Goal: Task Accomplishment & Management: Manage account settings

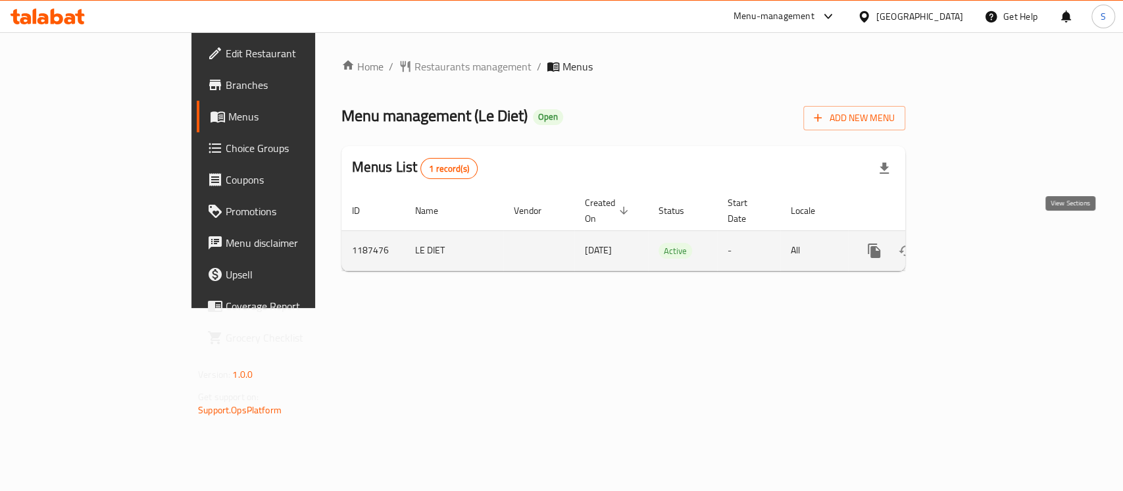
click at [977, 243] on icon "enhanced table" at bounding box center [970, 251] width 16 height 16
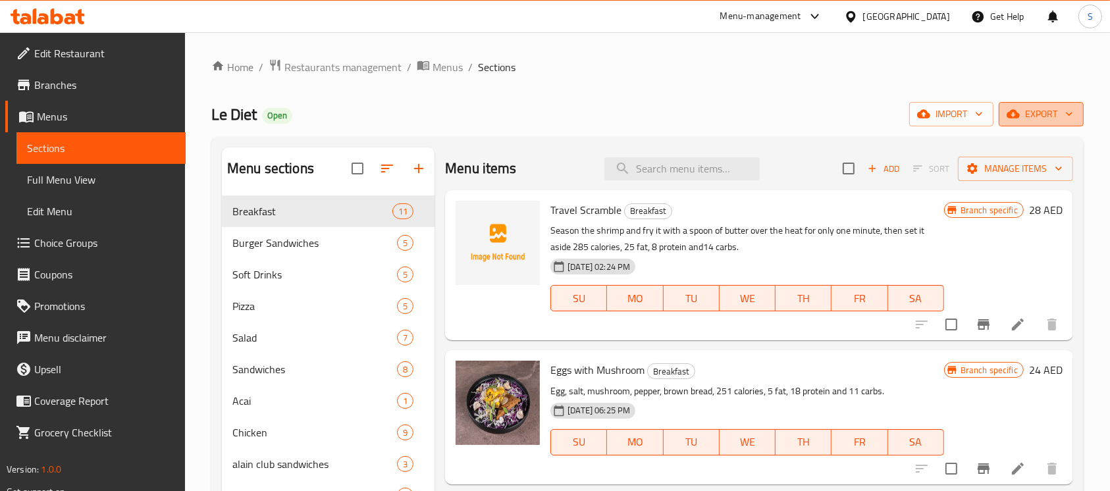
click at [1071, 117] on icon "button" at bounding box center [1068, 113] width 13 height 13
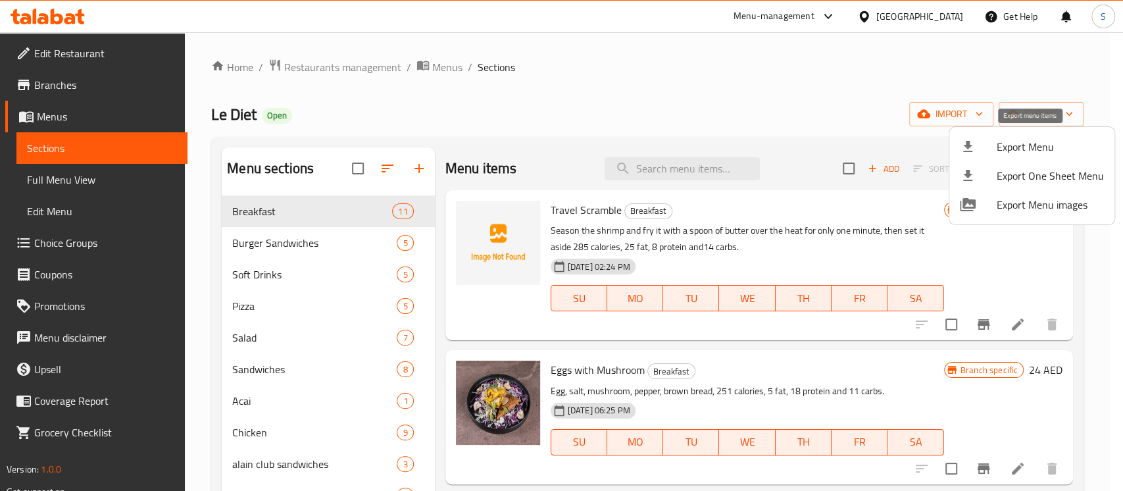
click at [1011, 146] on span "Export Menu" at bounding box center [1050, 147] width 107 height 16
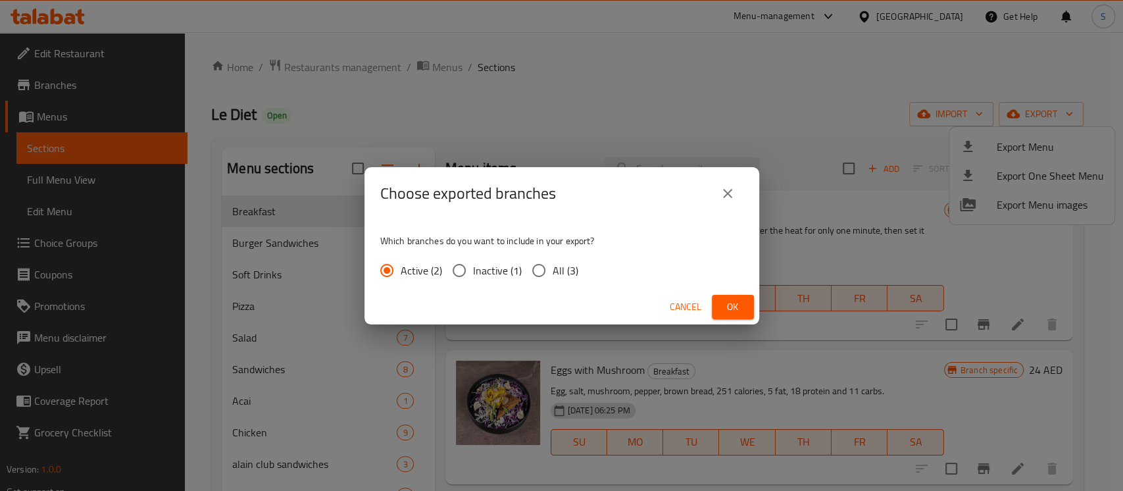
click at [553, 271] on span "All (3)" at bounding box center [566, 271] width 26 height 16
click at [552, 271] on input "All (3)" at bounding box center [539, 271] width 28 height 28
radio input "true"
click at [740, 297] on button "Ok" at bounding box center [733, 307] width 42 height 24
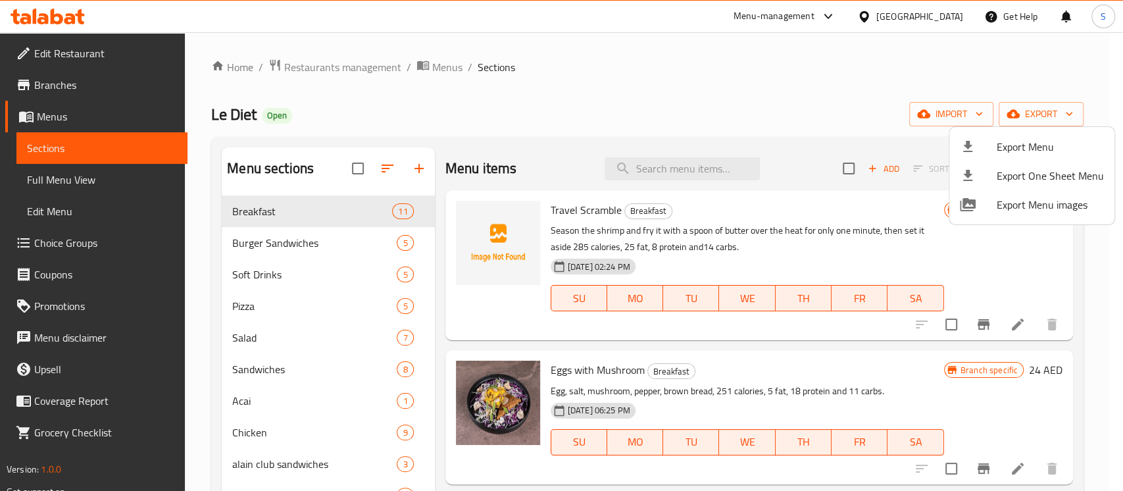
drag, startPoint x: 804, startPoint y: 93, endPoint x: 736, endPoint y: 140, distance: 82.5
click at [804, 93] on div at bounding box center [561, 245] width 1123 height 491
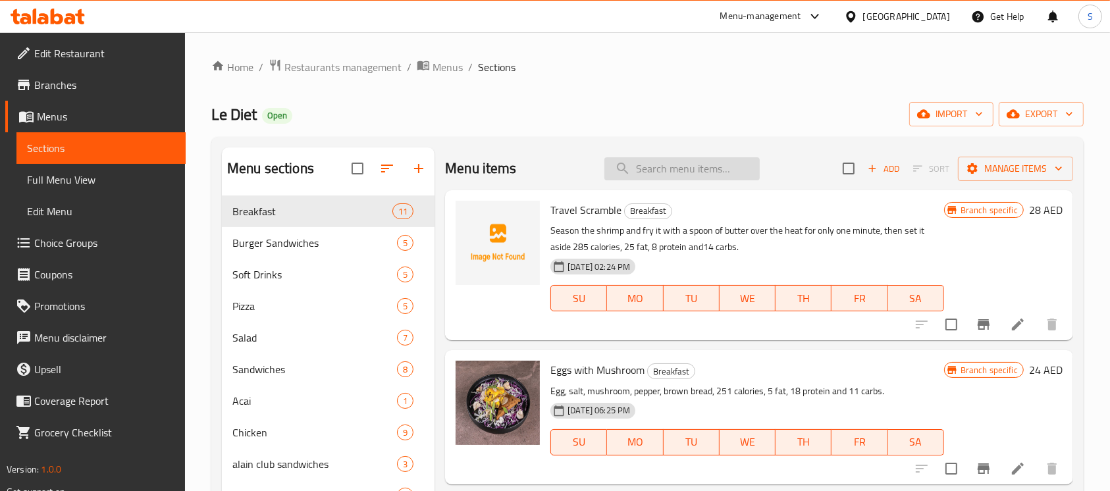
click at [685, 170] on input "search" at bounding box center [681, 168] width 155 height 23
paste input "Sweet Chili Chicken"
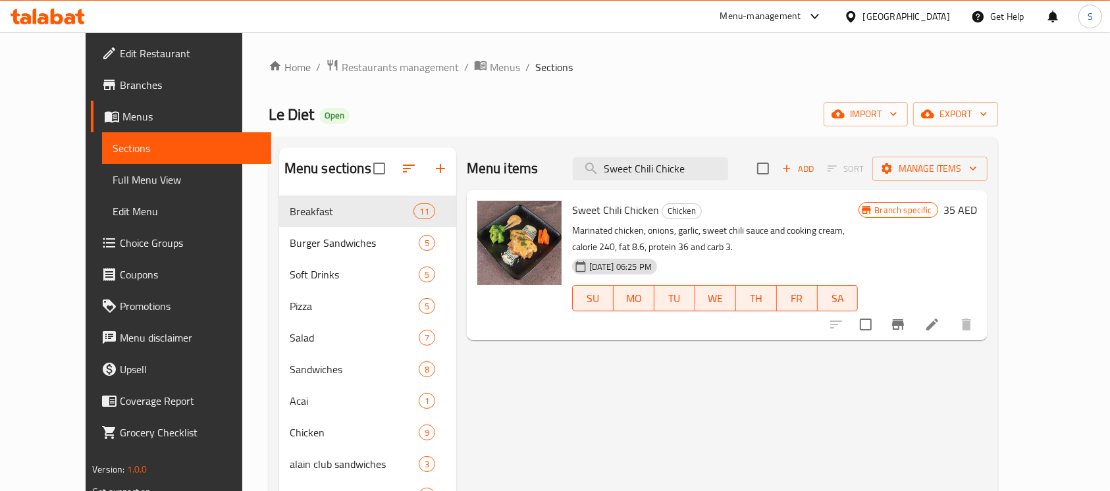
type input "Sweet Chili Chicke"
click at [904, 322] on icon "Branch-specific-item" at bounding box center [898, 324] width 12 height 11
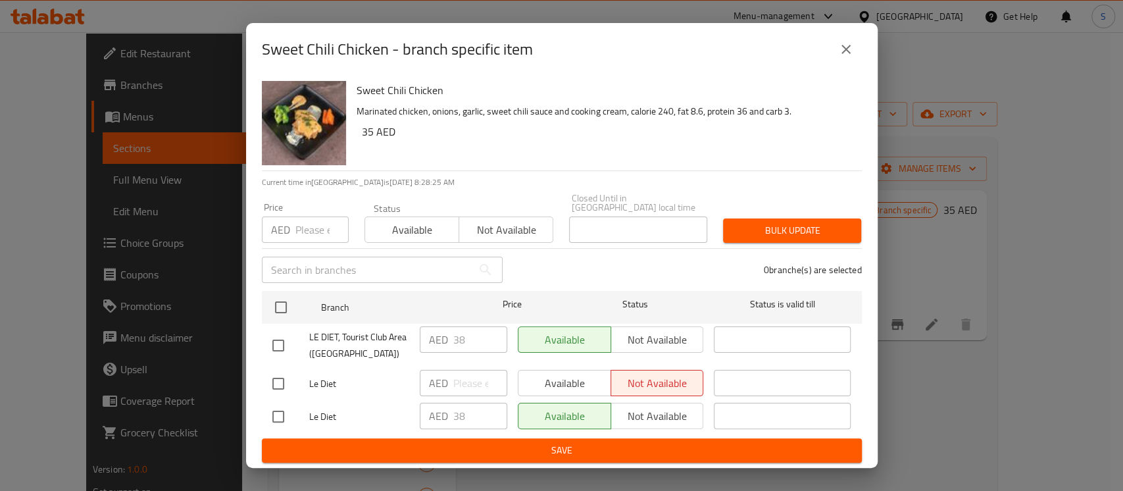
click at [853, 49] on icon "close" at bounding box center [846, 49] width 16 height 16
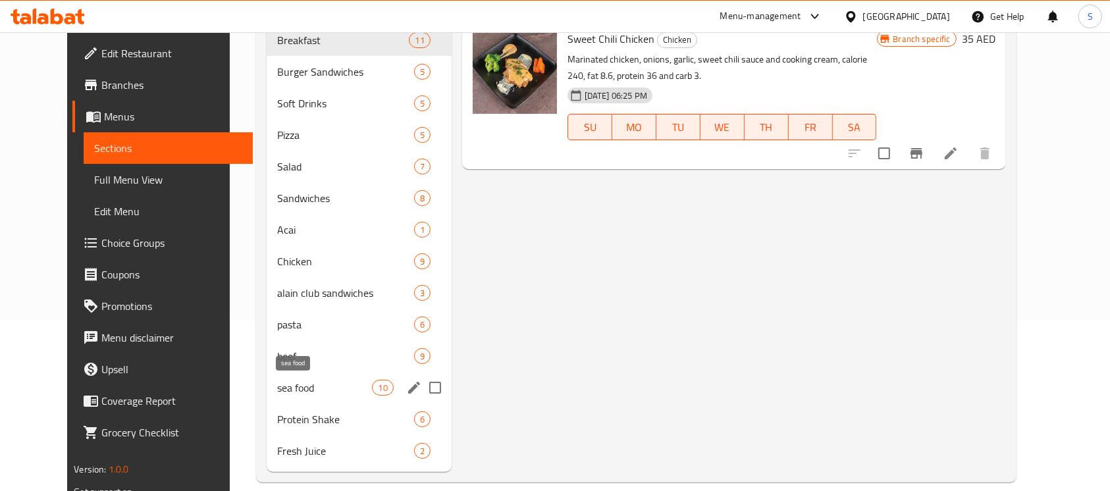
scroll to position [175, 0]
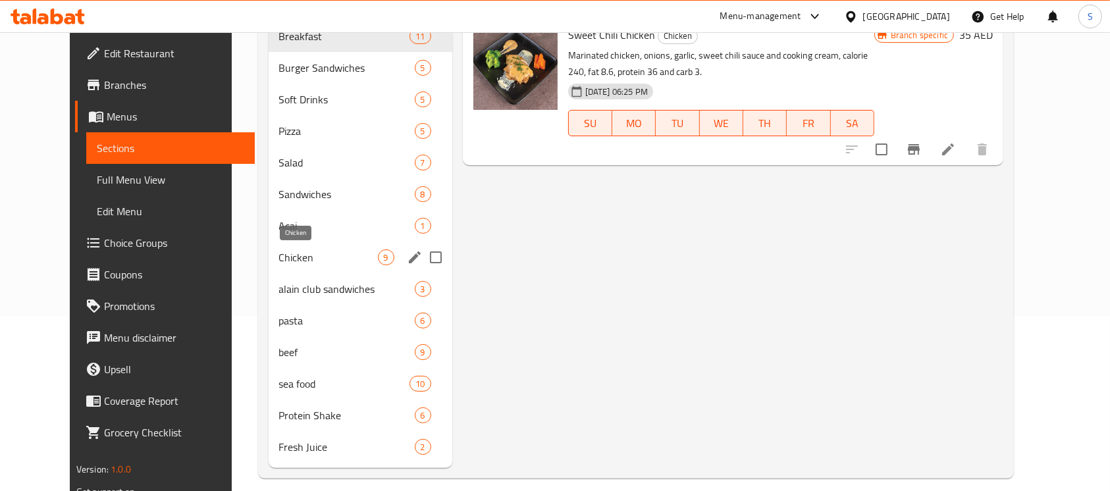
click at [295, 261] on span "Chicken" at bounding box center [328, 257] width 99 height 16
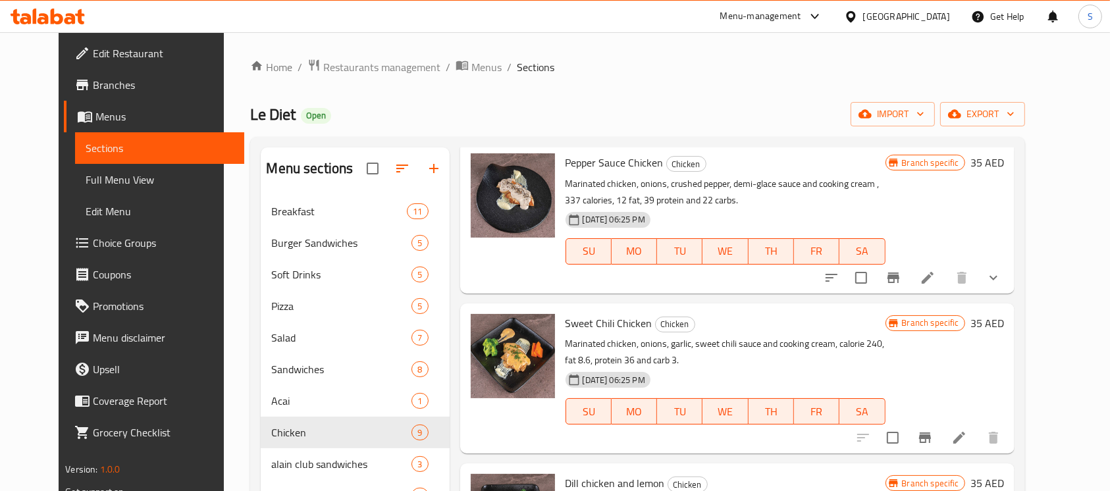
scroll to position [617, 0]
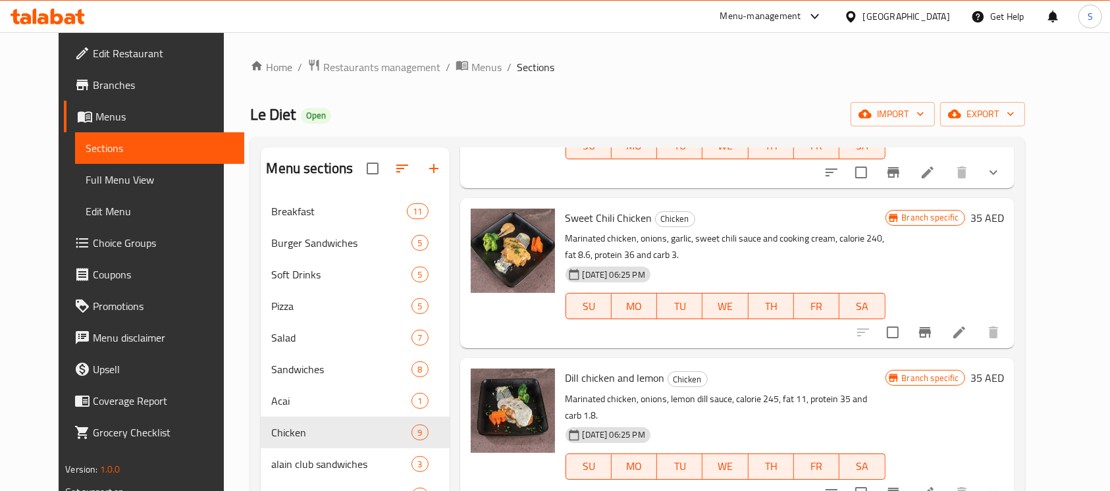
click at [977, 321] on li at bounding box center [958, 333] width 37 height 24
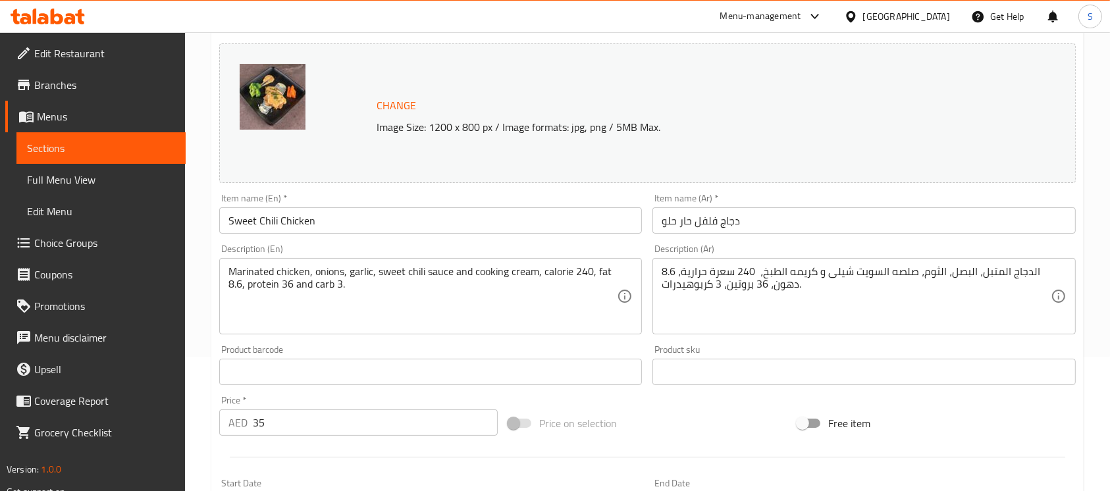
scroll to position [175, 0]
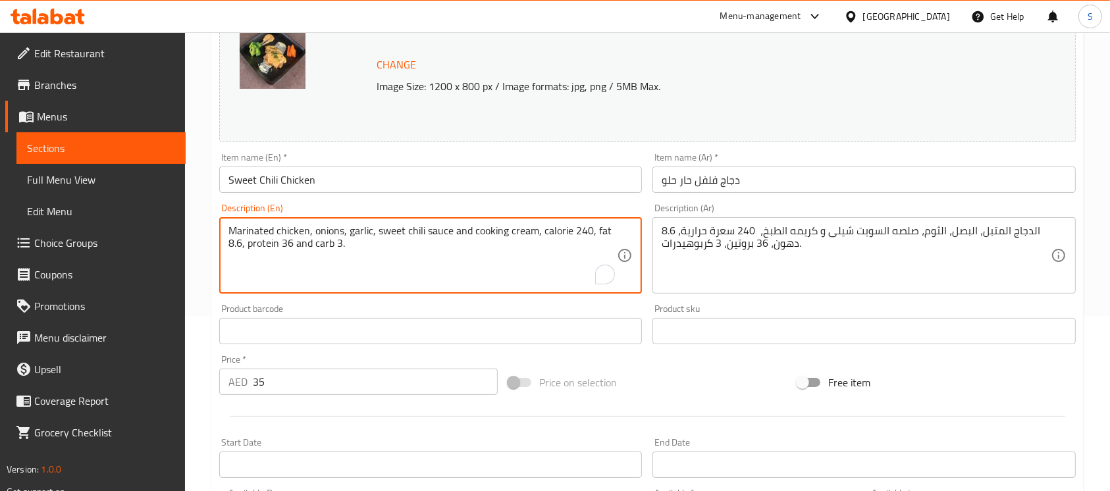
drag, startPoint x: 540, startPoint y: 234, endPoint x: 600, endPoint y: 258, distance: 64.4
paste textarea "400 calories, 13 fat, 38 protein ,21.7 carbs"
drag, startPoint x: 269, startPoint y: 245, endPoint x: 280, endPoint y: 251, distance: 13.0
click at [269, 245] on textarea "Marinated chicken, onions, garlic, sweet chili sauce and cooking cream, 400 cal…" at bounding box center [422, 255] width 388 height 63
click at [469, 229] on textarea "Marinated chicken, onions, garlic, sweet chili sauce and cooking cream, 400 cal…" at bounding box center [422, 255] width 388 height 63
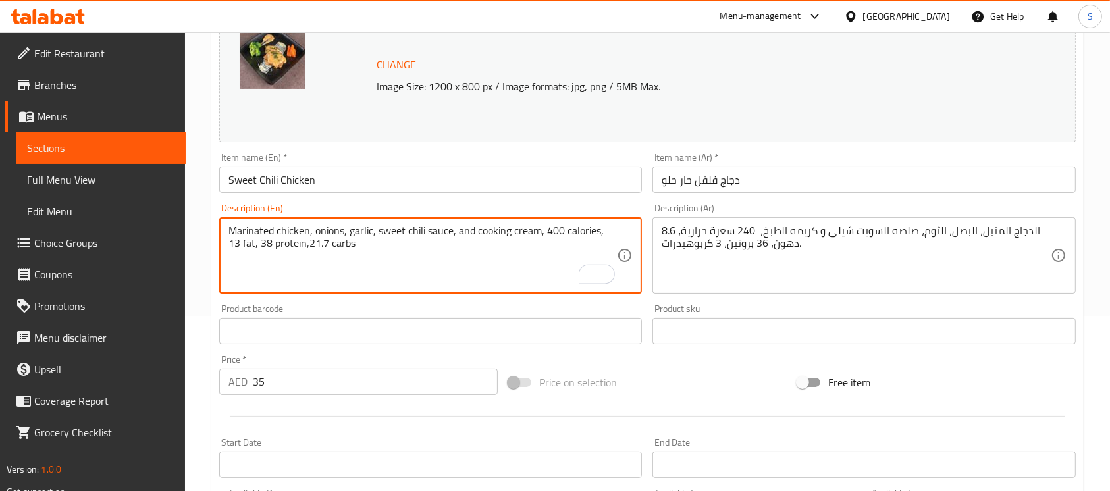
type textarea "Marinated chicken, onions, garlic, sweet chili sauce, and cooking cream, 400 ca…"
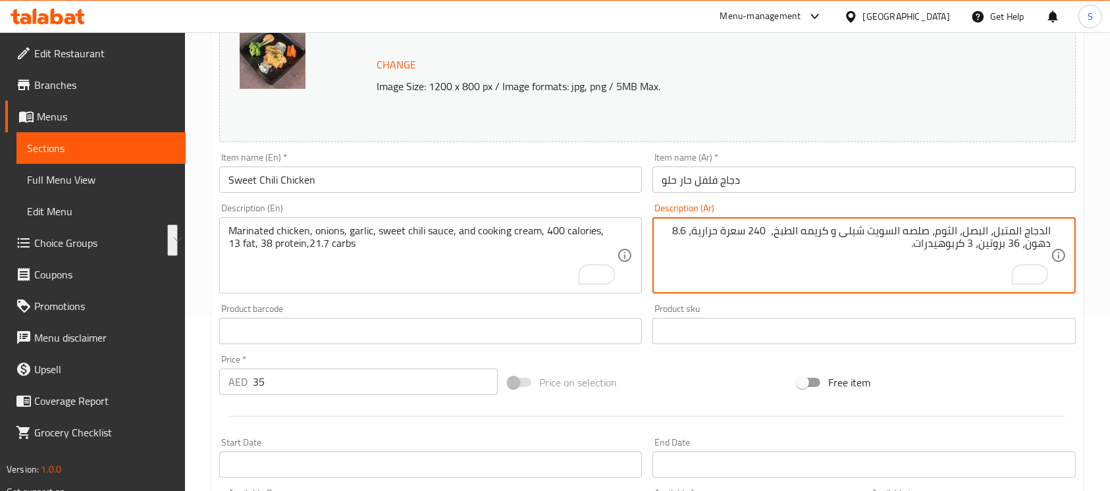
drag, startPoint x: 900, startPoint y: 247, endPoint x: 771, endPoint y: 236, distance: 130.1
click at [771, 236] on textarea "الدجاج المتبل، البصل، الثوم، صلصه السويت شيلى و كريمه الطبخ، 240 سعرة حرارية، 8…" at bounding box center [855, 255] width 388 height 63
paste textarea "السعرات الحراية 400 - الدهون 13 - البروتين 38 - الكاربوهيدرات 21.7"
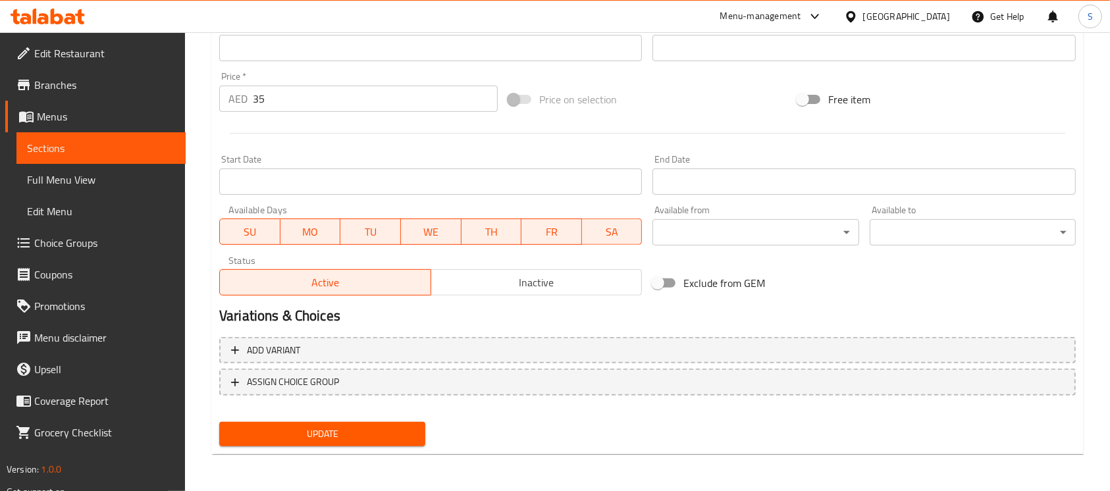
type textarea "الدجاج المتبل، البصل، الثوم، صلصه السويت شيلى و كريمه الطبخ، السعرات الحراية 40…"
click at [313, 105] on input "35" at bounding box center [375, 99] width 245 height 26
type input "38"
click at [370, 433] on span "Update" at bounding box center [322, 434] width 185 height 16
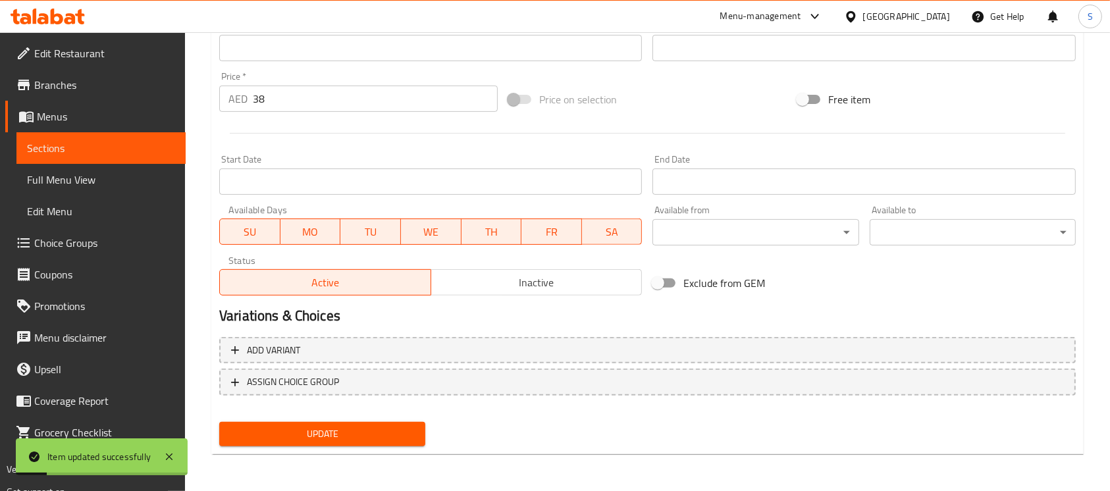
scroll to position [19, 0]
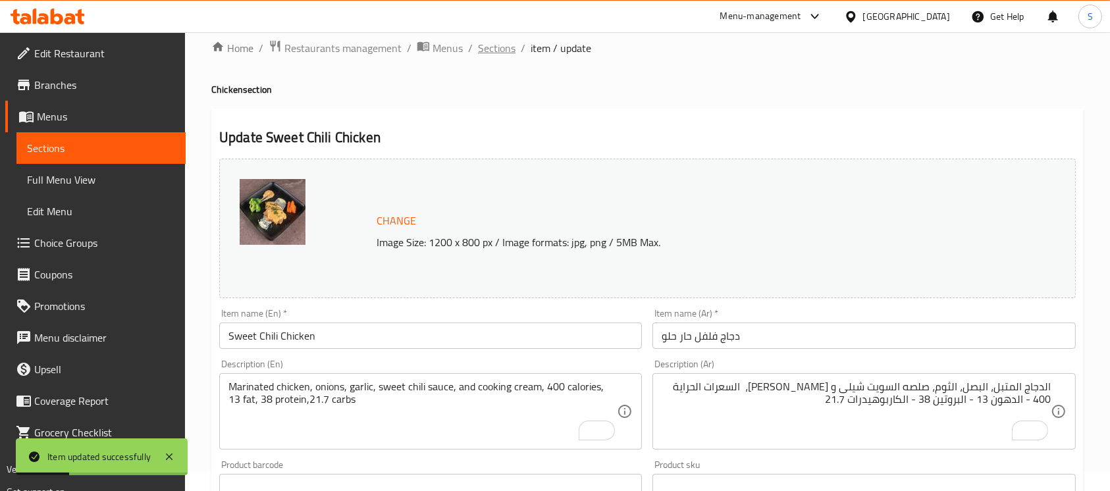
click at [502, 45] on span "Sections" at bounding box center [497, 48] width 38 height 16
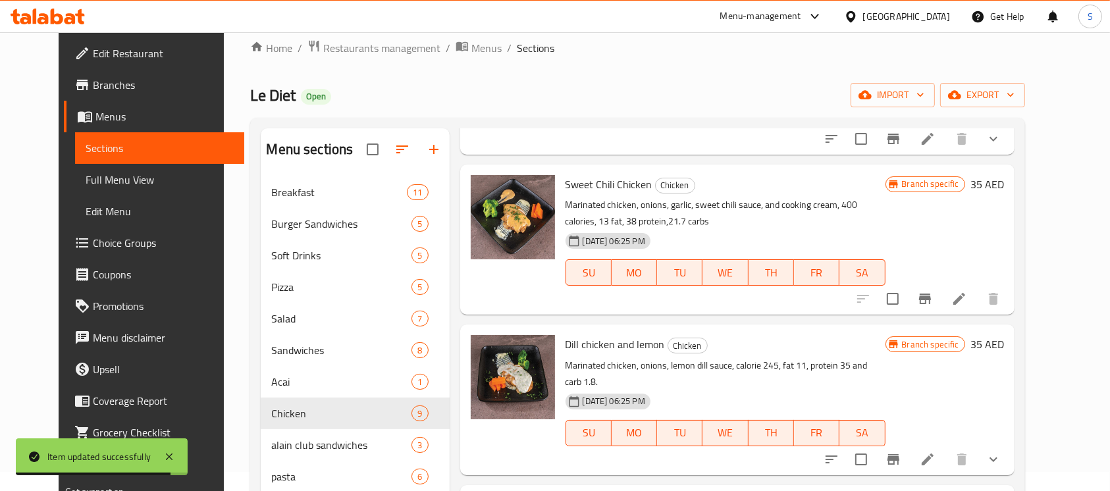
scroll to position [614, 0]
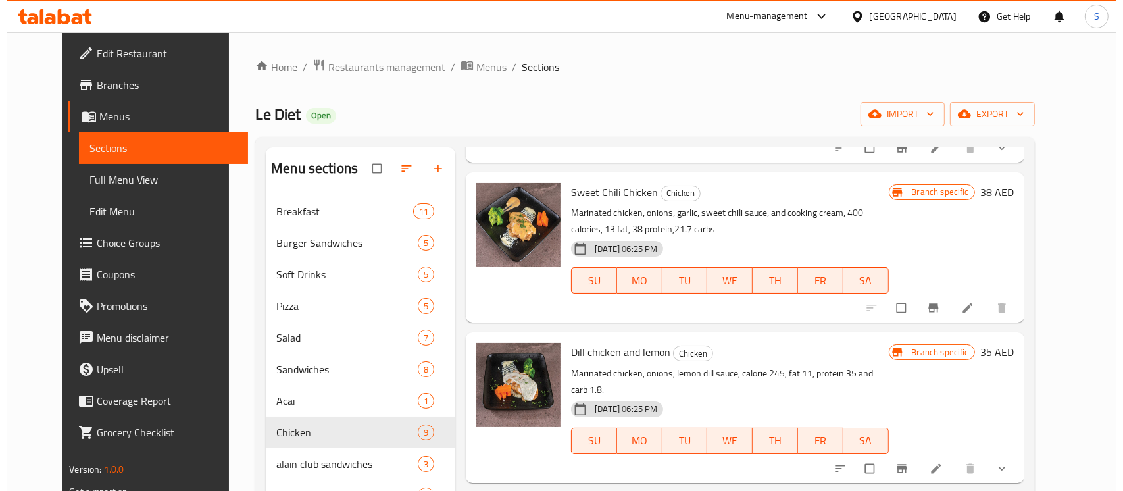
scroll to position [614, 0]
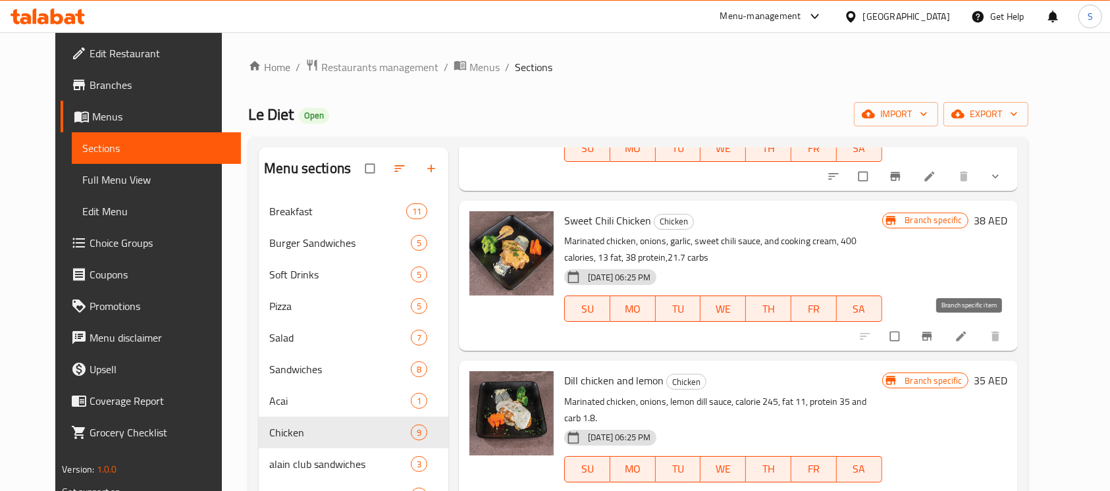
click at [931, 335] on icon "Branch-specific-item" at bounding box center [926, 336] width 10 height 9
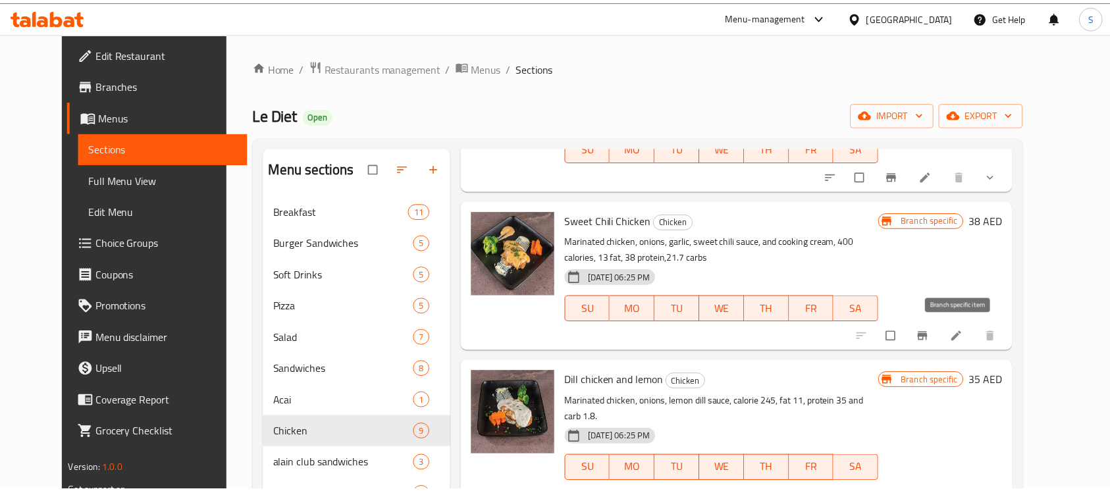
scroll to position [597, 0]
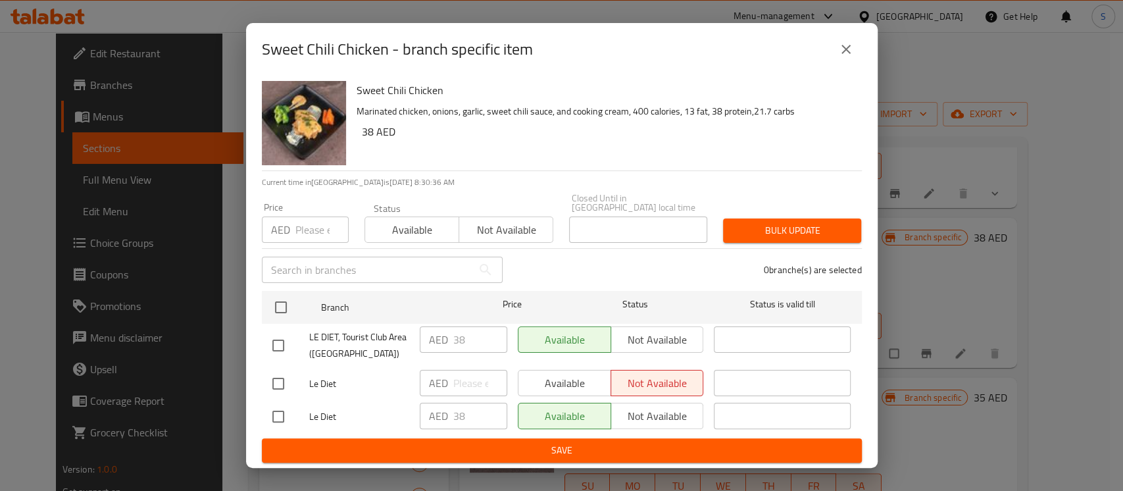
click at [849, 39] on button "close" at bounding box center [847, 50] width 32 height 32
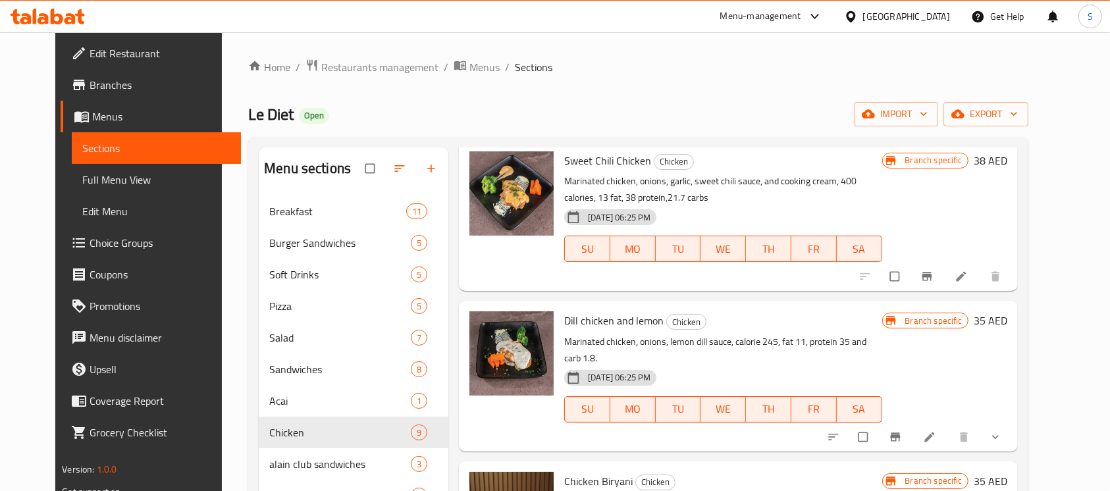
scroll to position [702, 0]
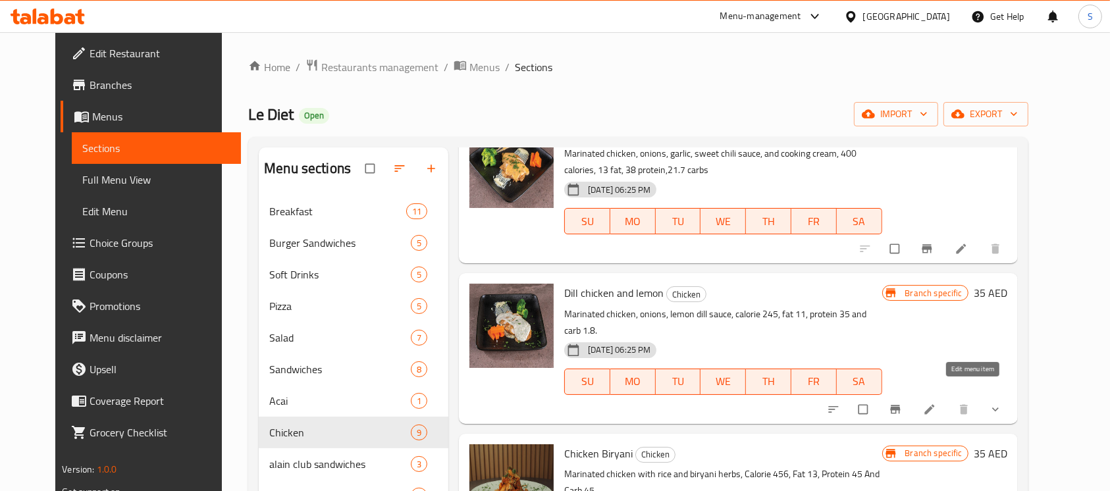
click at [936, 403] on icon at bounding box center [929, 409] width 13 height 13
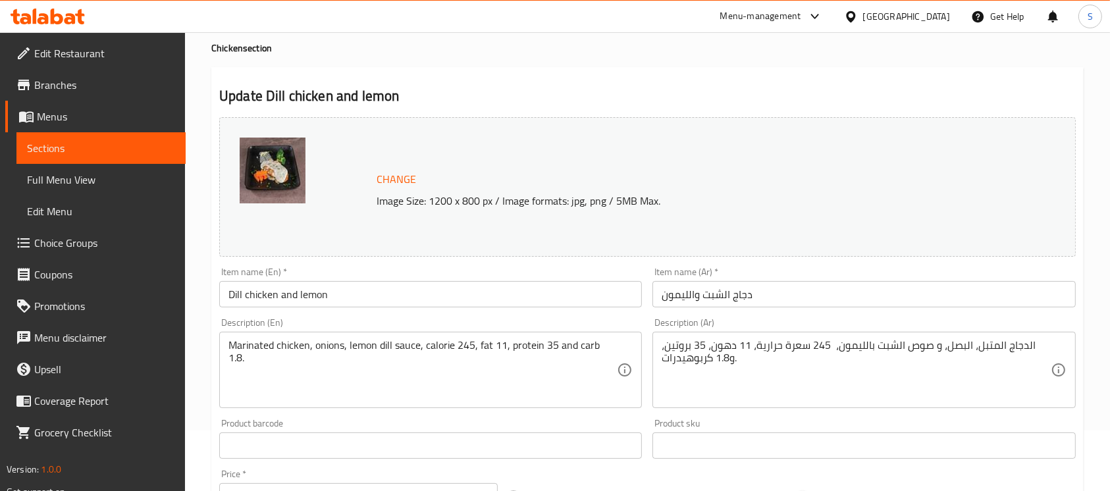
scroll to position [88, 0]
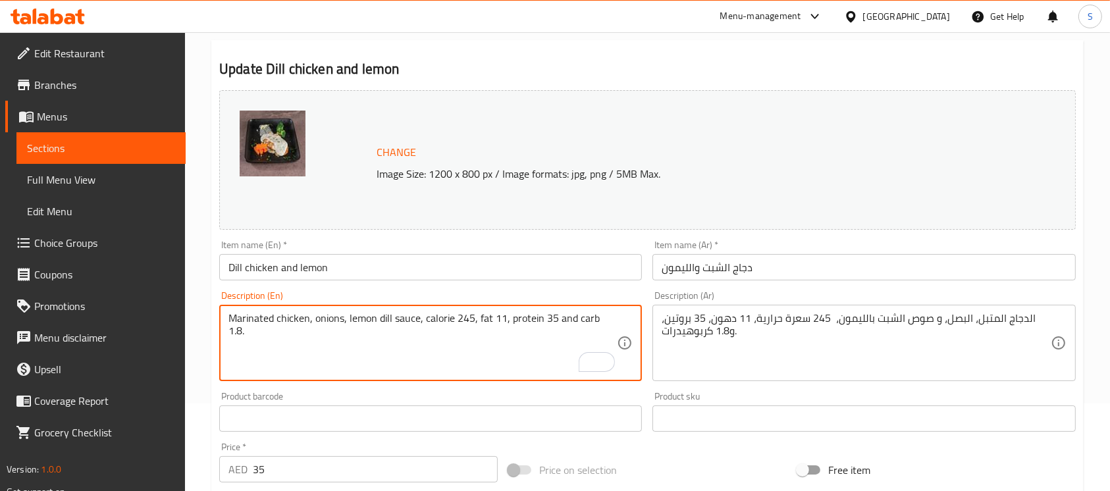
drag, startPoint x: 423, startPoint y: 322, endPoint x: 633, endPoint y: 331, distance: 210.8
paste textarea "397 calories, 13.2 fat, 36.9 protein ,20.6 carbs"
type textarea "Marinated chicken, onions, lemon dill sauce, 397 calories, 13.2 fat, 36.9 prote…"
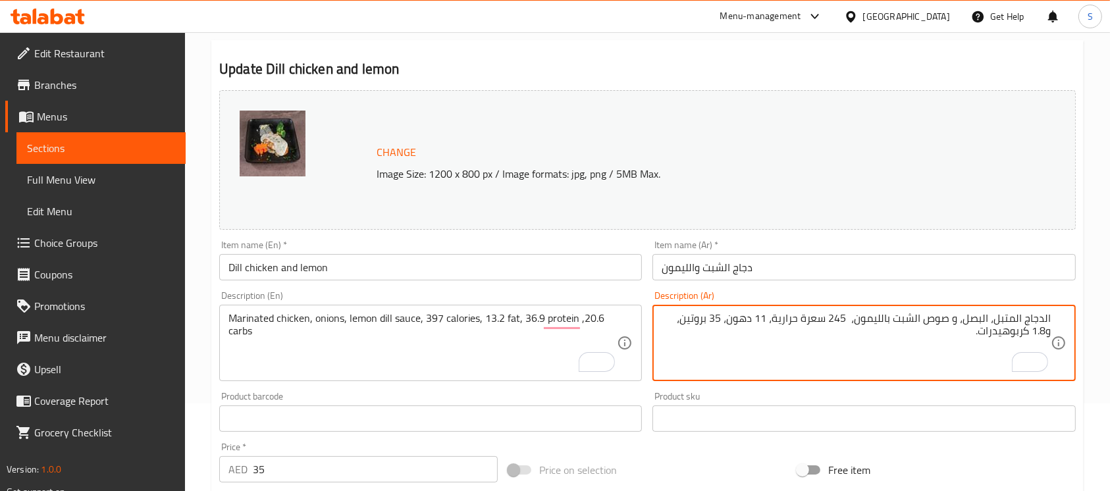
drag, startPoint x: 904, startPoint y: 338, endPoint x: 852, endPoint y: 321, distance: 54.9
click at [852, 321] on textarea "الدجاج المتبل، البصل، و صوص الشبت بالليمون، 245 سعرة حرارية، 11 دهون، 35 بروتين…" at bounding box center [855, 343] width 388 height 63
paste textarea "السعرات الحراية 397 - الدهون 13.2 - البروتين 36.9 - الكاربوهيدرات 21.7"
type textarea "الدجاج المتبل، البصل، و صوص الشبت بالليمون، السعرات الحراية 397 - الدهون 13.2 -…"
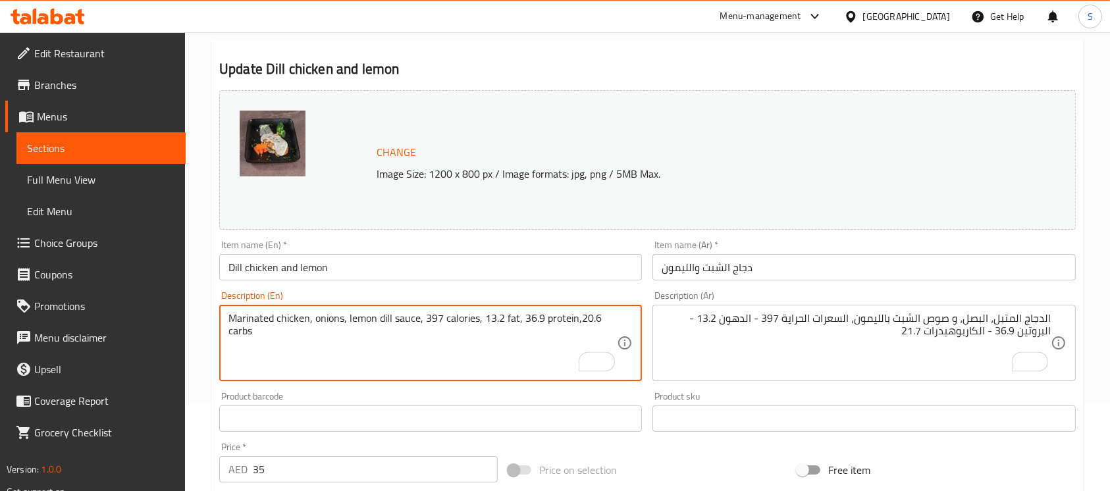
type textarea "Marinated chicken, onions, lemon [PERSON_NAME] sauce, 397 calories, 13.2 fat, 3…"
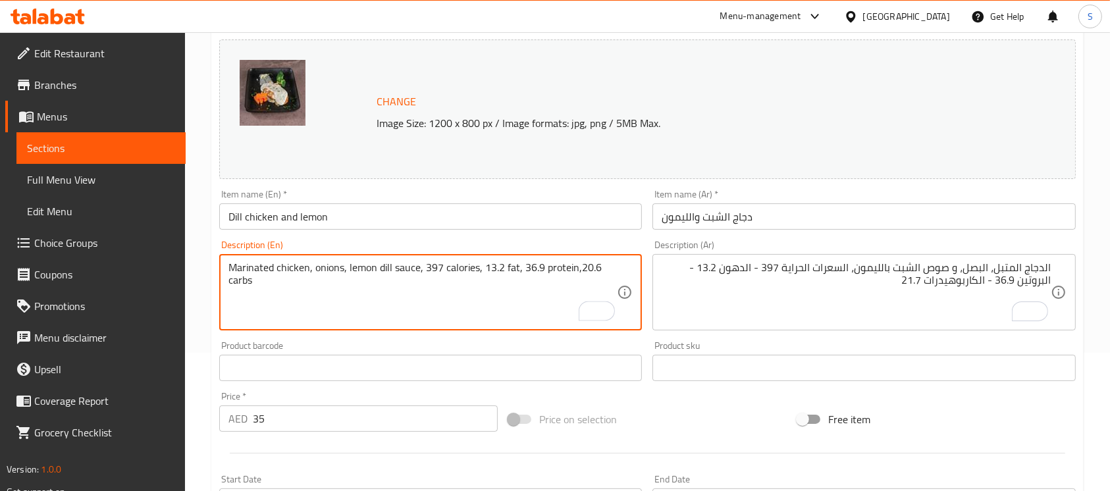
scroll to position [263, 0]
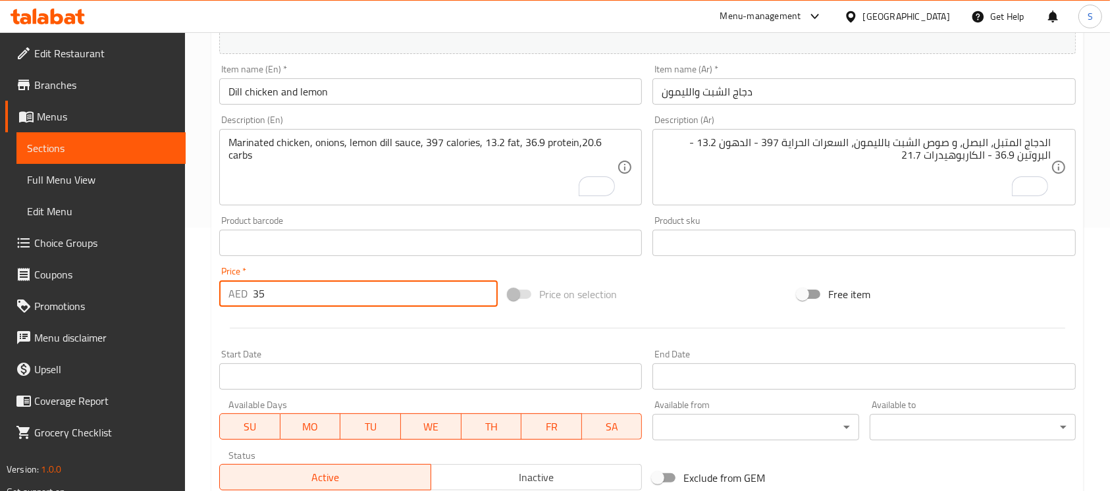
click at [362, 294] on input "35" at bounding box center [375, 293] width 245 height 26
type input "38"
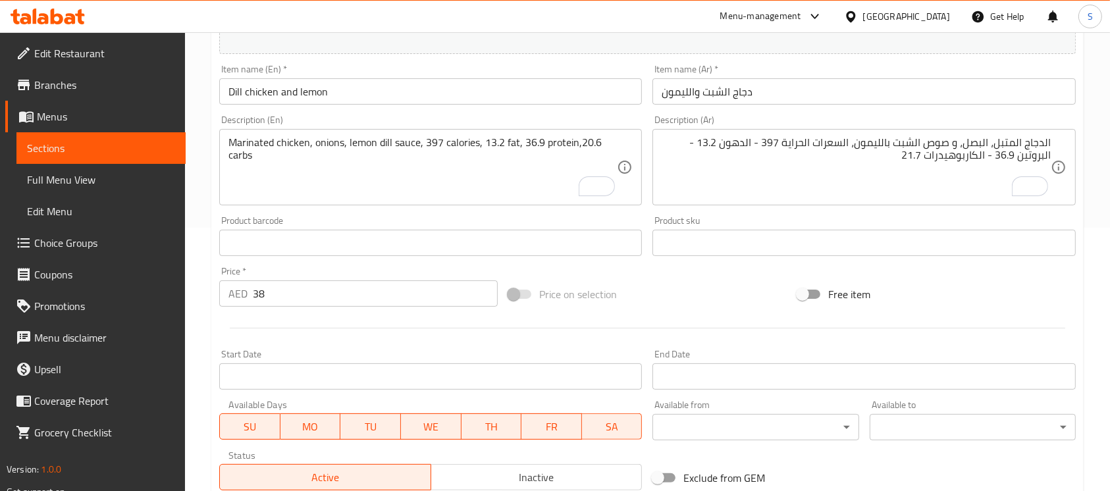
click at [687, 284] on div "Price on selection" at bounding box center [647, 294] width 289 height 36
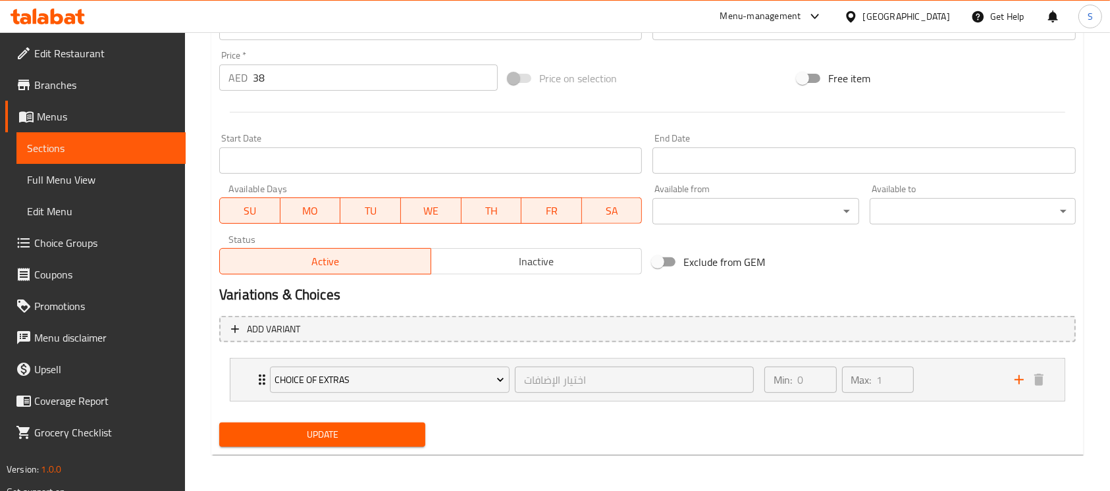
click at [384, 436] on span "Update" at bounding box center [322, 434] width 185 height 16
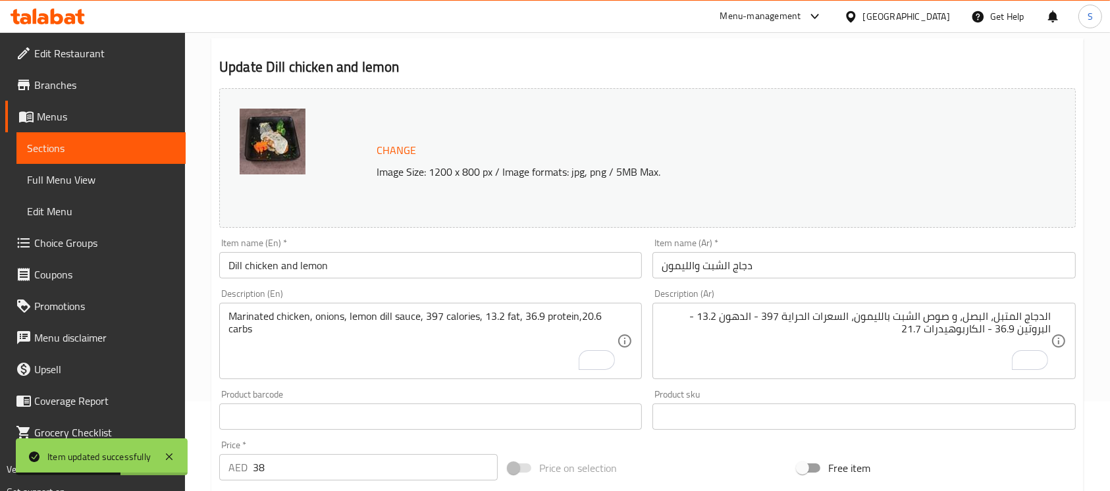
scroll to position [0, 0]
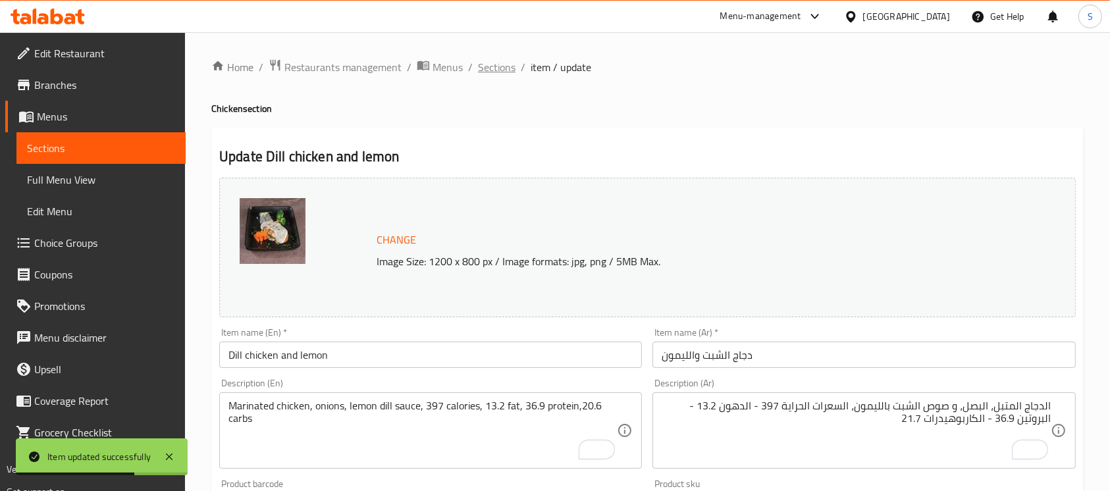
click at [513, 70] on span "Sections" at bounding box center [497, 67] width 38 height 16
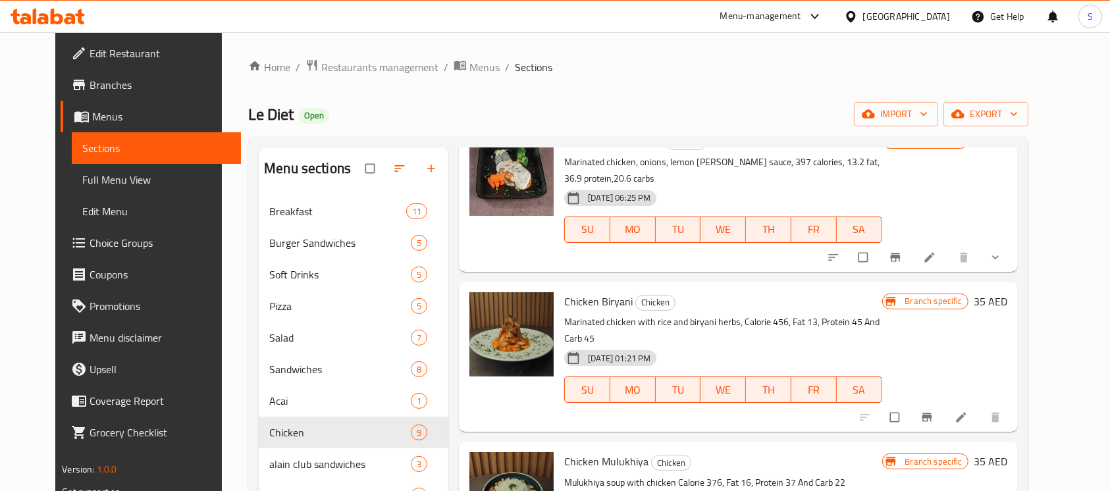
scroll to position [877, 0]
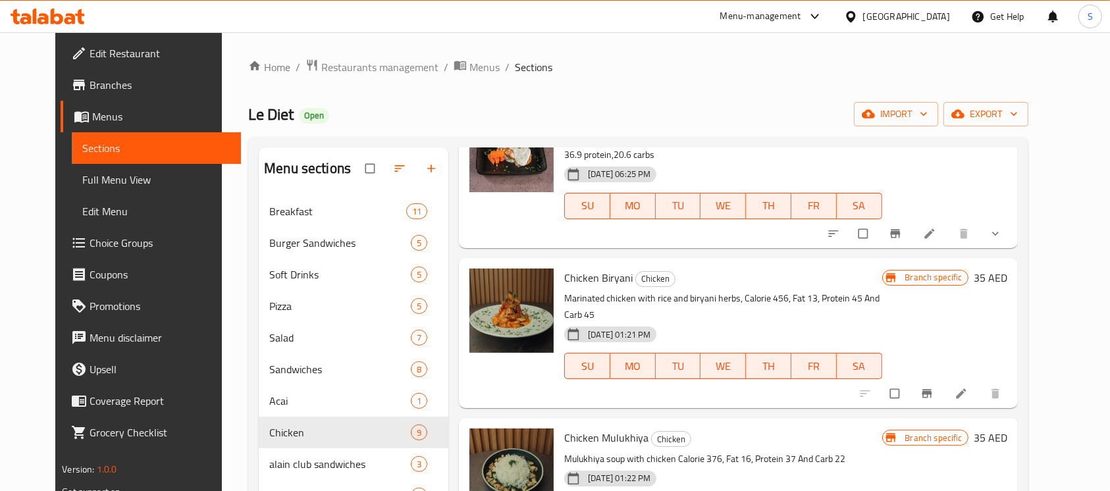
click at [981, 383] on li at bounding box center [962, 393] width 37 height 21
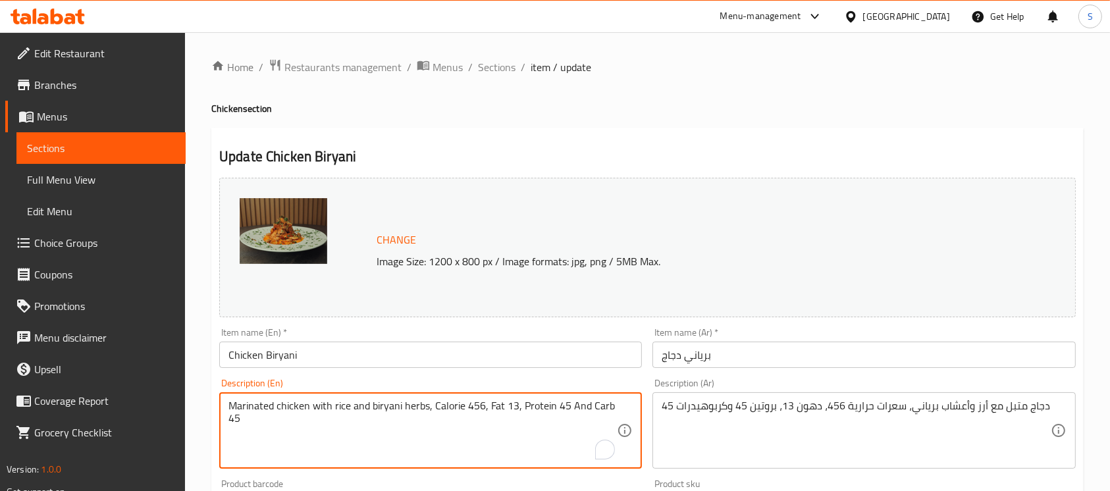
drag, startPoint x: 430, startPoint y: 408, endPoint x: 569, endPoint y: 417, distance: 138.5
paste textarea "400 calories, 14 fat, 46 protein ,22 carbs"
click at [430, 412] on textarea "Marinated chicken with rice and biryani herbs,400 calories, 14 fat, 46 protein …" at bounding box center [422, 430] width 388 height 63
click at [549, 408] on textarea "Marinated chicken with rice and biryani herbs, 400 calories, 14 fat, 46 protein…" at bounding box center [422, 430] width 388 height 63
click at [555, 404] on textarea "Marinated chicken with rice and biryani herbs, 400 calories, 14 fat, 46 protein…" at bounding box center [422, 430] width 388 height 63
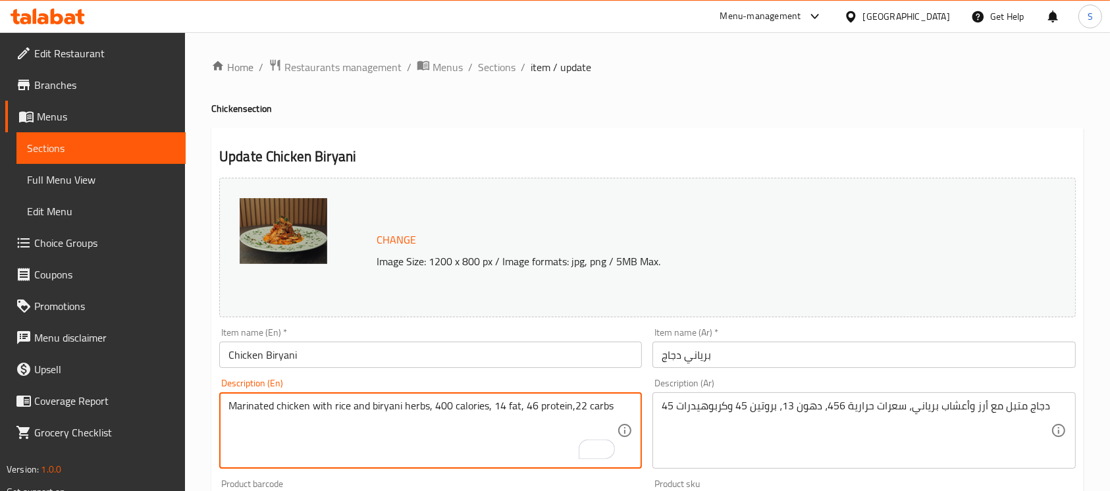
type textarea "Marinated chicken with rice and biryani herbs, 400 calories, 14 fat, 46 protein…"
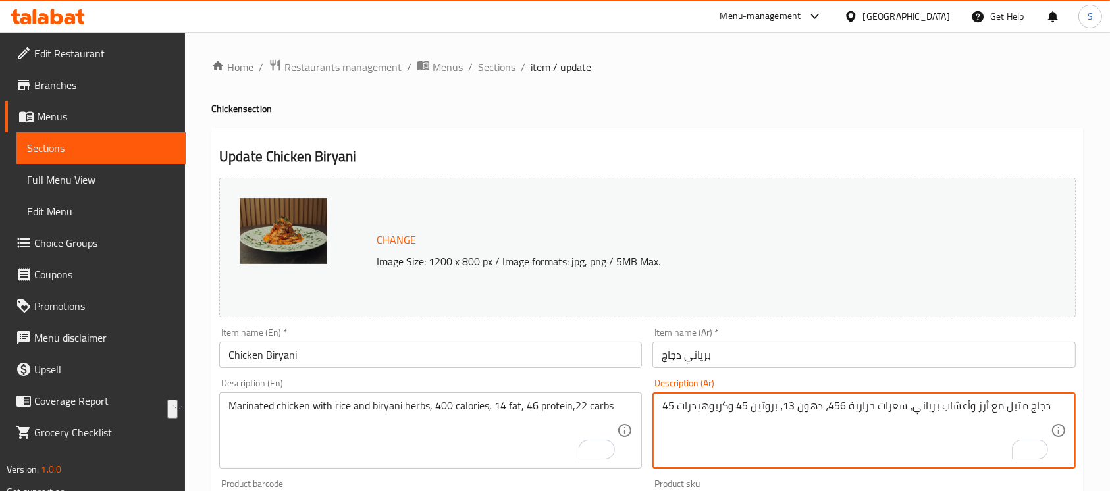
drag, startPoint x: 664, startPoint y: 408, endPoint x: 908, endPoint y: 429, distance: 244.4
click at [908, 429] on textarea "دجاج متبل مع أرز وأعشاب برياني، سعرات حرارية 456، دهون 13، بروتين 45 وكربوهيدرا…" at bounding box center [855, 430] width 388 height 63
paste textarea "لسعرات الحراية 400 - الدهون 14 - البروتين 46 - الكاربوهيدرات 22"
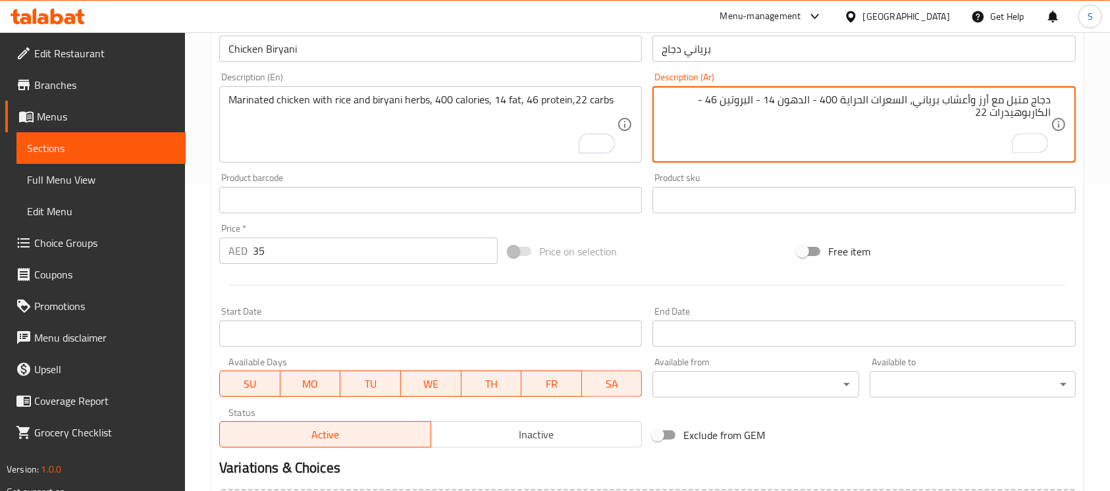
scroll to position [458, 0]
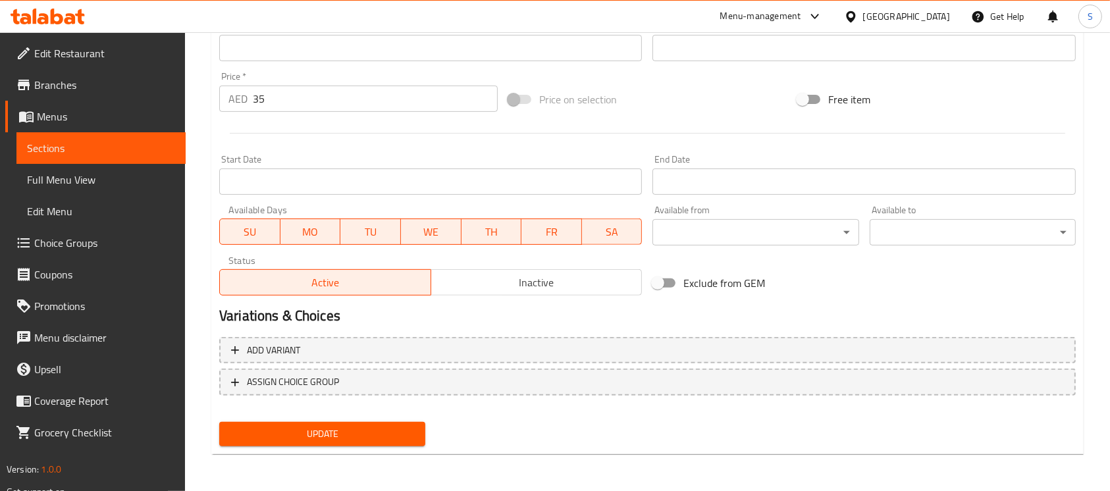
type textarea "دجاج متبل مع أرز وأعشاب برياني، السعرات الحراية 400 - الدهون 14 - البروتين 46 -…"
click at [342, 430] on span "Update" at bounding box center [322, 434] width 185 height 16
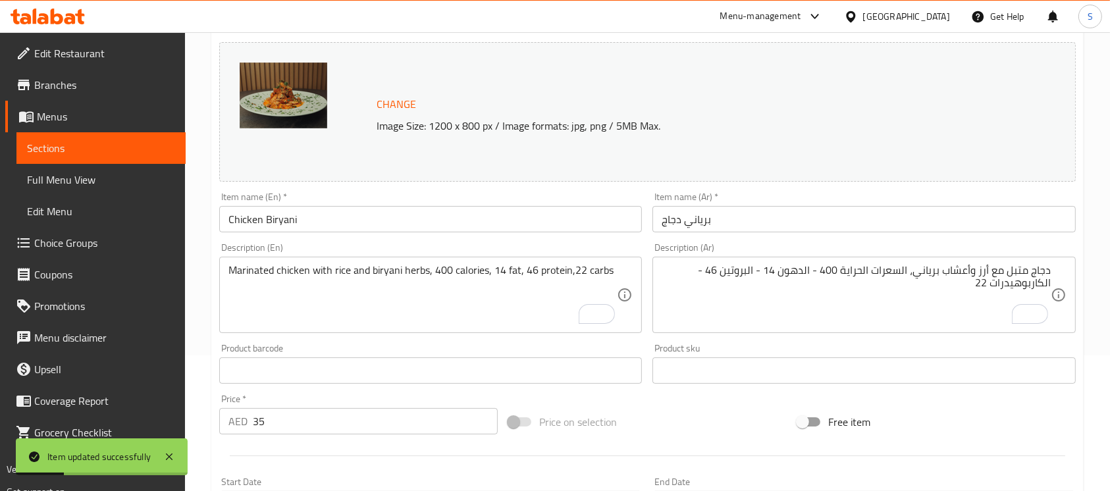
scroll to position [0, 0]
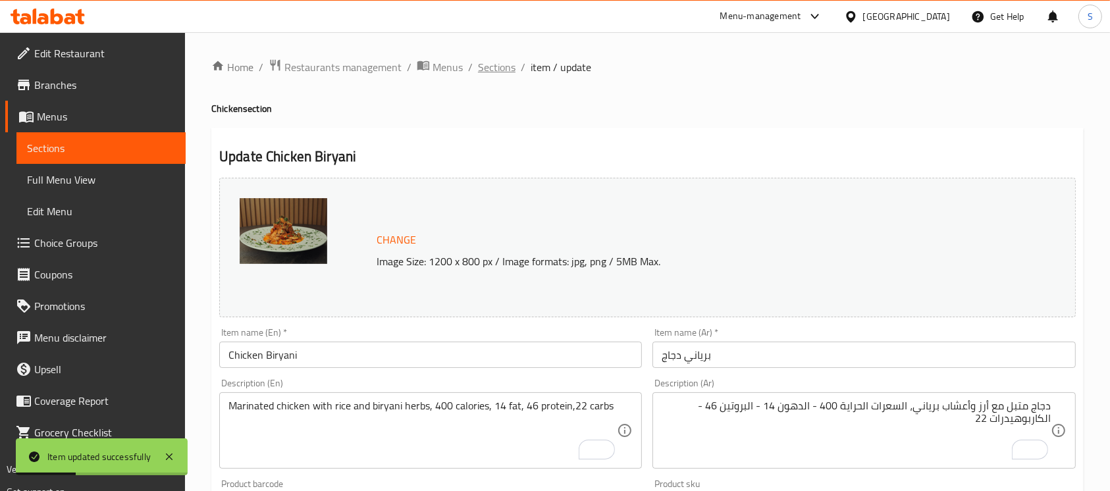
click at [494, 73] on span "Sections" at bounding box center [497, 67] width 38 height 16
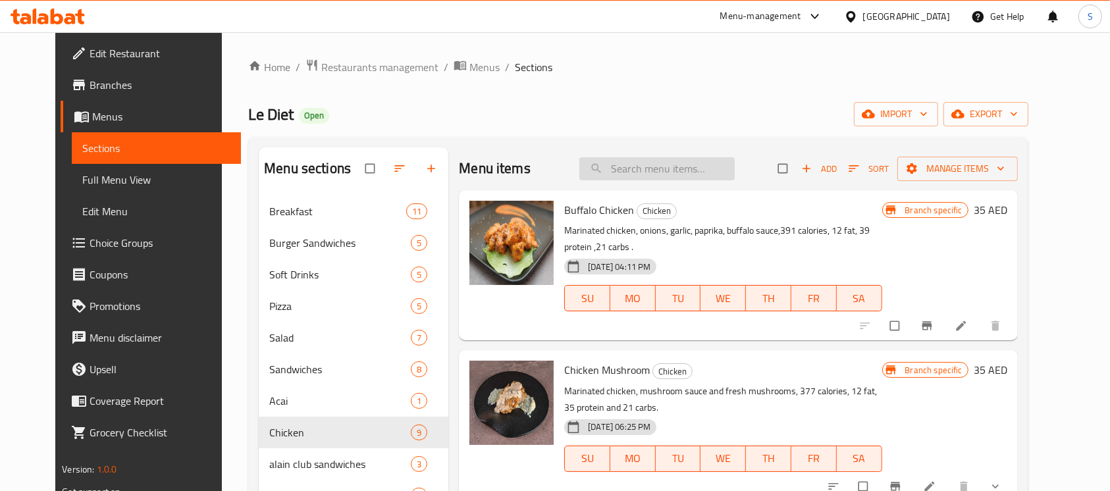
click at [687, 174] on input "search" at bounding box center [656, 168] width 155 height 23
paste input "Chicken shawarma"
click at [687, 174] on input "Chicken shawarma" at bounding box center [656, 168] width 155 height 23
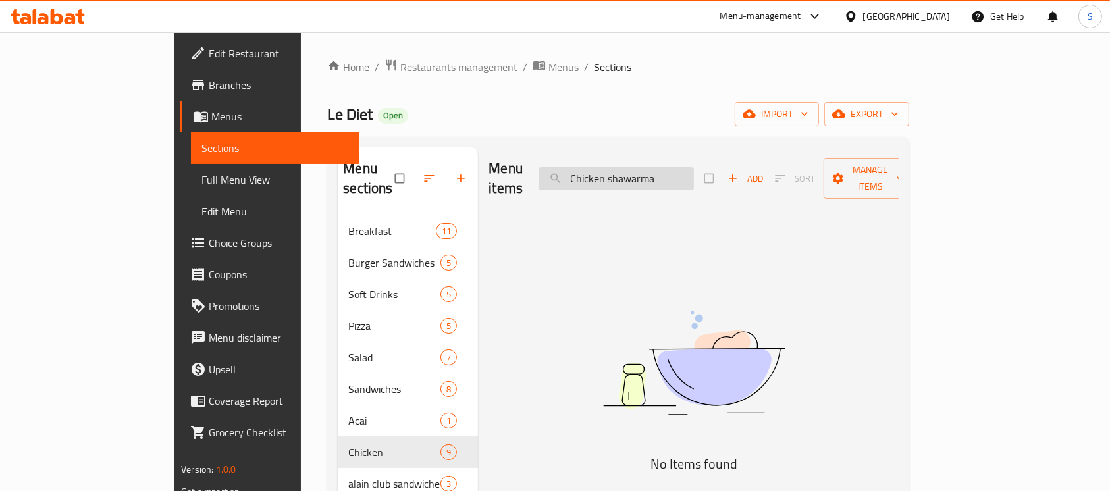
click at [694, 167] on input "Chicken shawarma" at bounding box center [615, 178] width 155 height 23
type input "Chicken shawarma"
click at [763, 171] on span "Add" at bounding box center [745, 178] width 36 height 15
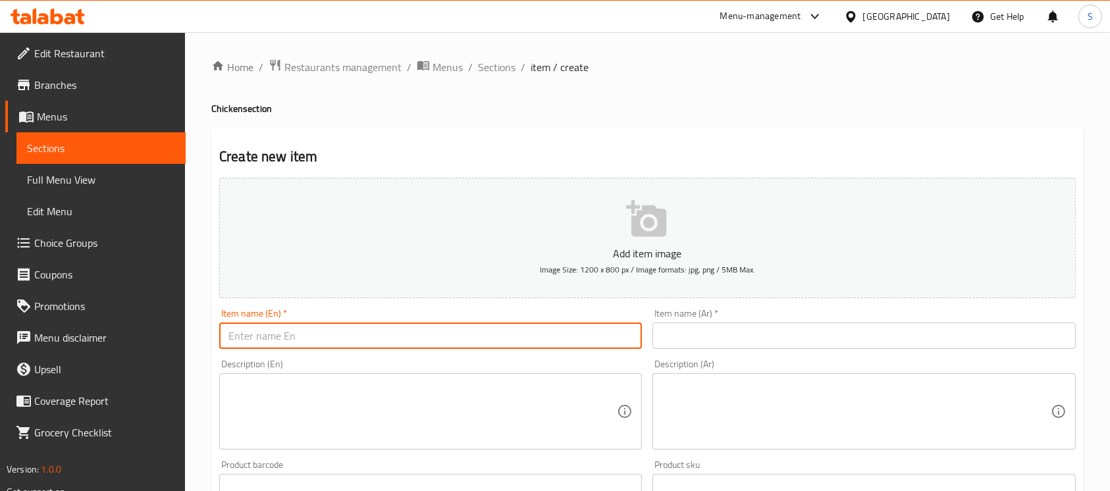
click at [367, 343] on input "text" at bounding box center [430, 335] width 423 height 26
paste input "Chicken shawarma"
click at [292, 336] on input "Chicken shawarma" at bounding box center [430, 335] width 423 height 26
click at [371, 334] on input "Chicken shawarma" at bounding box center [430, 335] width 423 height 26
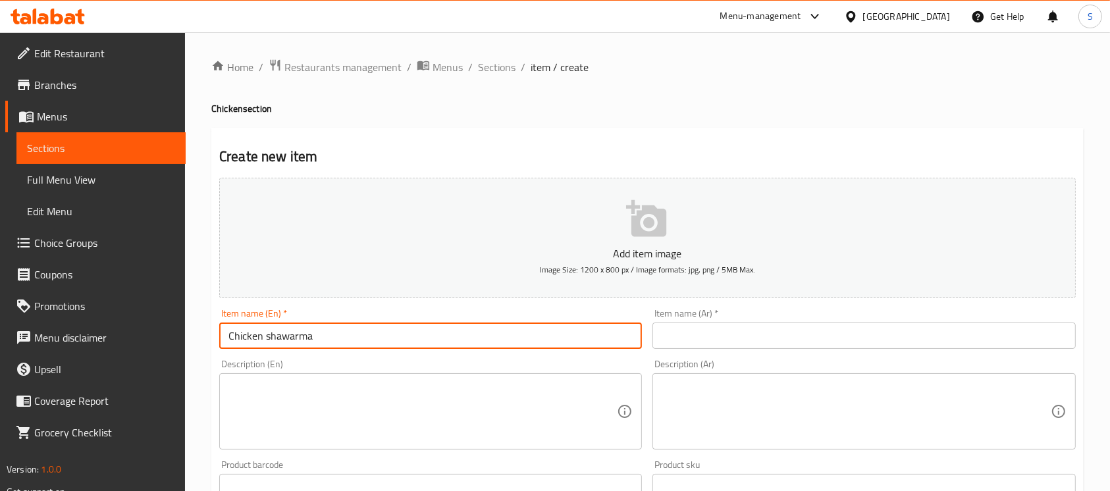
type input "Chicken shawarma"
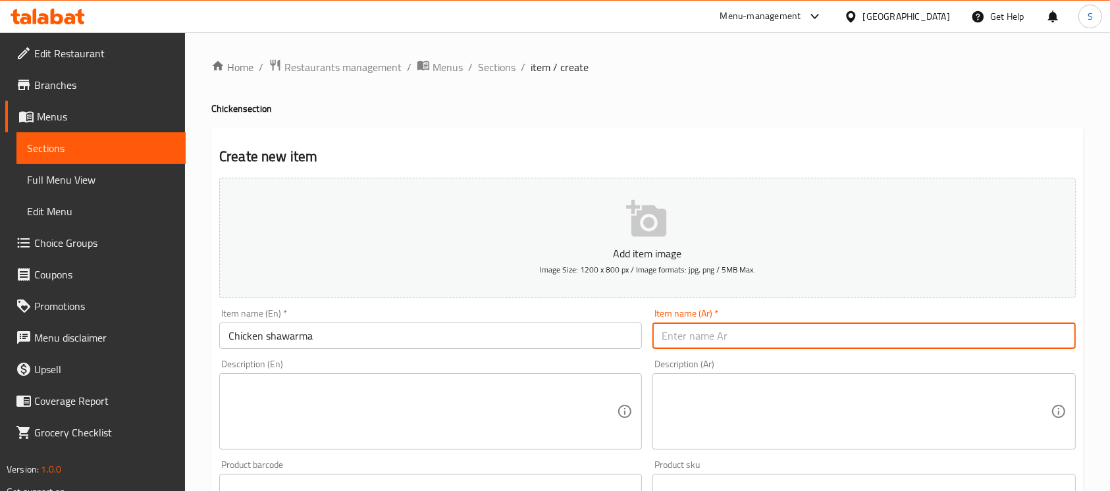
click at [735, 342] on input "text" at bounding box center [863, 335] width 423 height 26
paste input "شاورما دجاج"
type input "شاورما دجاج"
click at [424, 381] on textarea at bounding box center [422, 411] width 388 height 63
paste textarea "398 calories, 9 fat, 40 protein ,21 carbs"
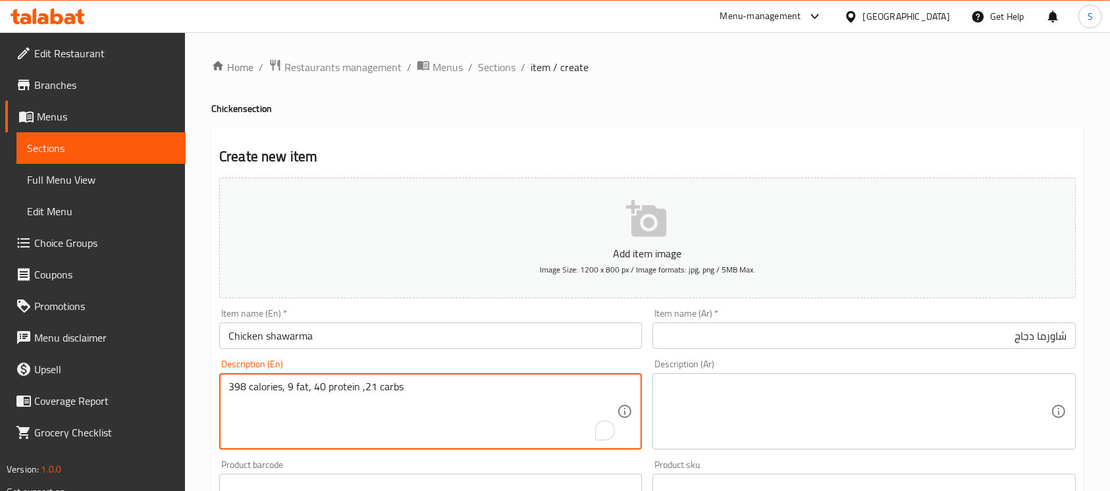
type textarea "398 calories, 9 fat, 40 protein ,21 carbs"
click at [762, 407] on textarea at bounding box center [855, 411] width 388 height 63
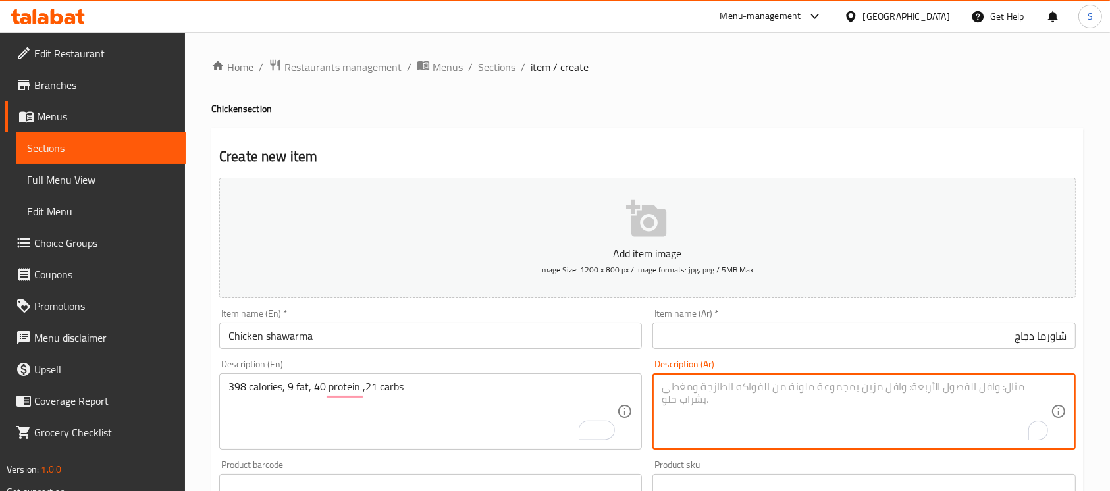
paste textarea "السعرات الحراية 398 - الدهون 9 - البروتين 40 - الكاربوهيدرات 21"
type textarea "السعرات الحراية 398 - الدهون 9 - البروتين 40 - الكاربوهيدرات 21"
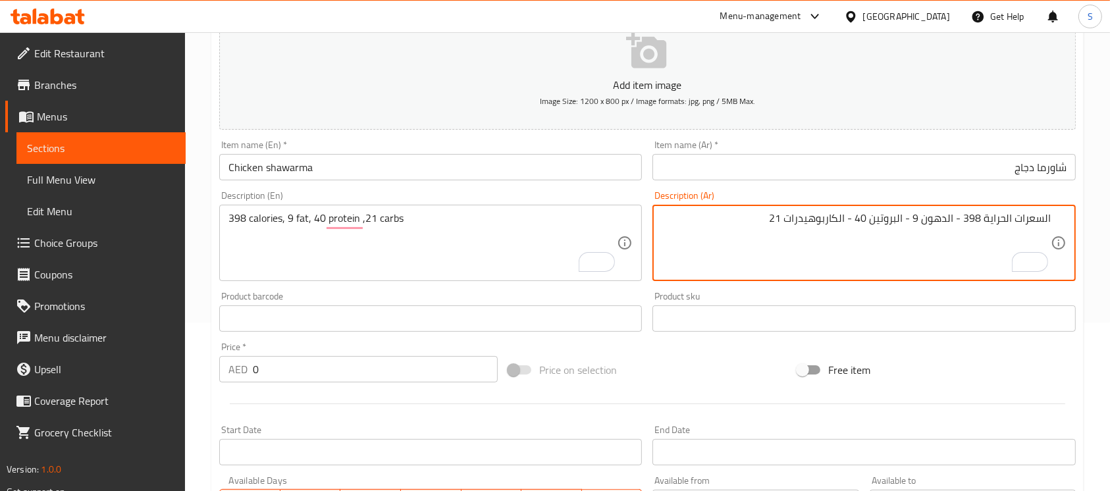
scroll to position [175, 0]
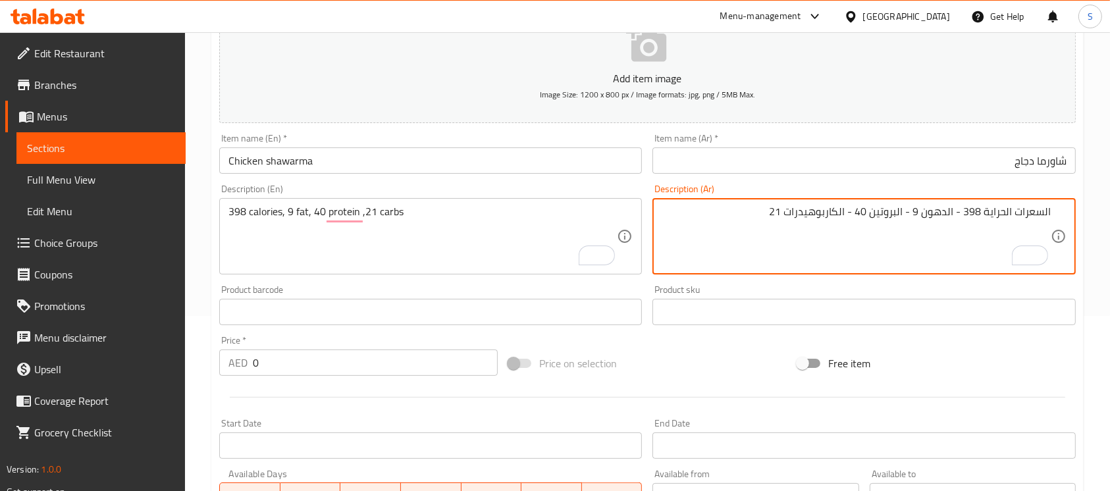
click at [372, 350] on input "0" at bounding box center [375, 362] width 245 height 26
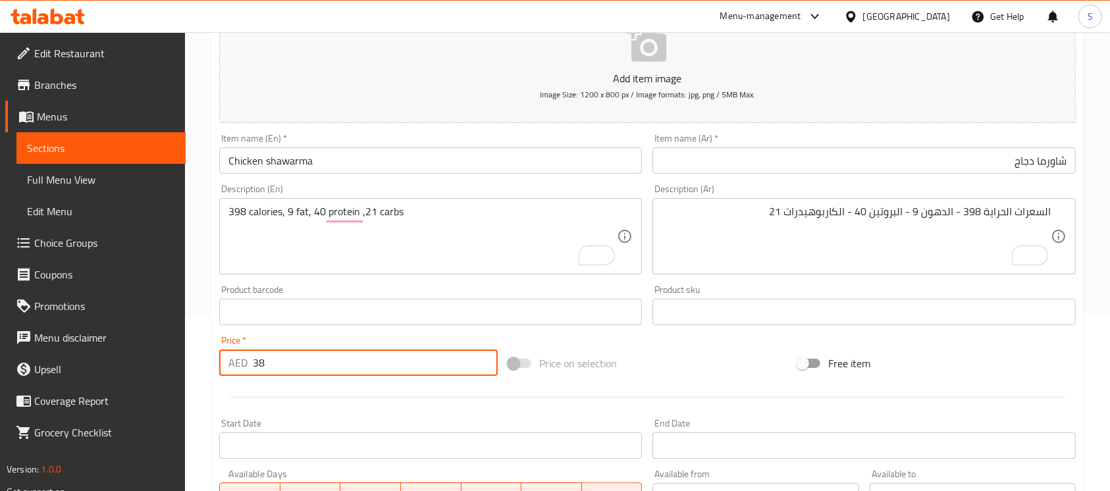
type input "38"
click at [739, 367] on div "Price on selection" at bounding box center [647, 364] width 289 height 36
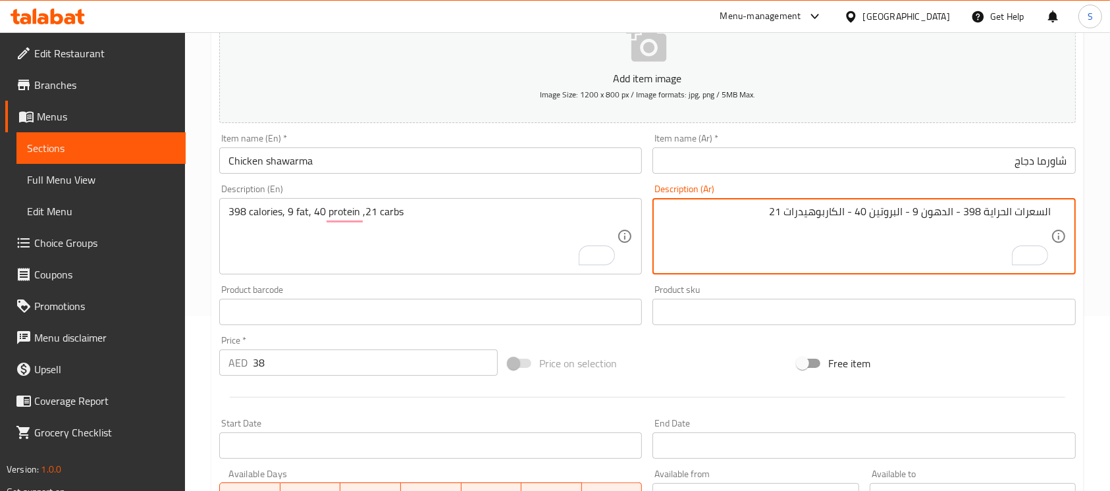
drag, startPoint x: 1054, startPoint y: 209, endPoint x: 1060, endPoint y: 224, distance: 16.0
click at [1054, 210] on div "السعرات الحراية 398 - الدهون 9 - البروتين 40 - الكاربوهيدرات 21 Description (Ar)" at bounding box center [863, 236] width 423 height 76
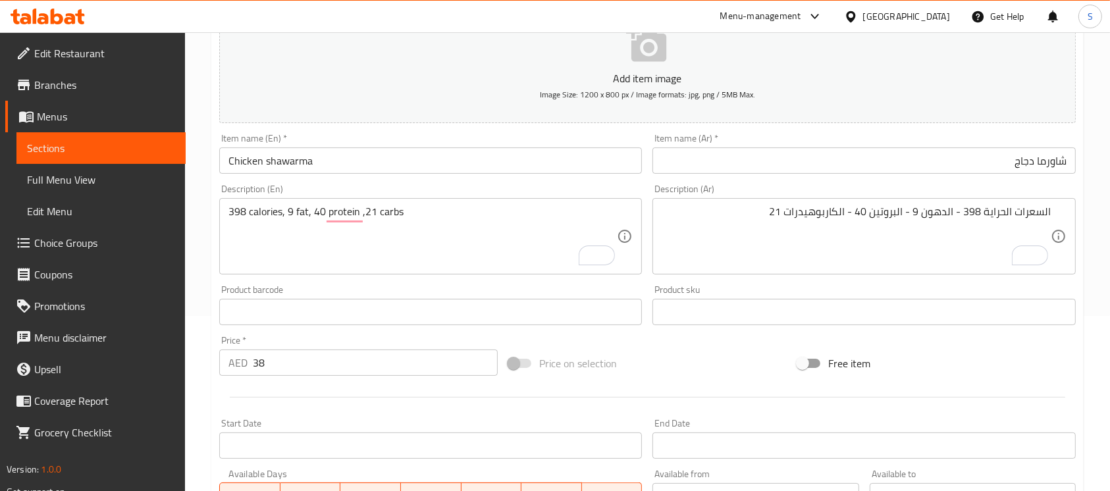
click at [1054, 219] on div "السعرات الحراية 398 - الدهون 9 - البروتين 40 - الكاربوهيدرات 21 Description (Ar)" at bounding box center [863, 236] width 423 height 76
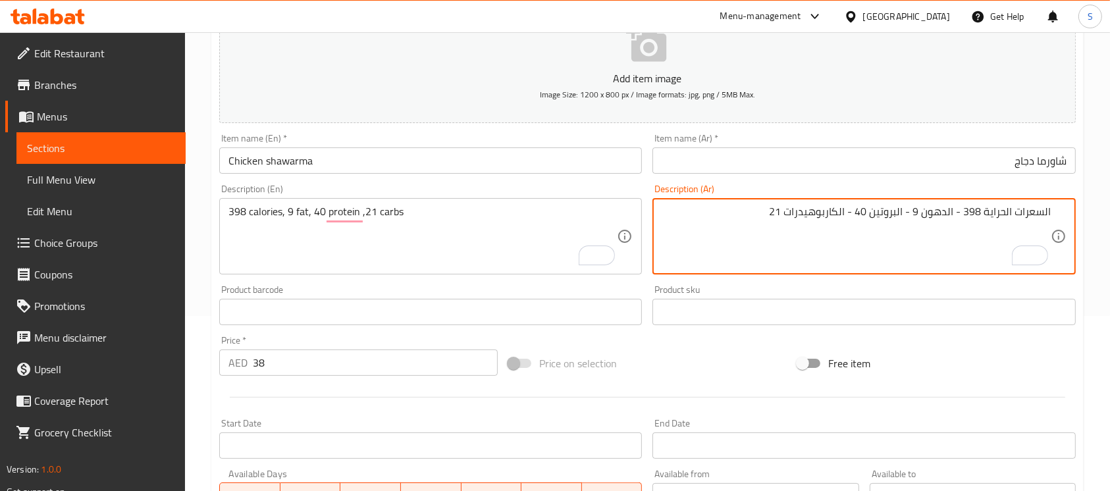
click at [1052, 213] on div "السعرات الحراية 398 - الدهون 9 - البروتين 40 - الكاربوهيدرات 21 Description (Ar)" at bounding box center [863, 236] width 423 height 76
click at [1049, 210] on textarea "السعرات الحراية 398 - الدهون 9 - البروتين 40 - الكاربوهيدرات 21" at bounding box center [855, 236] width 388 height 63
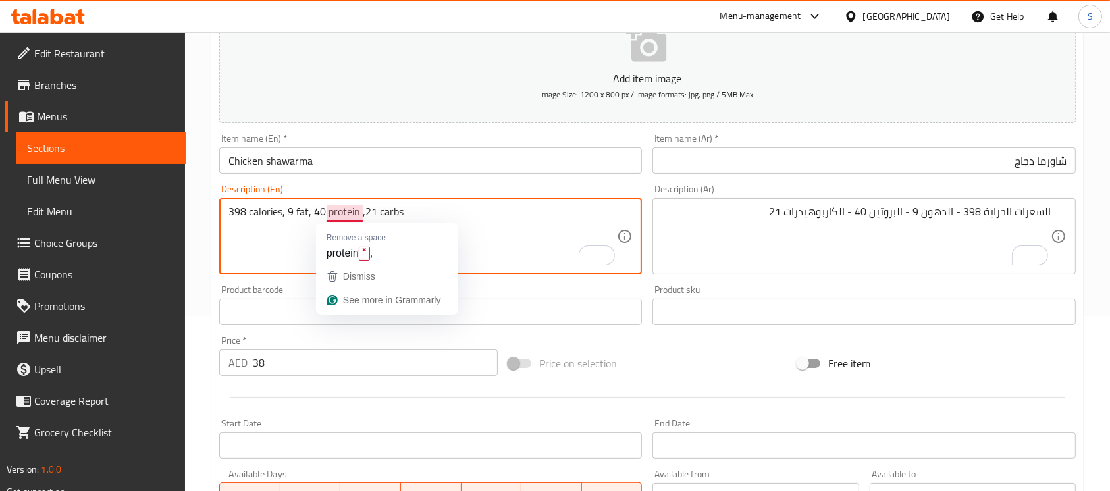
drag, startPoint x: 338, startPoint y: 214, endPoint x: 347, endPoint y: 222, distance: 12.1
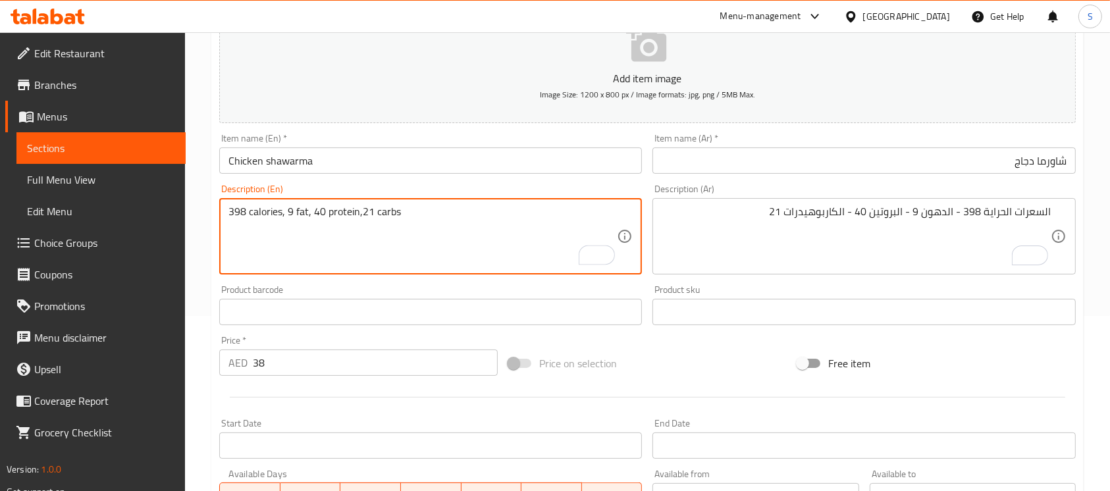
click at [389, 233] on textarea "398 calories, 9 fat, 40 protein,21 carbs" at bounding box center [422, 236] width 388 height 63
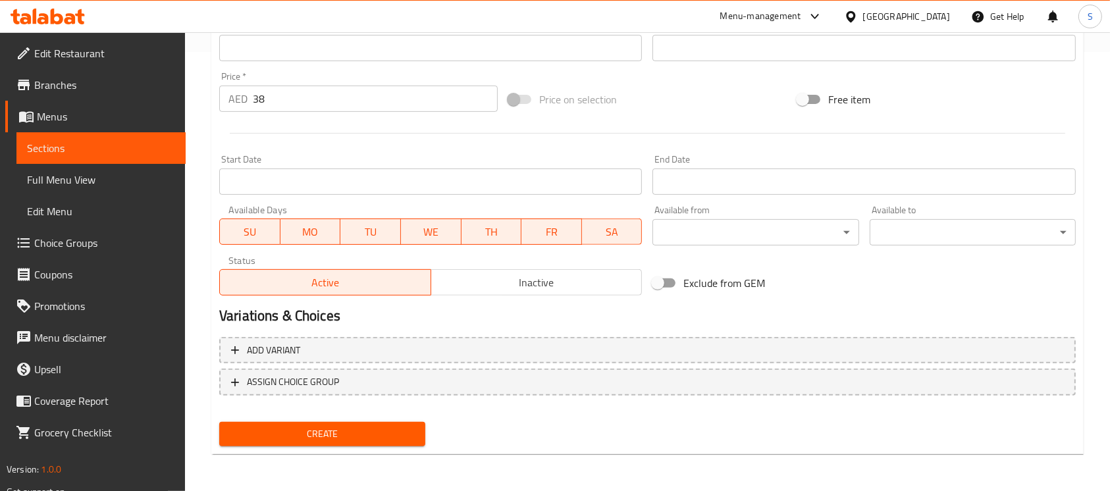
scroll to position [176, 0]
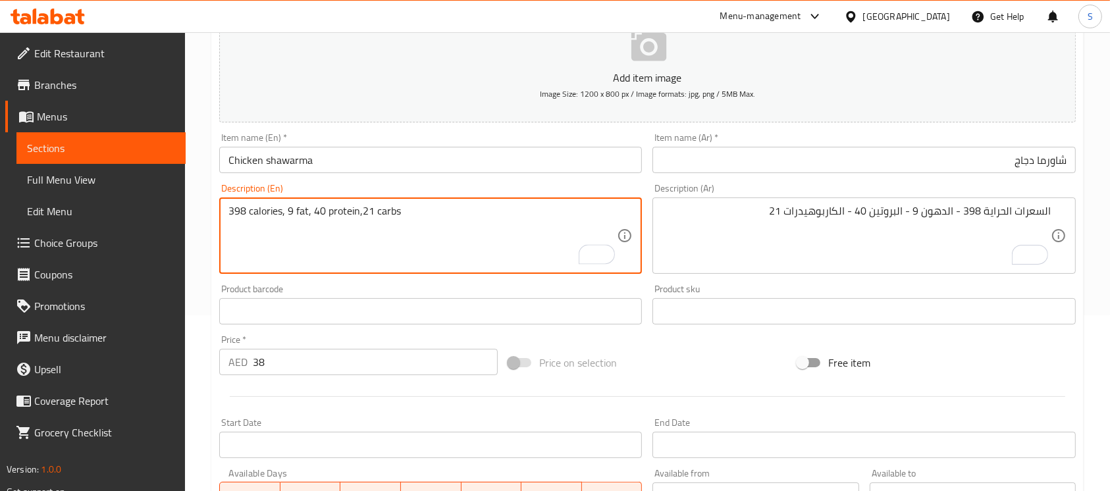
type textarea "398 calories, 9 fat, 40 protein,21 carbs"
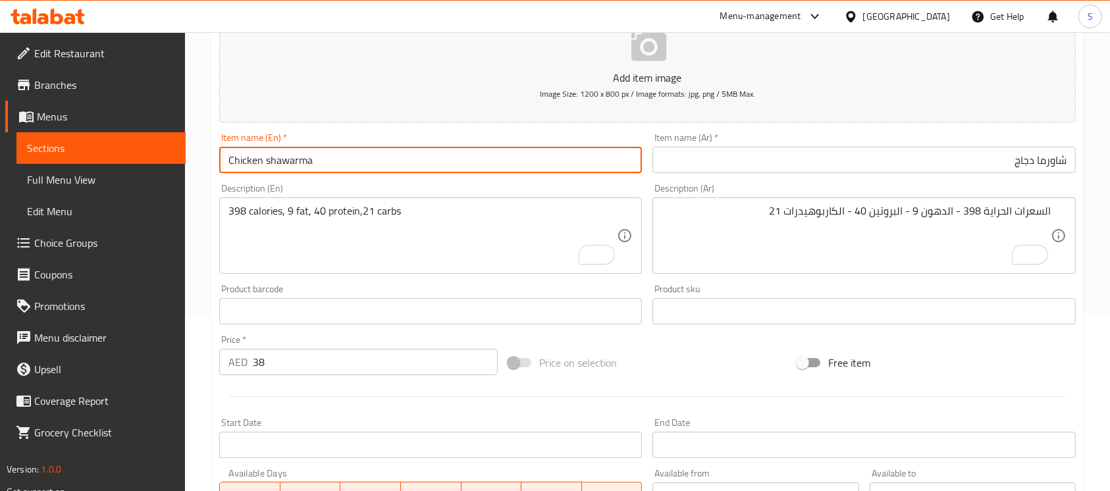
click at [295, 166] on input "Chicken shawarma" at bounding box center [430, 160] width 423 height 26
type input "Chicken Shawarma"
click at [378, 166] on input "Chicken Shawarma" at bounding box center [430, 160] width 423 height 26
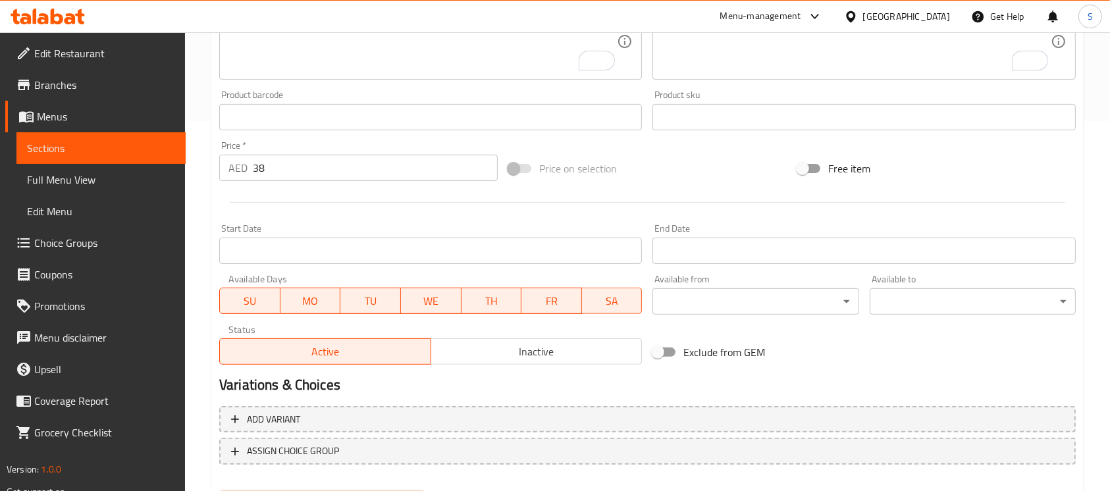
scroll to position [439, 0]
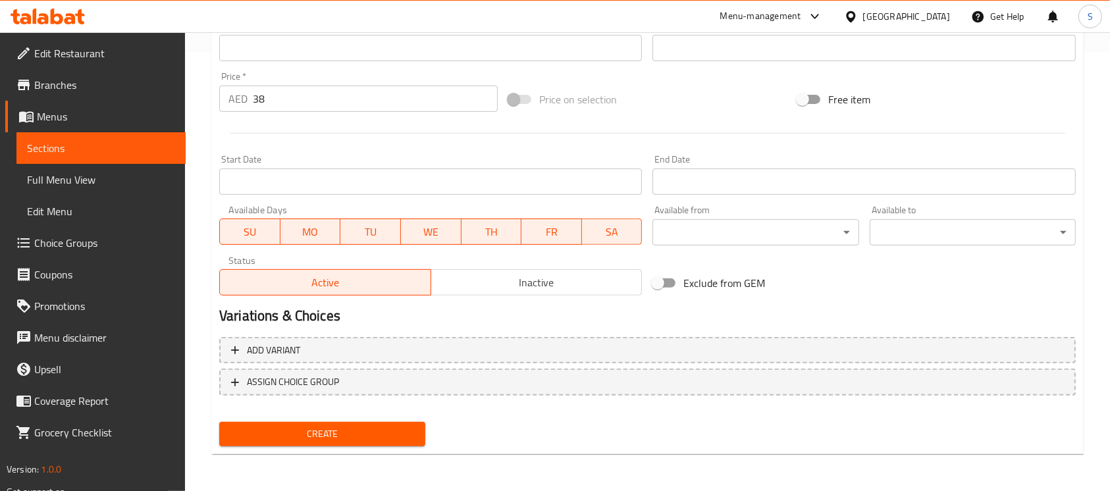
click at [328, 429] on span "Create" at bounding box center [322, 434] width 185 height 16
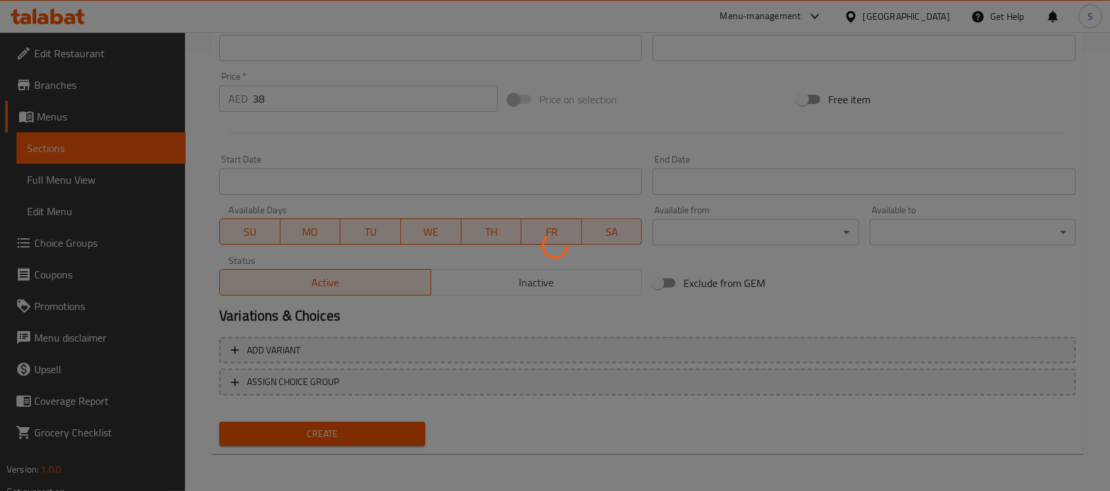
type input "0"
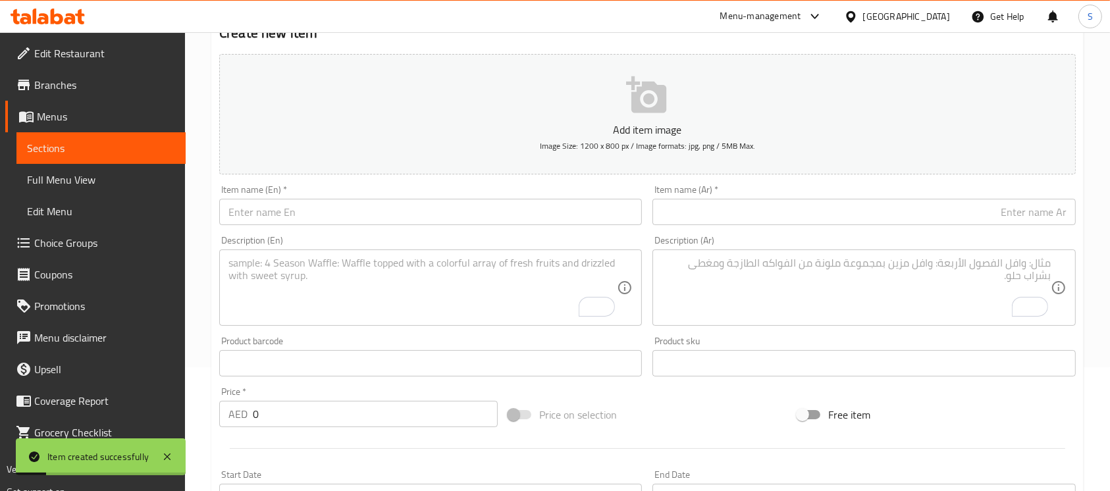
scroll to position [0, 0]
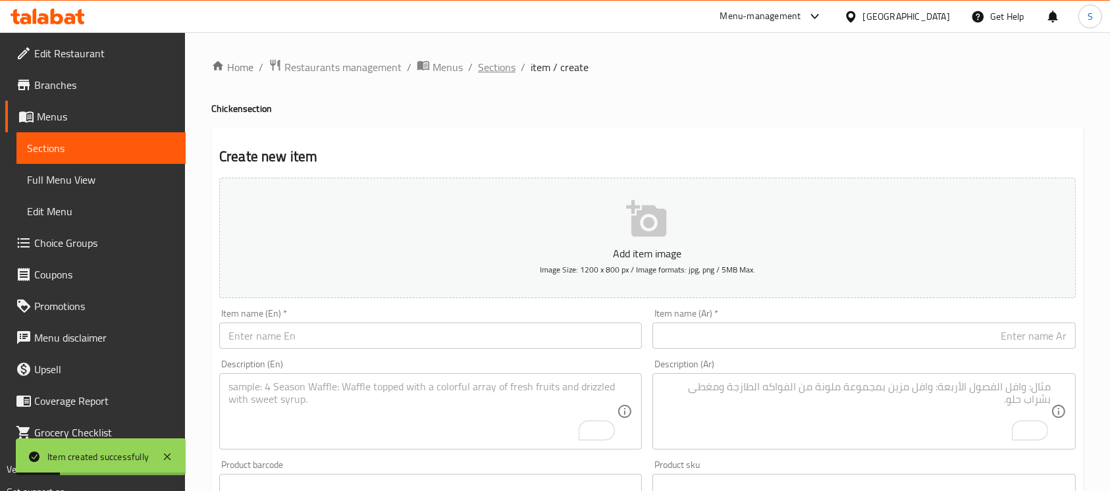
click at [492, 62] on span "Sections" at bounding box center [497, 67] width 38 height 16
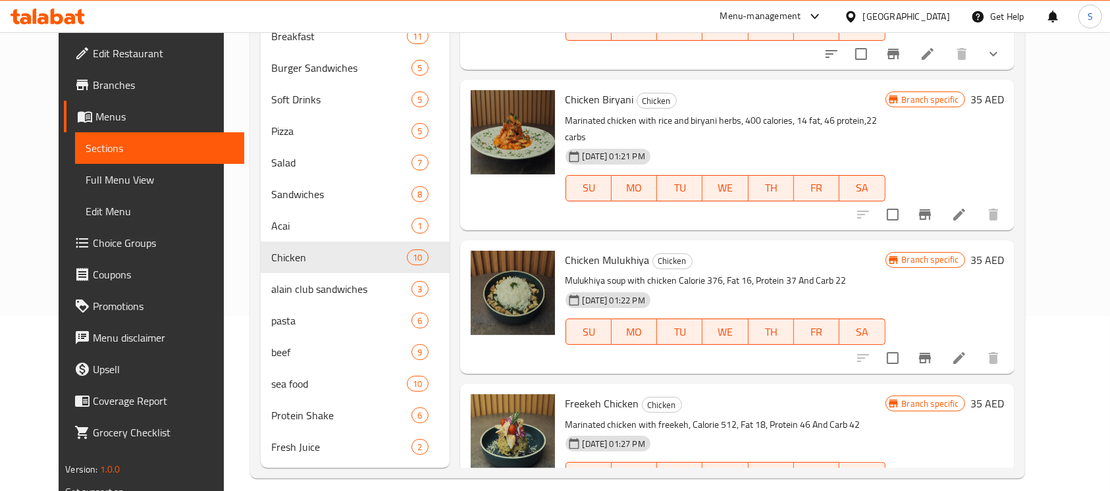
scroll to position [189, 0]
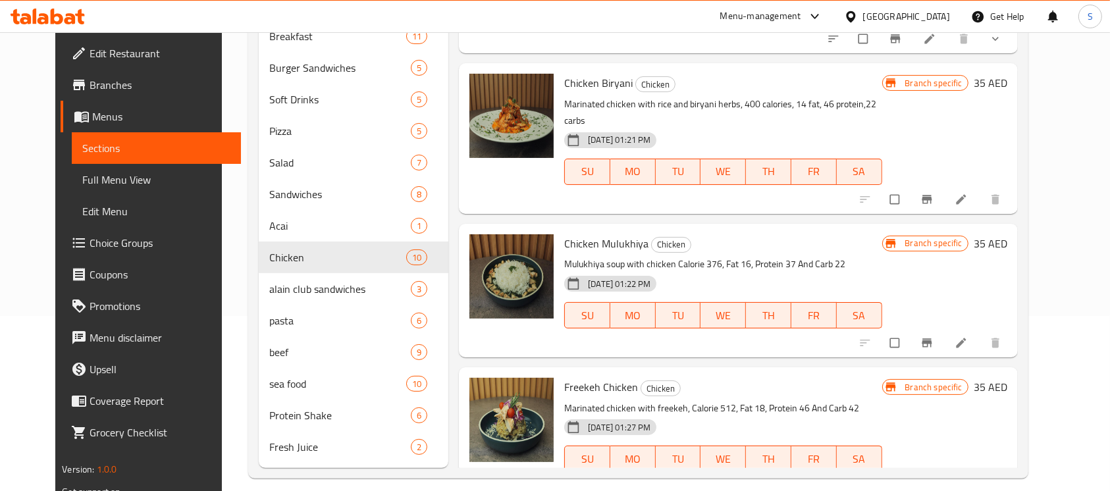
scroll to position [189, 0]
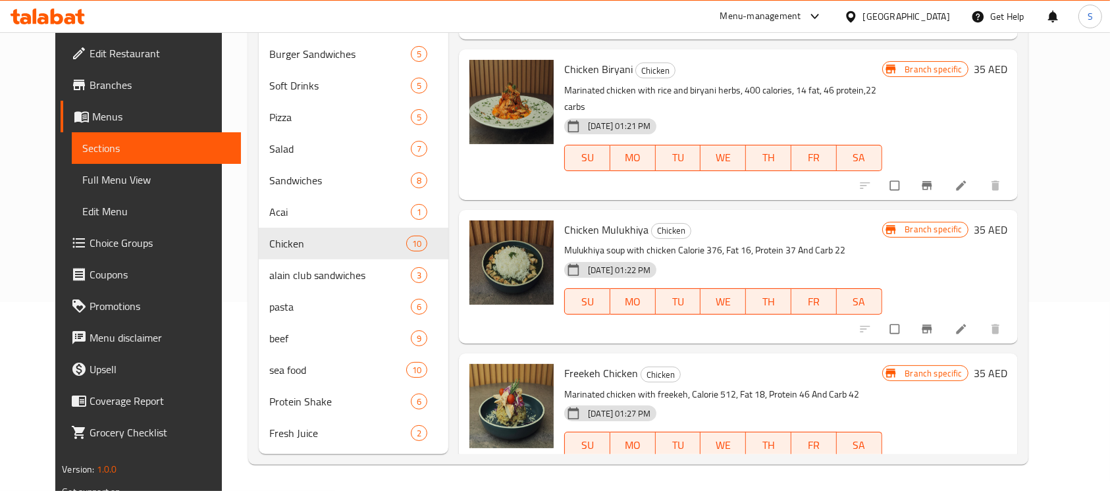
click at [967, 322] on icon at bounding box center [960, 328] width 13 height 13
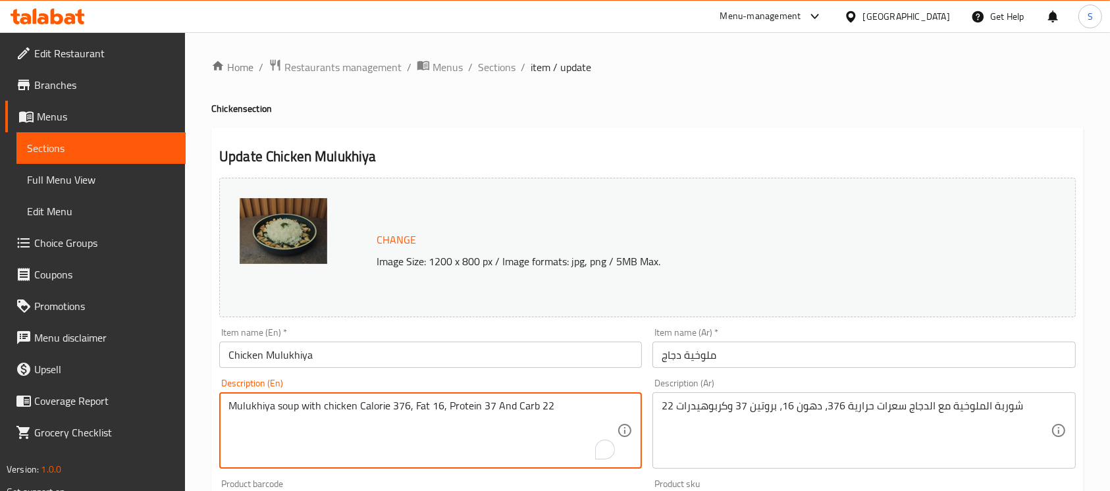
drag, startPoint x: 357, startPoint y: 406, endPoint x: 571, endPoint y: 415, distance: 214.7
paste textarea "405 calories, 9.3 fat, 41 protein ,23 carbs"
type textarea "Mulukhiya soup with chicken 405 calories, 9.3 fat, 41 protein ,23 carbs"
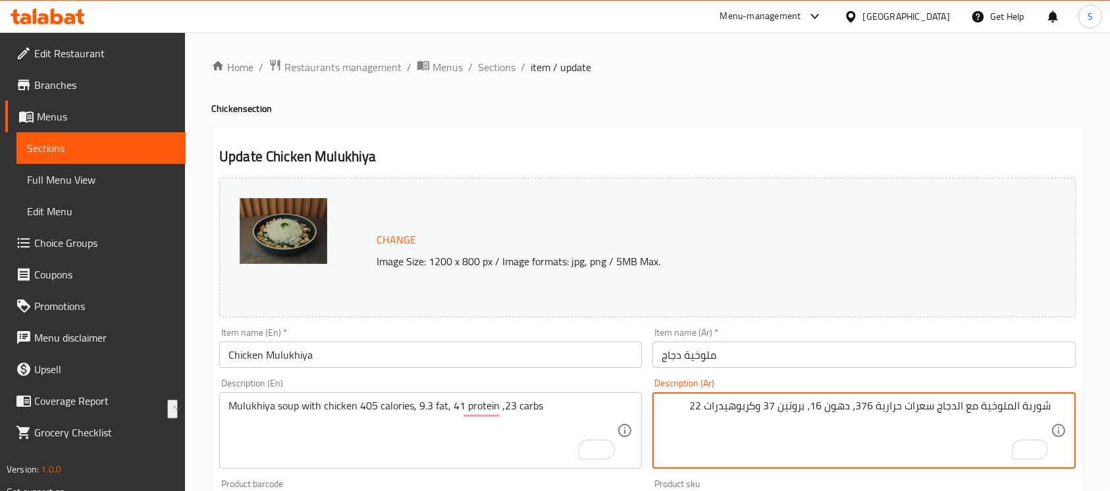
drag, startPoint x: 676, startPoint y: 409, endPoint x: 938, endPoint y: 440, distance: 263.8
click at [938, 440] on textarea "شوربة الملوخية مع الدجاج سعرات حرارية 376، دهون 16، بروتين 37 وكربوهيدرات 22" at bounding box center [855, 430] width 388 height 63
paste textarea "السعرات الحراية 405 - الدهون 9.3 - البروتين 41 - الكاربوهيدرات 23"
click at [939, 409] on textarea "شوربة الملوخية مع الدجاجالسعرات الحراية 405 - الدهون 9.3 - البروتين 41 - الكارب…" at bounding box center [855, 430] width 388 height 63
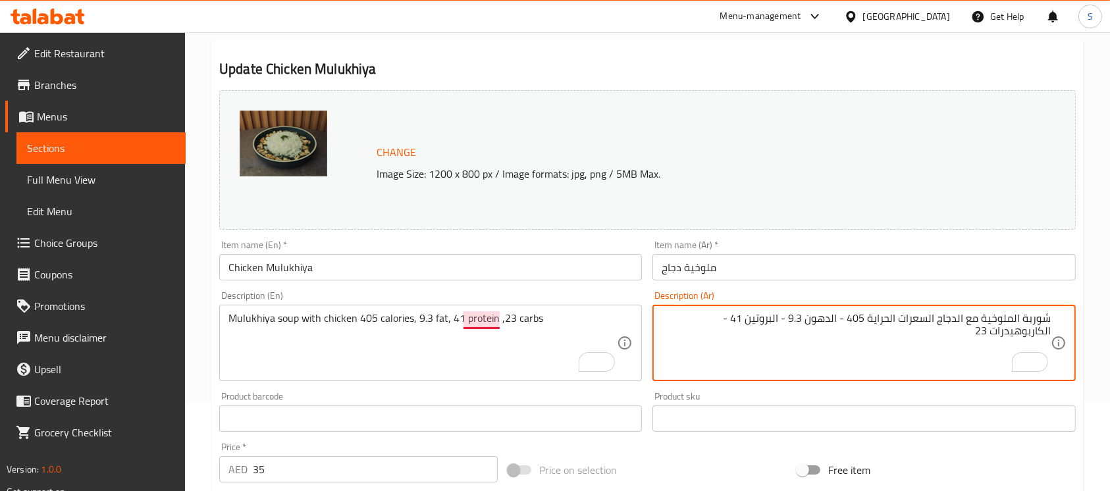
type textarea "شوربة الملوخية مع الدجاج السعرات الحراية 405 - الدهون 9.3 - البروتين 41 - الكار…"
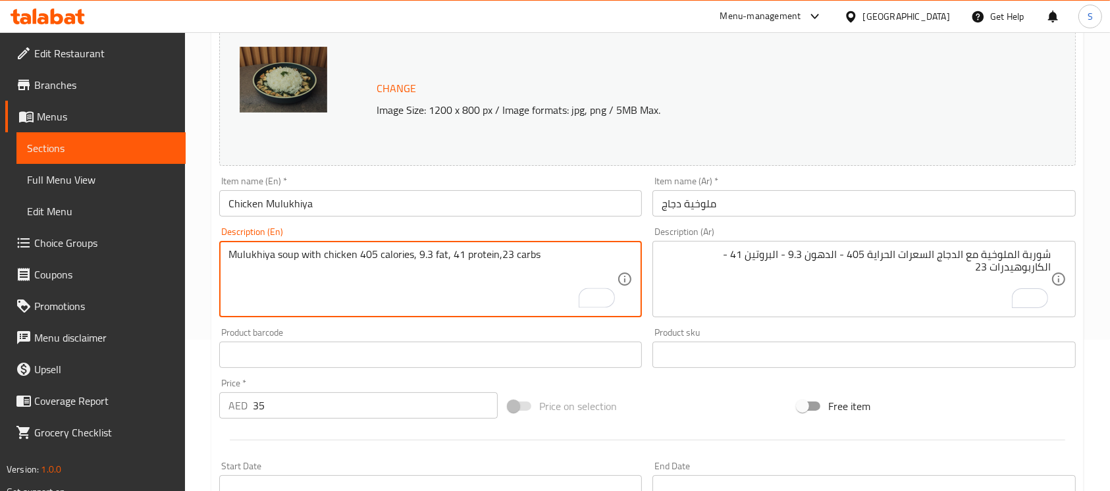
scroll to position [175, 0]
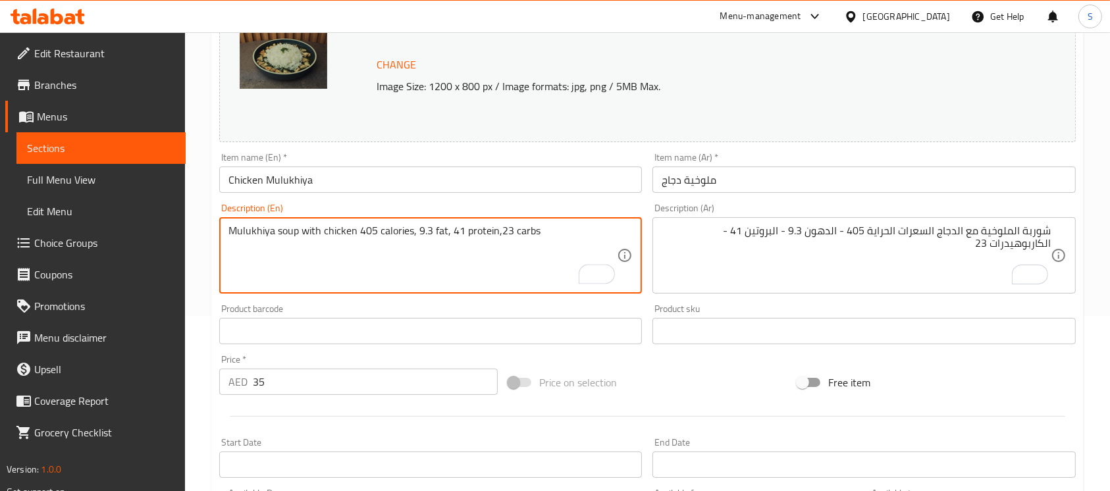
type textarea "Mulukhiya soup with chicken 405 calories, 9.3 fat, 41 protein,23 carbs"
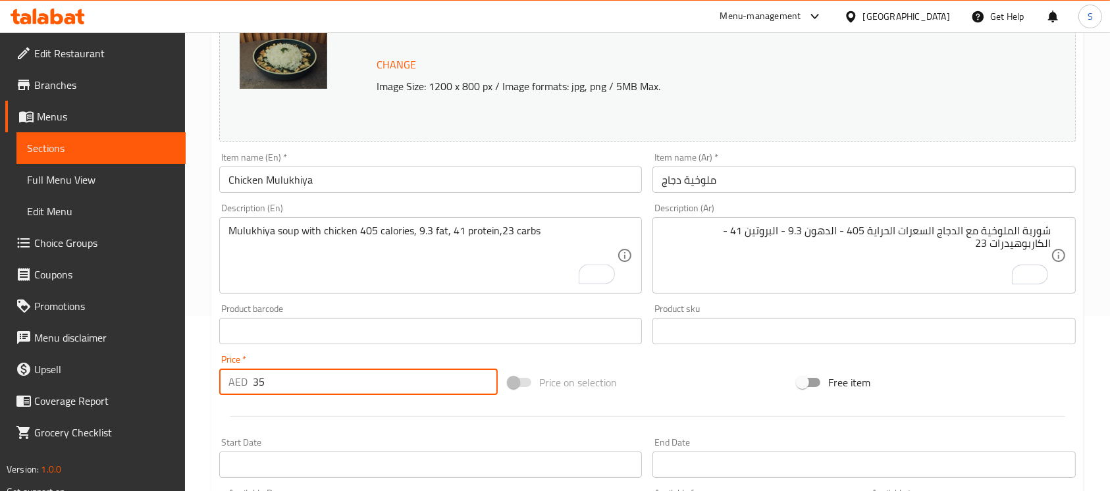
click at [292, 392] on input "35" at bounding box center [375, 382] width 245 height 26
type input "38"
click at [670, 361] on div "Change Image Size: 1200 x 800 px / Image formats: jpg, png / 5MB Max. Item name…" at bounding box center [647, 290] width 867 height 586
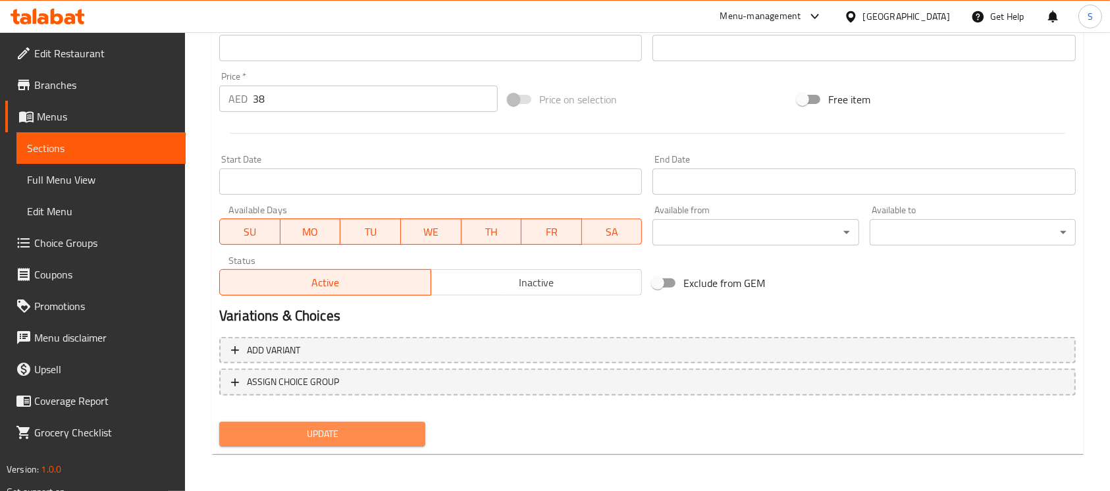
click at [382, 427] on span "Update" at bounding box center [322, 434] width 185 height 16
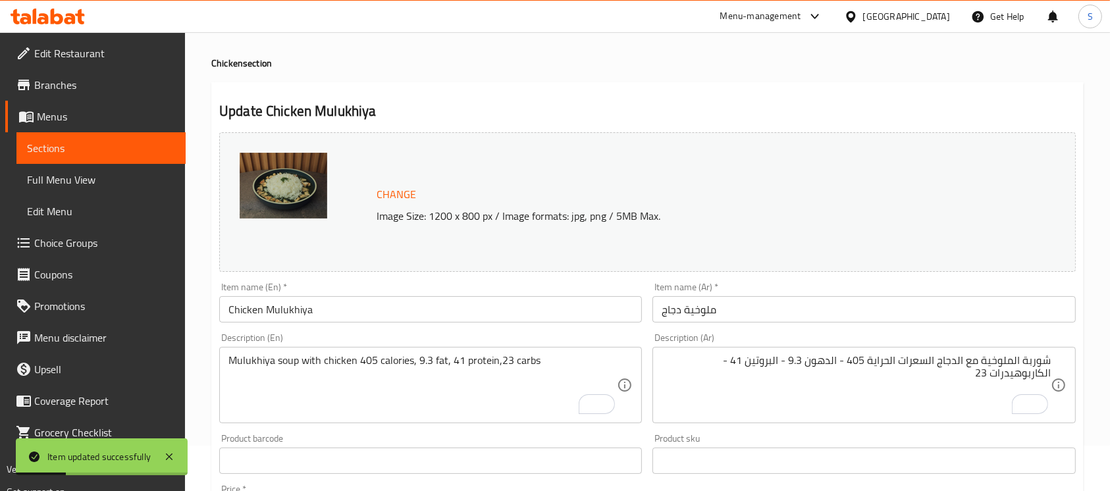
scroll to position [19, 0]
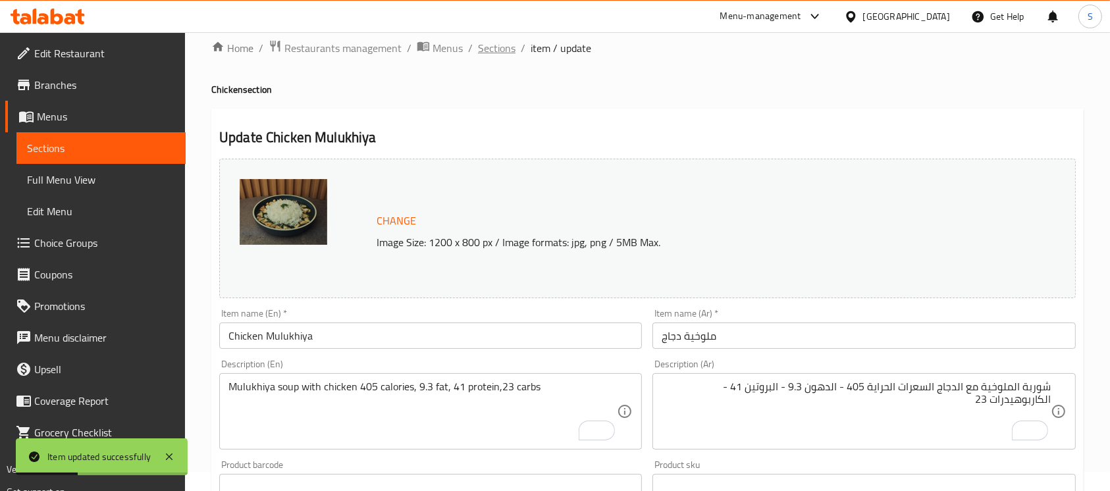
click at [508, 54] on span "Sections" at bounding box center [497, 48] width 38 height 16
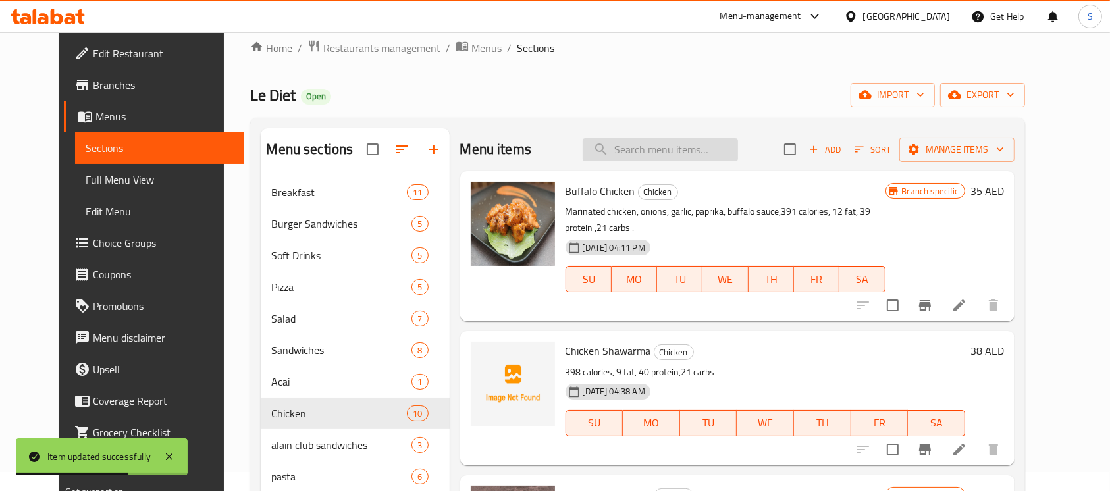
click at [681, 140] on input "search" at bounding box center [659, 149] width 155 height 23
paste input "Dynamic Chicken"
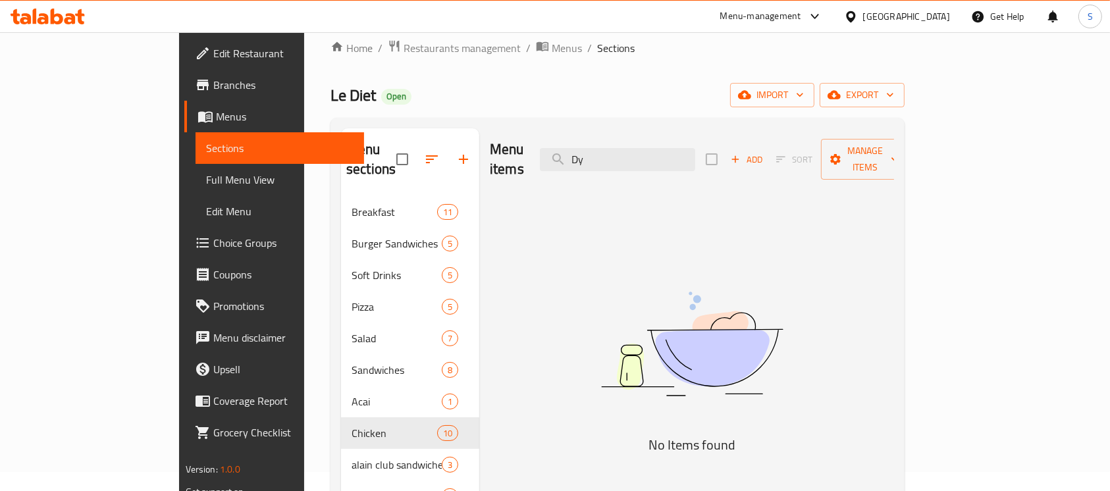
type input "D"
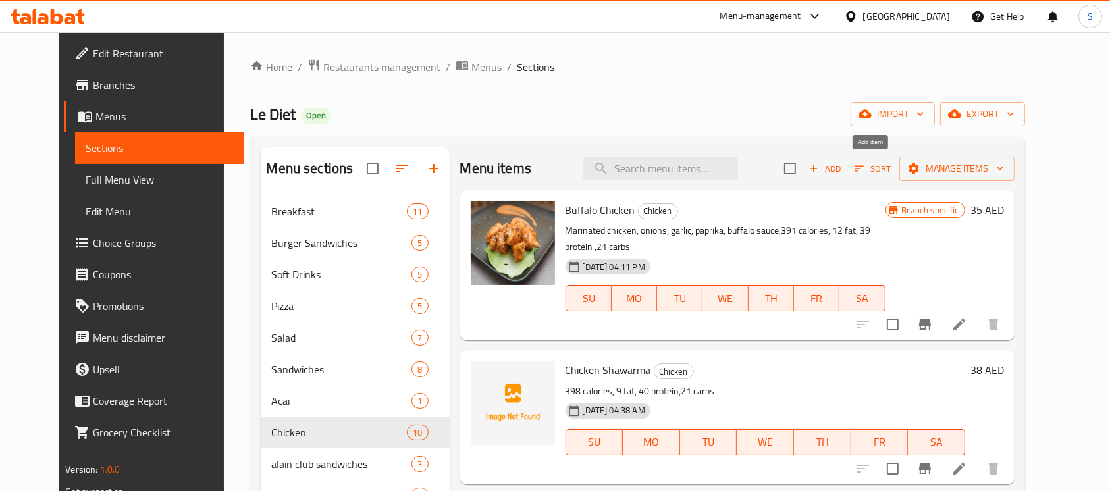
click at [842, 171] on span "Add" at bounding box center [825, 168] width 36 height 15
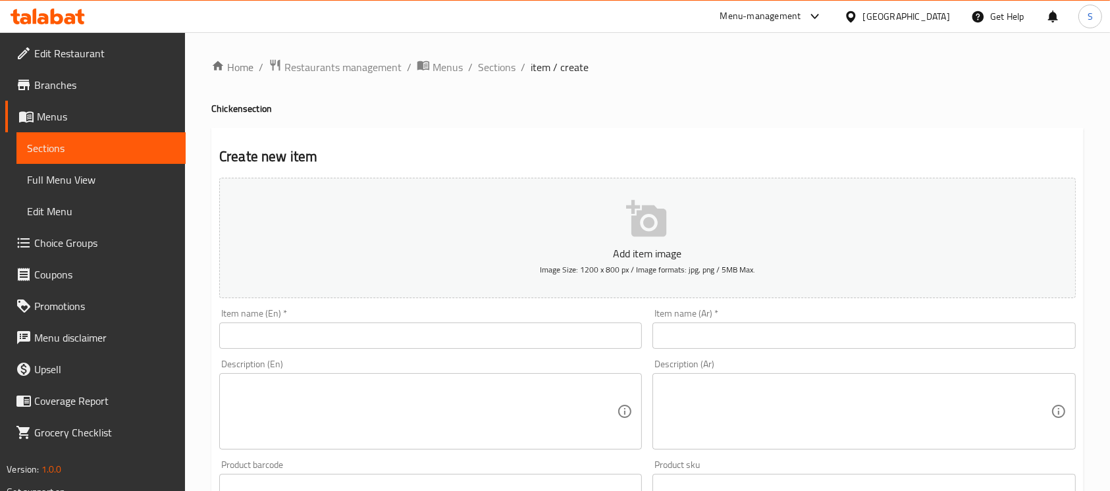
click at [509, 332] on input "text" at bounding box center [430, 335] width 423 height 26
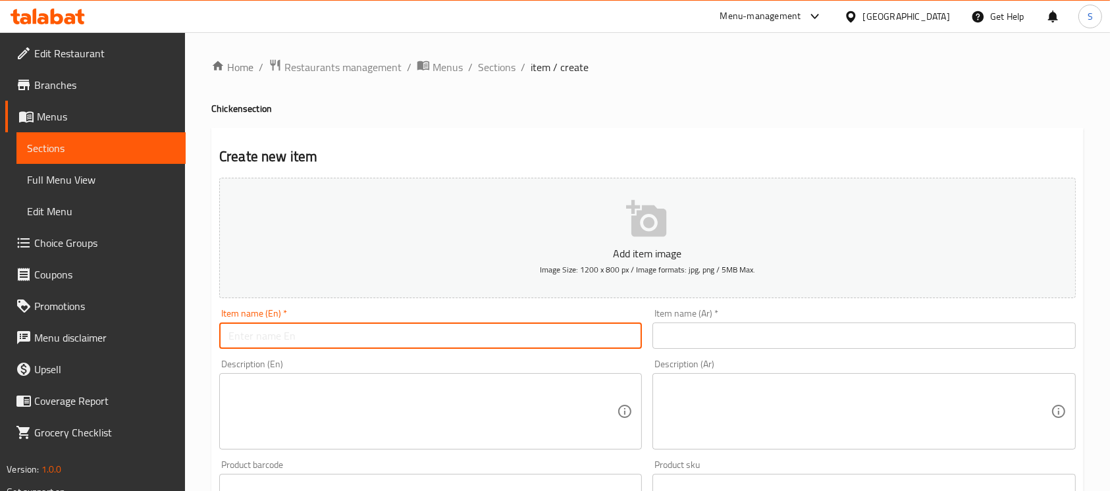
paste input "Dynamic Chicken"
type input "Dynamic Chicken"
click at [700, 345] on input "text" at bounding box center [863, 335] width 423 height 26
paste input "دجاج ديناميك"
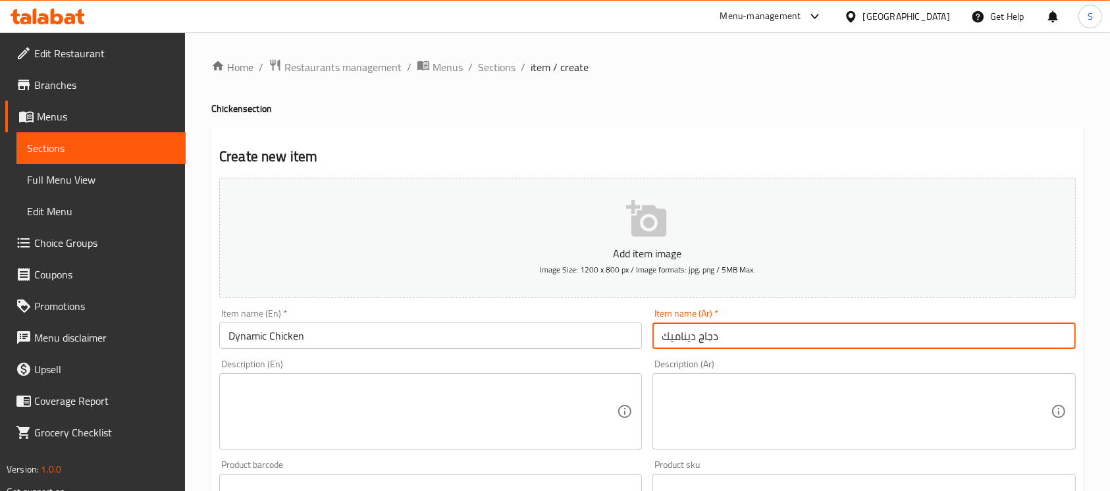
type input "دجاج ديناميك"
click at [502, 403] on textarea at bounding box center [422, 411] width 388 height 63
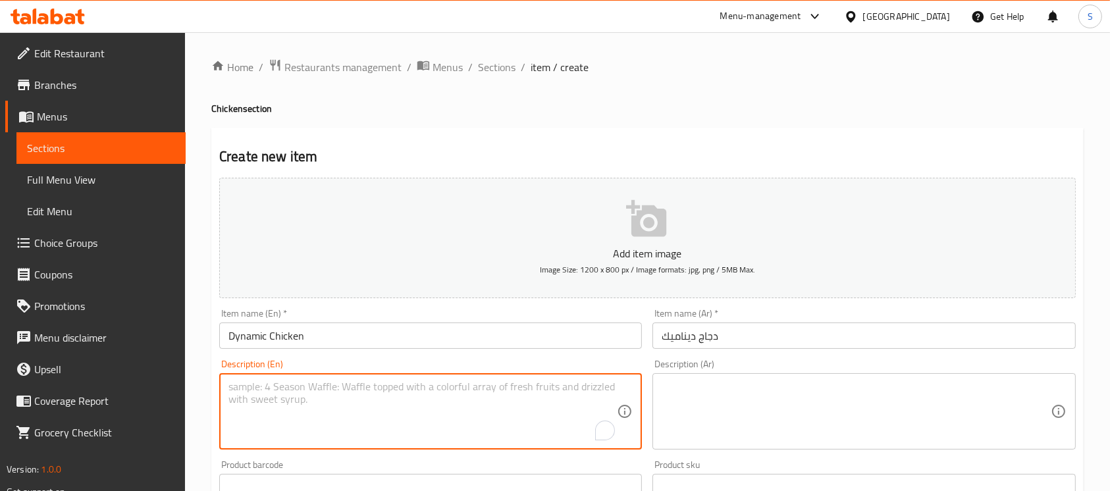
paste textarea "391.3 calories, 7.8 fat, 39.3 protein ,24.3 carbs"
type textarea "391.3 calories, 7.8 fat, 39.3 protein ,24.3 carbs"
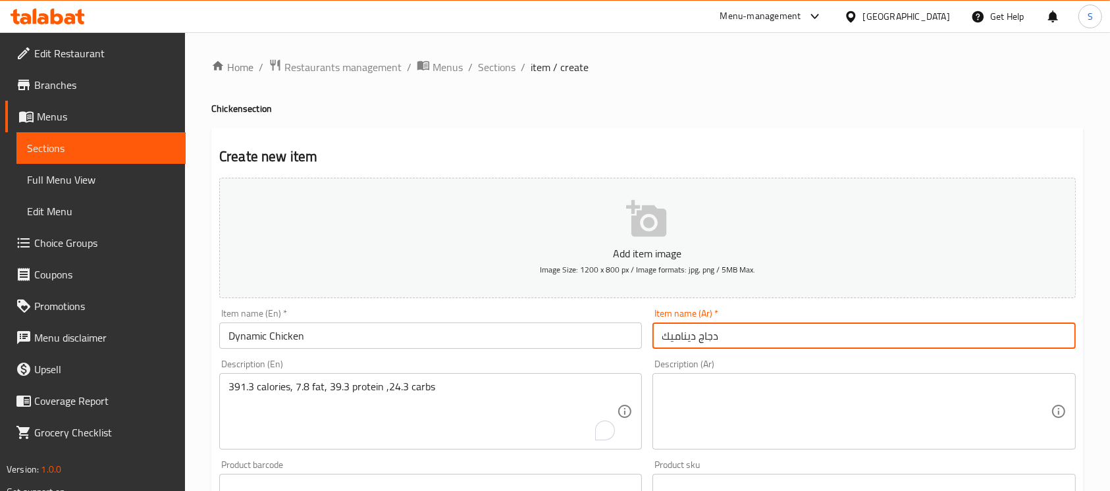
click at [744, 332] on input "دجاج ديناميك" at bounding box center [863, 335] width 423 height 26
type input "دجاج ديناميك"
click at [835, 412] on textarea at bounding box center [855, 411] width 388 height 63
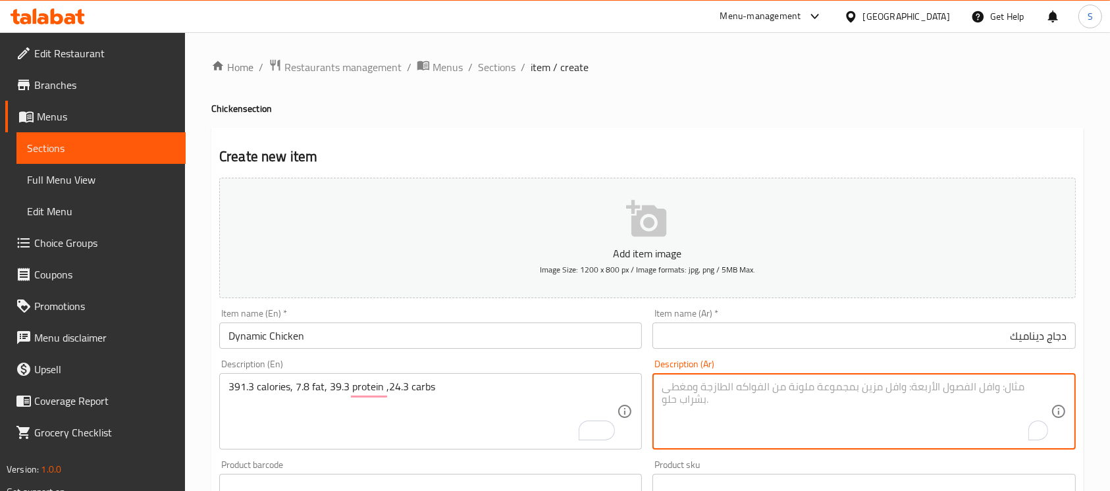
paste textarea "السعرات الحراية 391.3 - الدهون 7.8 - البروتين 39.3 - الكاربوهيدرات 24.3"
click at [831, 409] on textarea "السعرات الحراية 391.3 - الدهون 7.8 - البروتين 39.3 - الكاربوهيدرات 24.3" at bounding box center [855, 411] width 388 height 63
type textarea "السعرات الحراية 391.3 - الدهون 7.8 - البروتين 39.3 - الكاربوهيدرات 24.3"
click at [1051, 388] on div "السعرات الحراية 391.3 - الدهون 7.8 - البروتين 39.3 - الكاربوهيدرات 24.3 Descrip…" at bounding box center [863, 411] width 423 height 76
click at [1058, 387] on div "السعرات الحراية 391.3 - الدهون 7.8 - البروتين 39.3 - الكاربوهيدرات 24.3 Descrip…" at bounding box center [863, 411] width 423 height 76
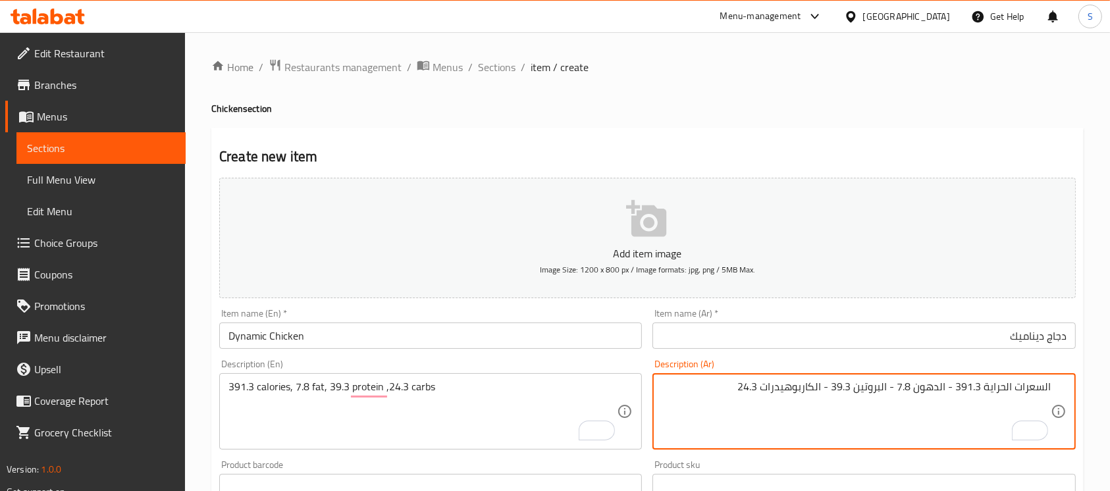
click at [1041, 389] on textarea "السعرات الحراية 391.3 - الدهون 7.8 - البروتين 39.3 - الكاربوهيدرات 24.3" at bounding box center [855, 411] width 388 height 63
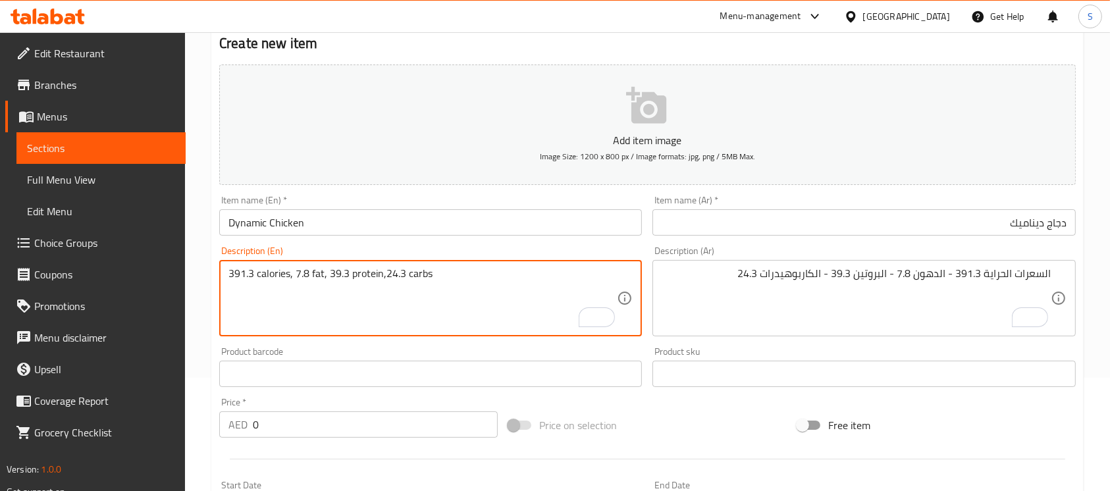
scroll to position [175, 0]
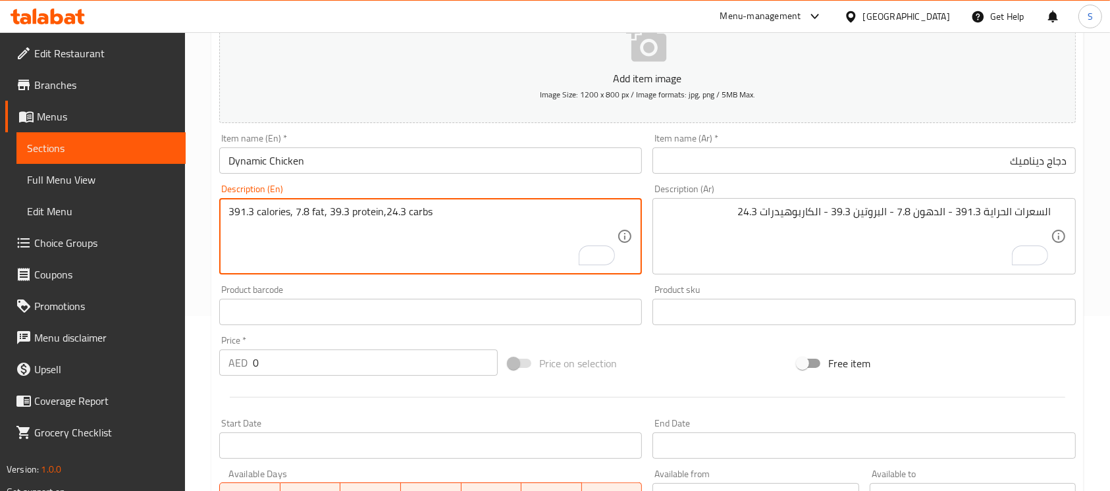
type textarea "391.3 calories, 7.8 fat, 39.3 protein,24.3 carbs"
click at [372, 359] on input "0" at bounding box center [375, 362] width 245 height 26
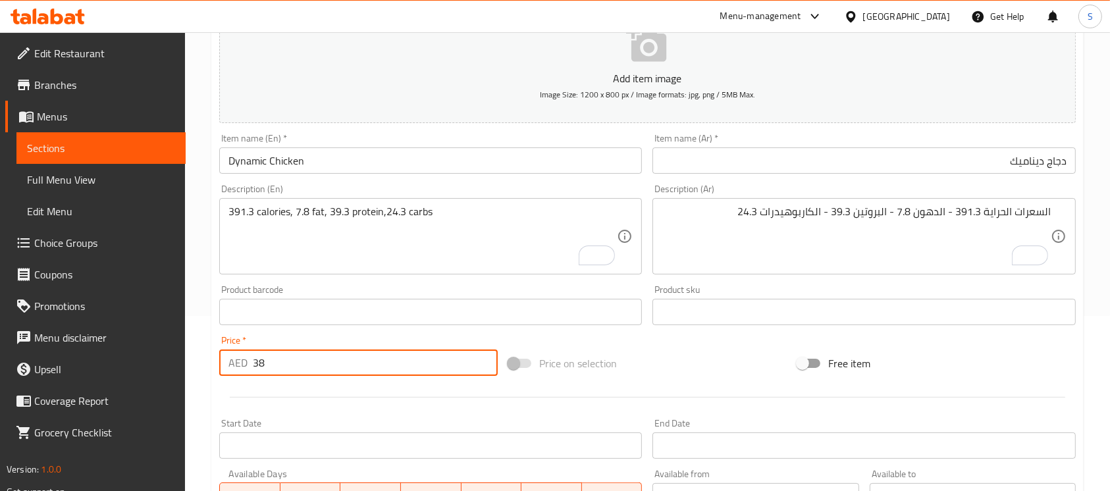
type input "38"
click at [649, 342] on div "Add item image Image Size: 1200 x 800 px / Image formats: jpg, png / 5MB Max. I…" at bounding box center [647, 280] width 867 height 567
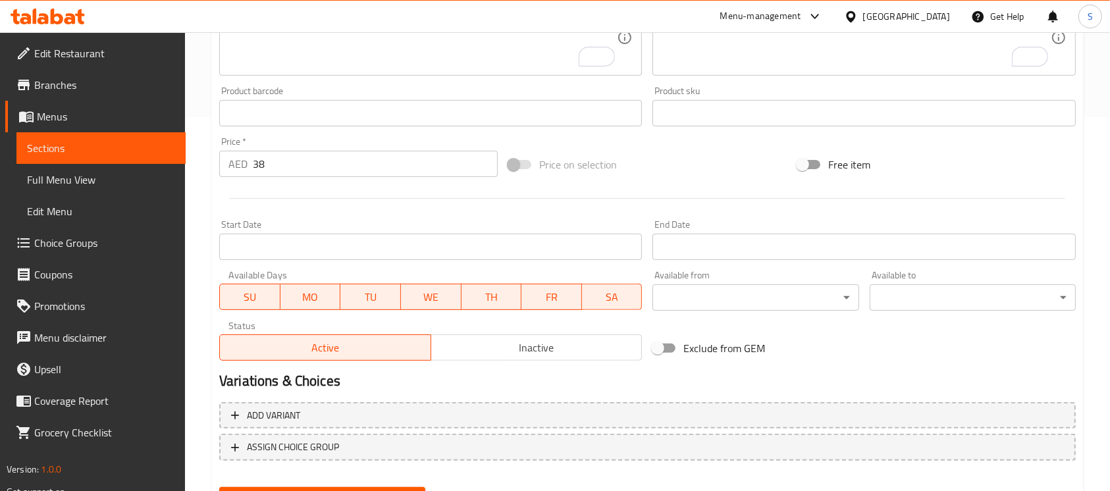
scroll to position [439, 0]
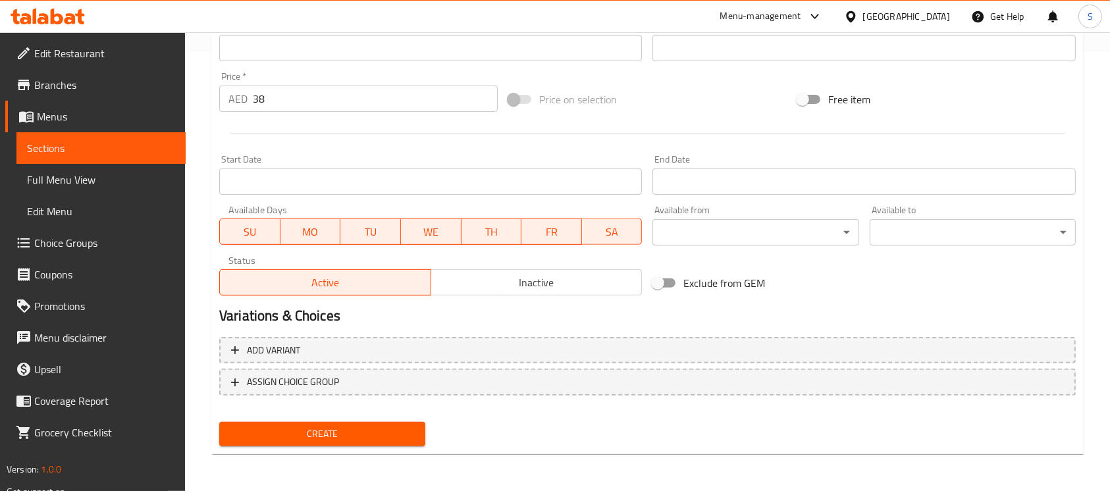
click at [392, 433] on span "Create" at bounding box center [322, 434] width 185 height 16
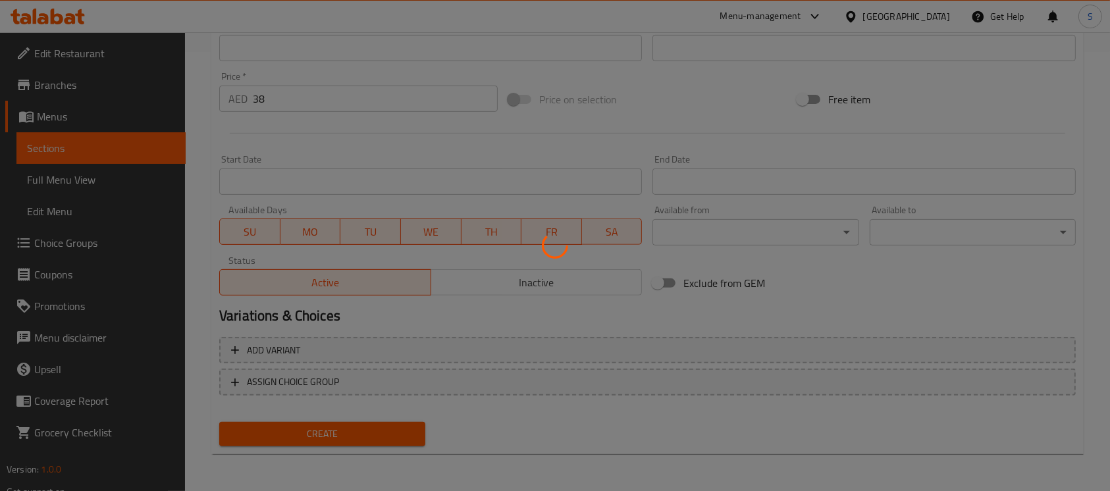
type input "0"
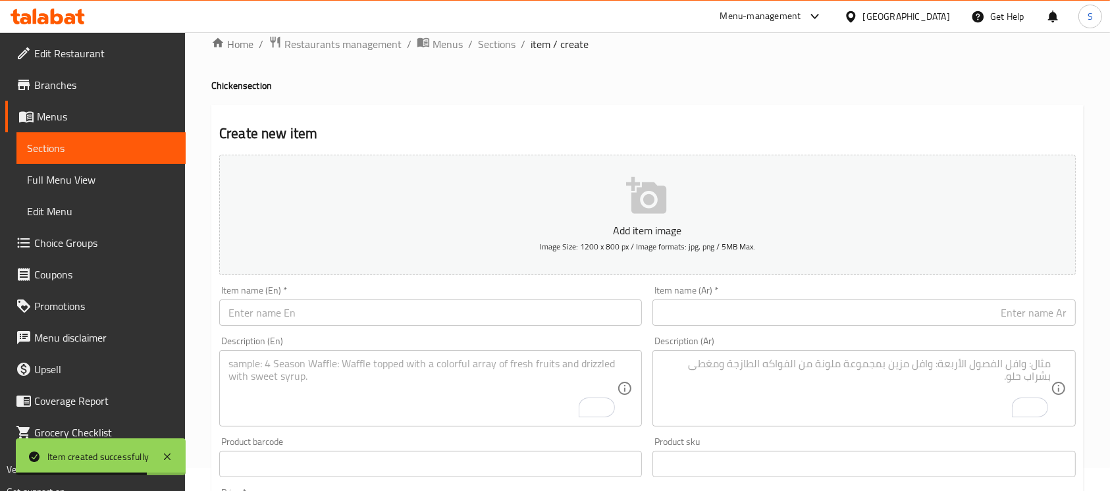
scroll to position [0, 0]
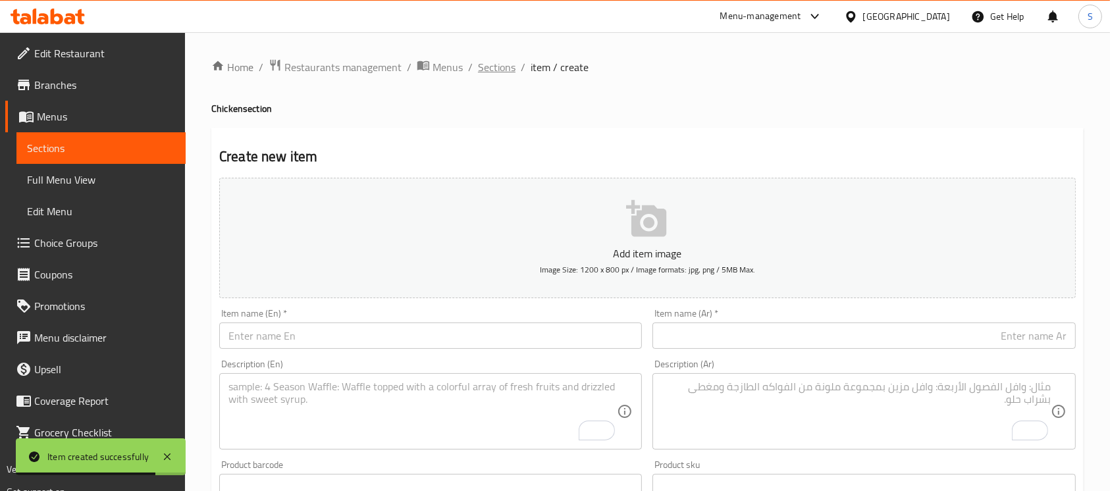
click at [501, 74] on span "Sections" at bounding box center [497, 67] width 38 height 16
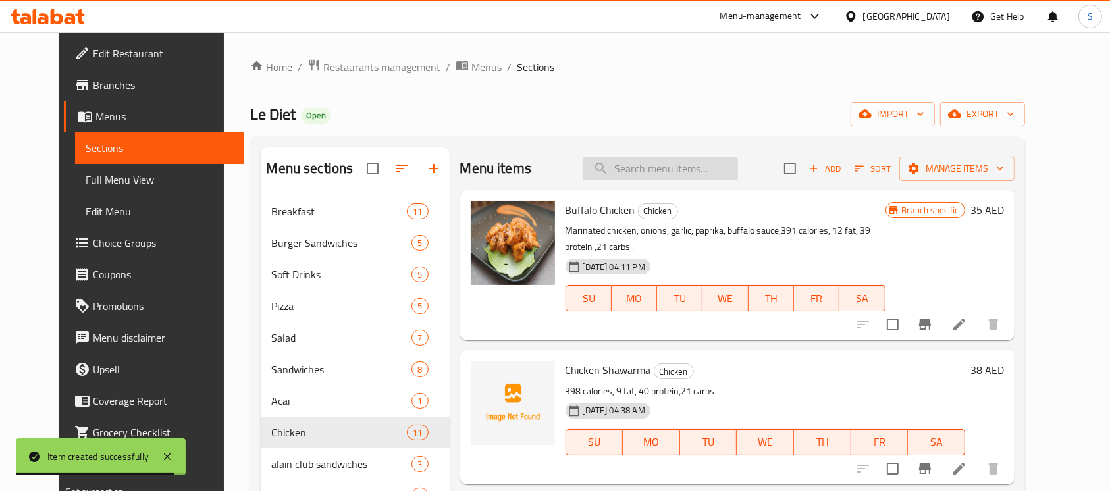
click at [698, 176] on input "search" at bounding box center [659, 168] width 155 height 23
paste input "Freekeh Chicken"
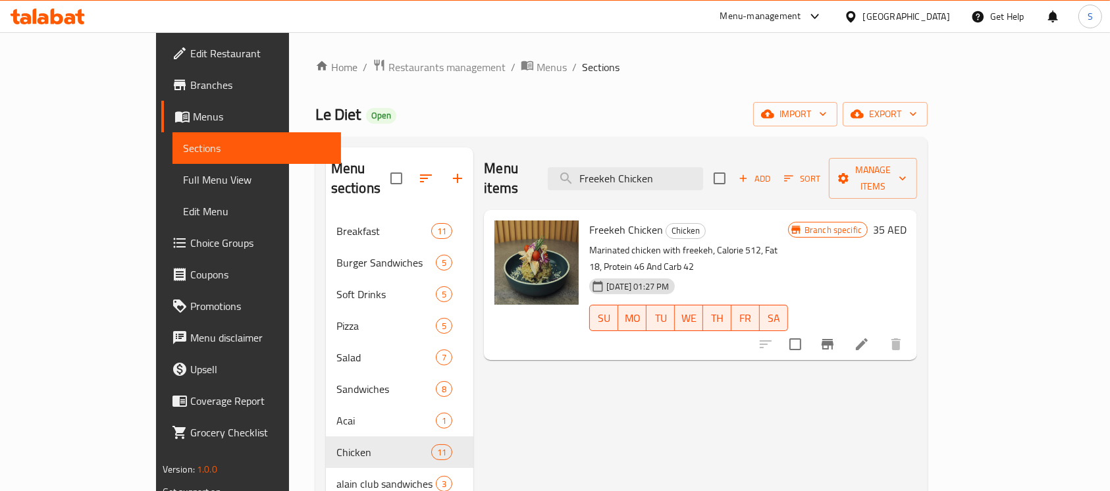
type input "Freekeh Chicken"
click at [880, 332] on li at bounding box center [861, 344] width 37 height 24
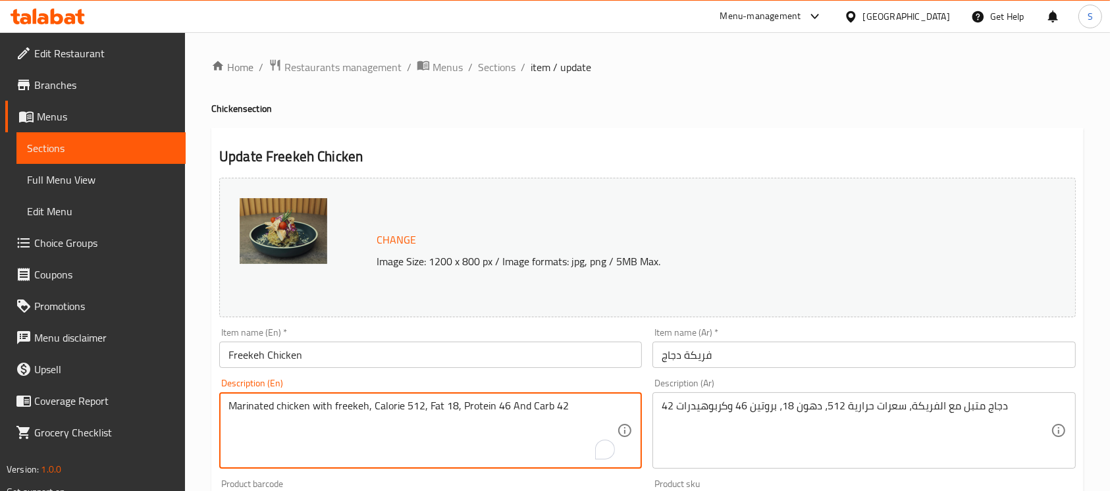
drag, startPoint x: 372, startPoint y: 405, endPoint x: 561, endPoint y: 413, distance: 189.1
paste textarea "386 calories, 8 fat, 43 protein ,22 carbs"
type textarea "Marinated chicken with freekeh, 386 calories, 8 fat, 43 protein ,22 carbs"
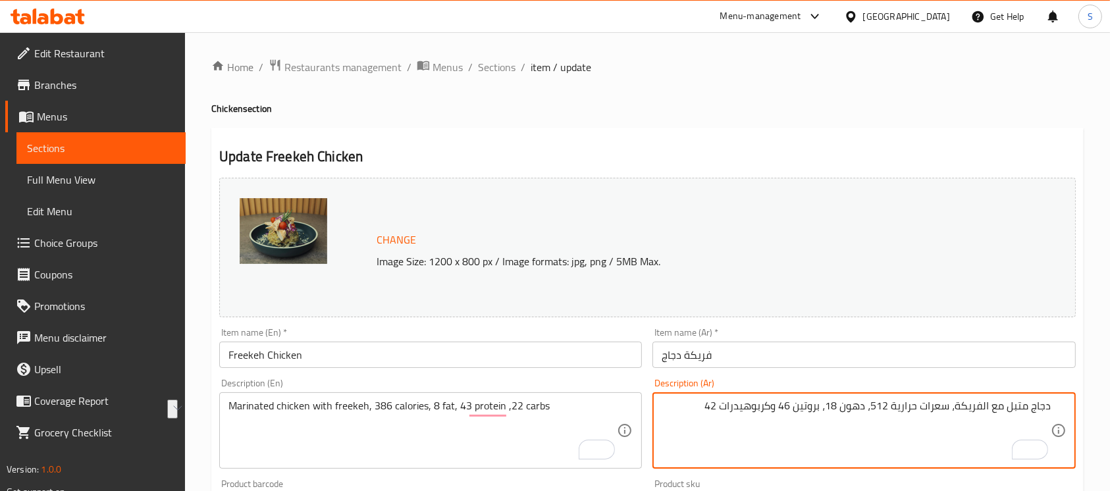
click at [948, 425] on textarea "دجاج متبل مع الفريكة، سعرات حرارية 512، دهون 18، بروتين 46 وكربوهيدرات 42" at bounding box center [855, 430] width 388 height 63
click at [948, 425] on textarea "دجاج متبل مع الفريكة، السعرات الحراية 386 - الدهون 8 - البروتين 43 - الكاربوهيد…" at bounding box center [855, 430] width 388 height 63
type textarea "دجاج متبل مع الفريكة، السعرات الحراية 386 - الدهون 8 - البروتين 43 - الكاربوهيد…"
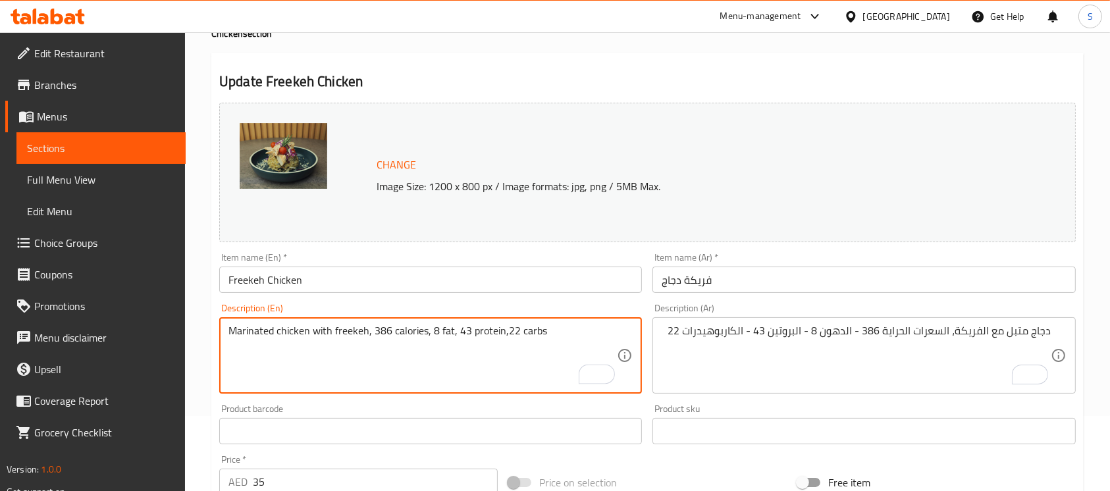
scroll to position [175, 0]
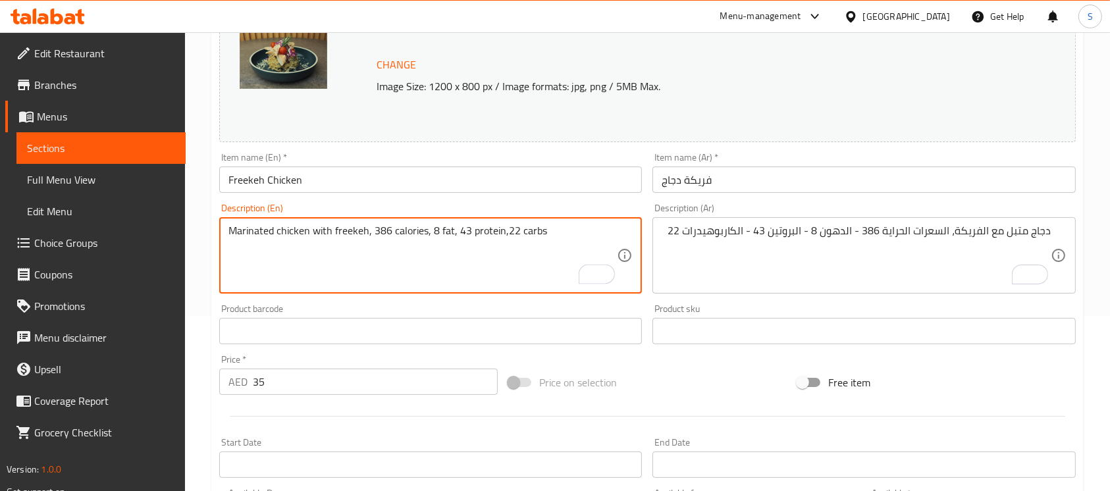
type textarea "Marinated chicken with freekeh, 386 calories, 8 fat, 43 protein,22 carbs"
click at [324, 388] on input "35" at bounding box center [375, 382] width 245 height 26
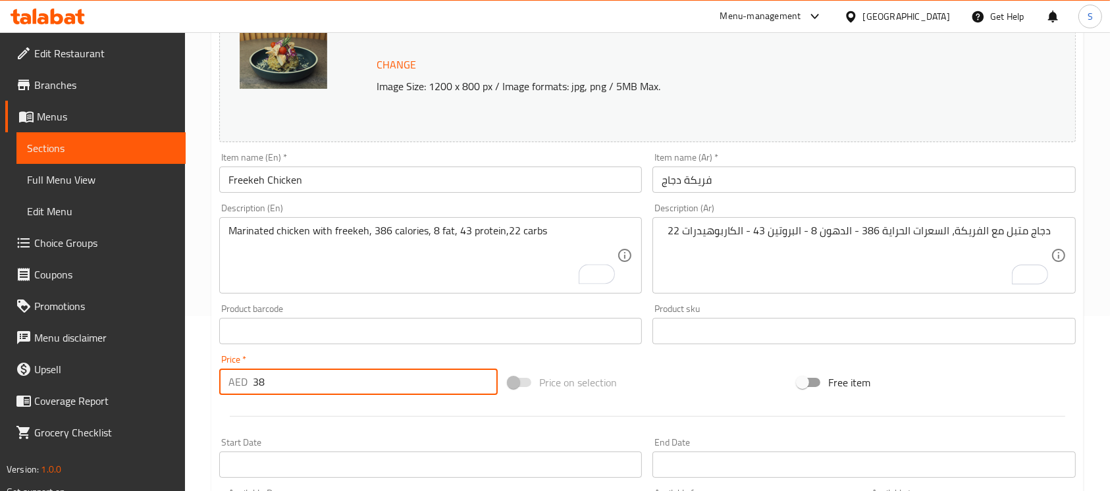
type input "38"
click at [670, 361] on div "Change Image Size: 1200 x 800 px / Image formats: jpg, png / 5MB Max. Item name…" at bounding box center [647, 290] width 867 height 586
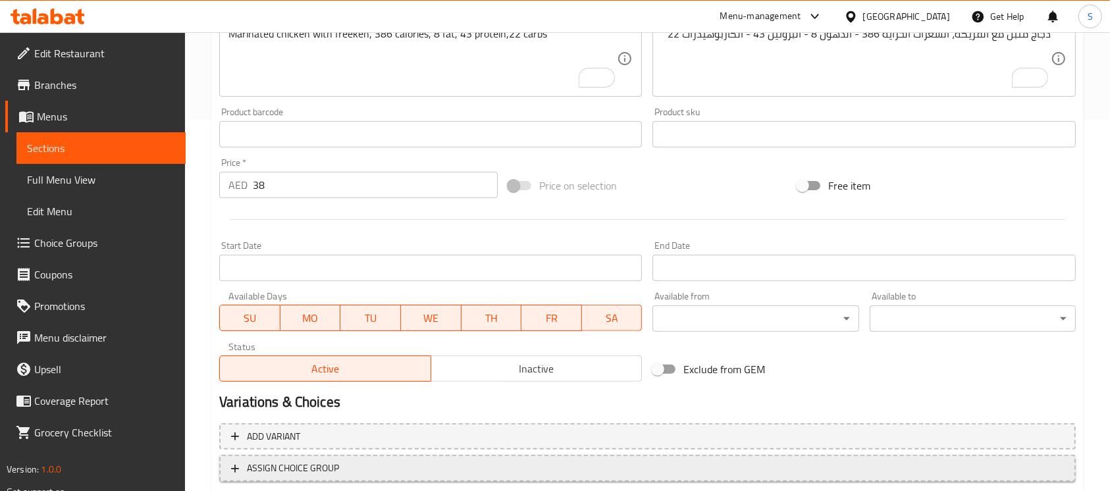
scroll to position [458, 0]
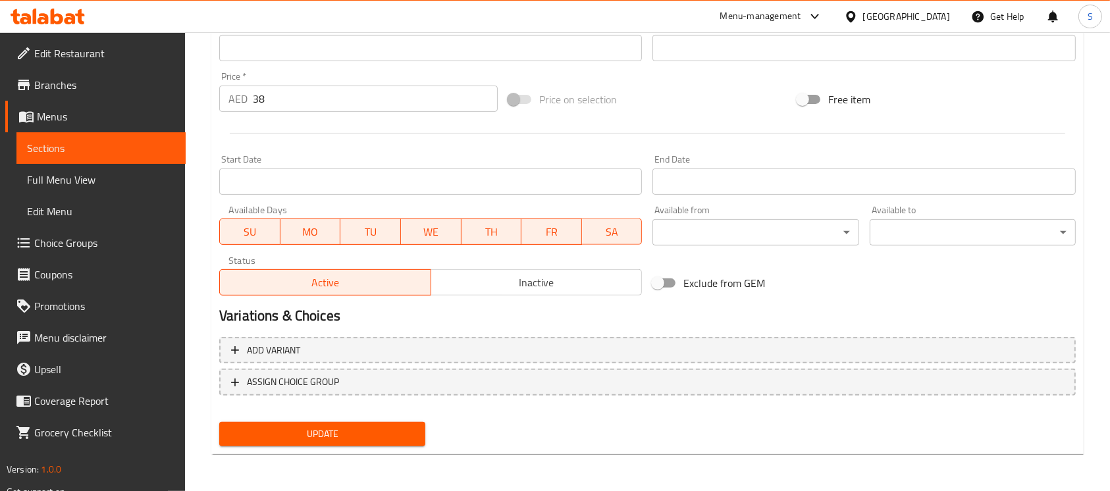
click at [399, 429] on span "Update" at bounding box center [322, 434] width 185 height 16
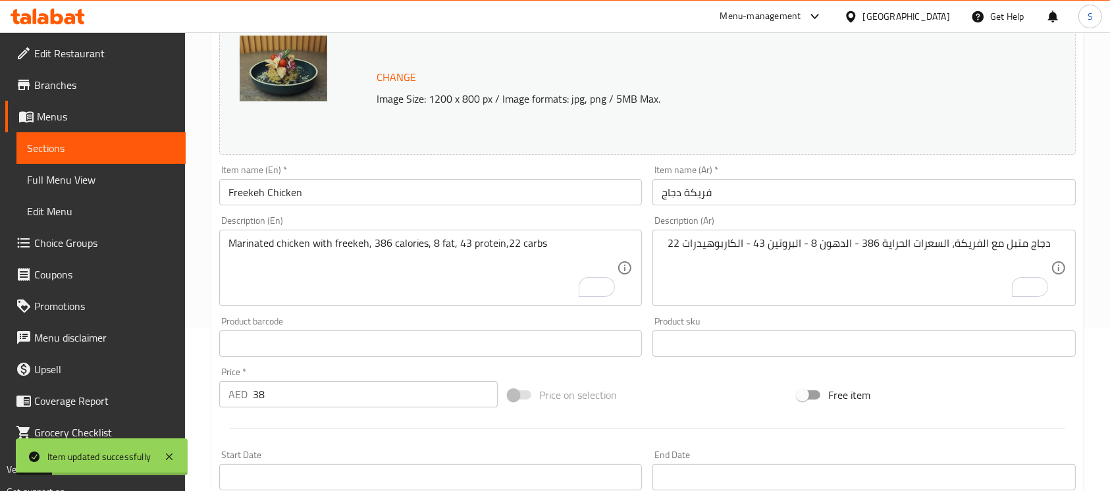
scroll to position [0, 0]
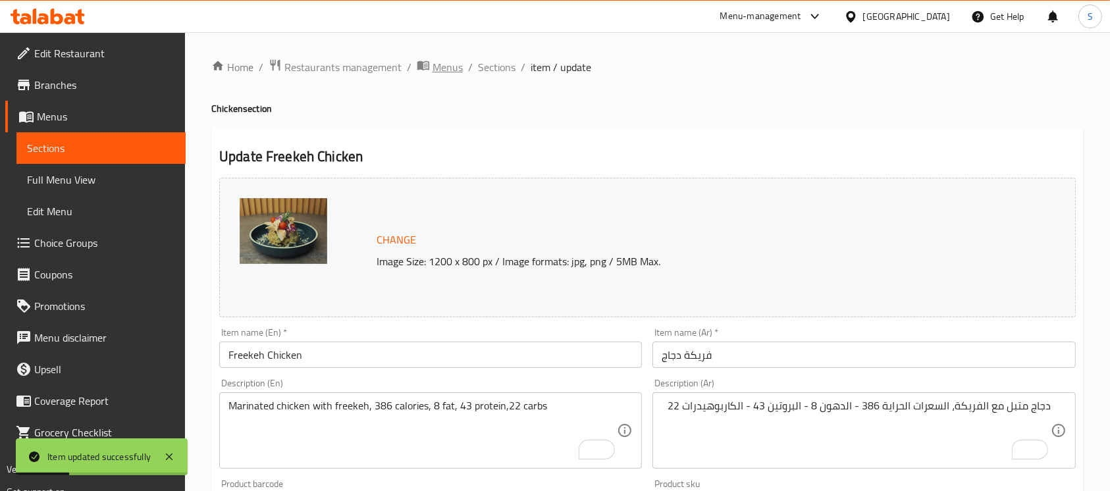
click at [452, 71] on span "Menus" at bounding box center [447, 67] width 30 height 16
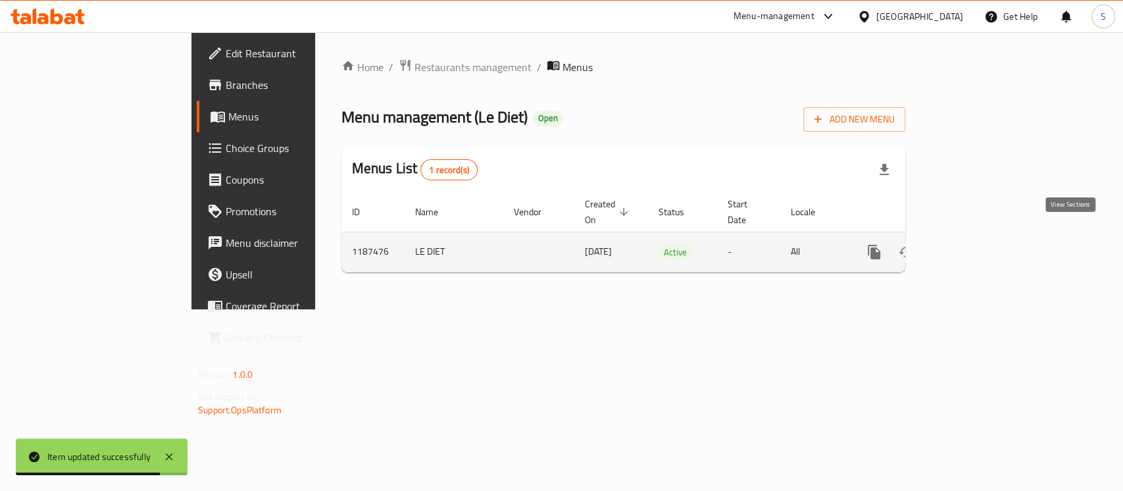
click at [977, 244] on icon "enhanced table" at bounding box center [970, 252] width 16 height 16
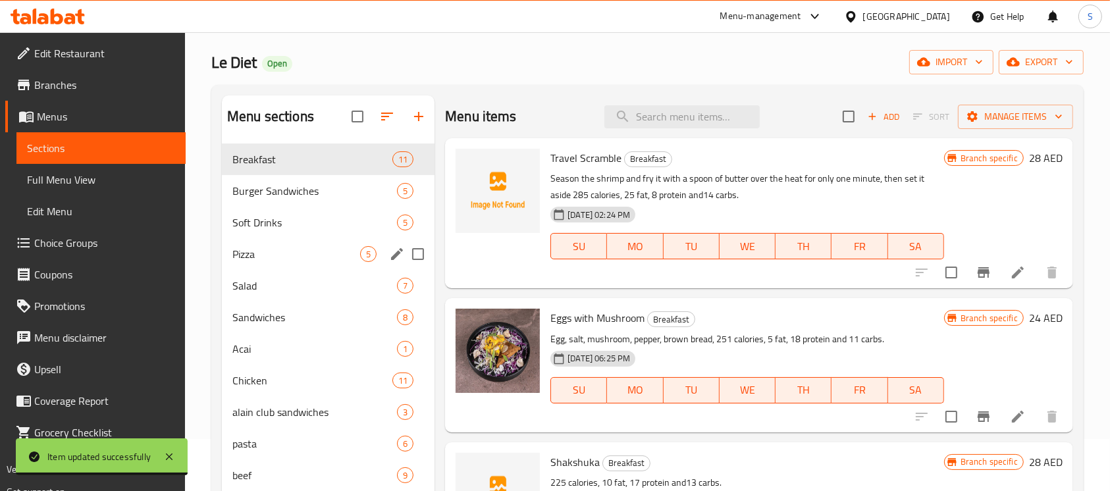
scroll to position [88, 0]
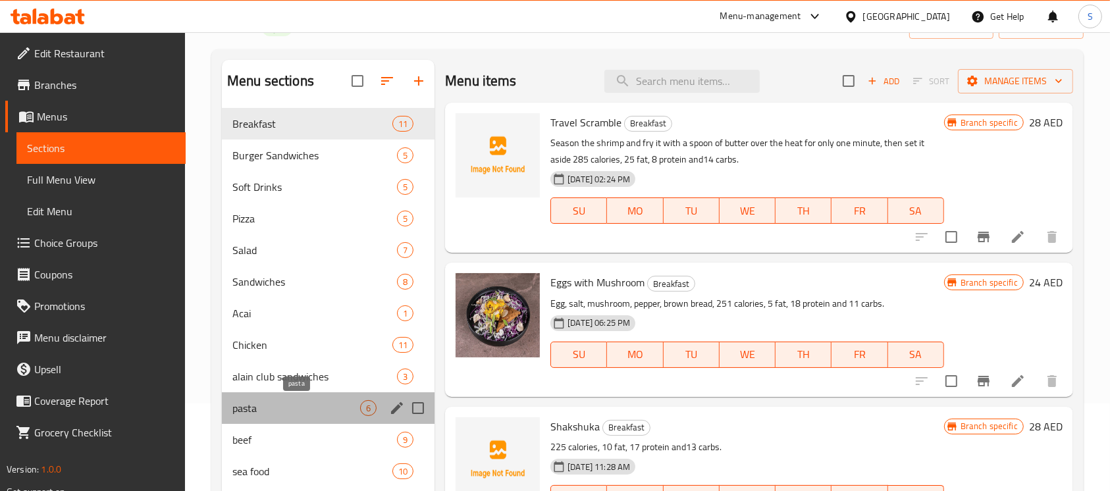
click at [289, 413] on span "pasta" at bounding box center [296, 408] width 128 height 16
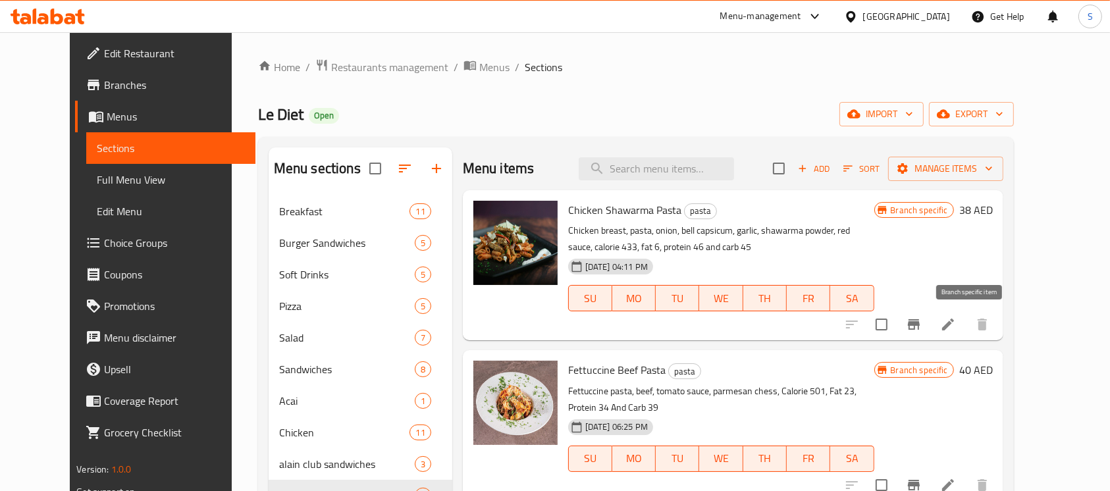
click at [919, 322] on icon "Branch-specific-item" at bounding box center [914, 324] width 12 height 11
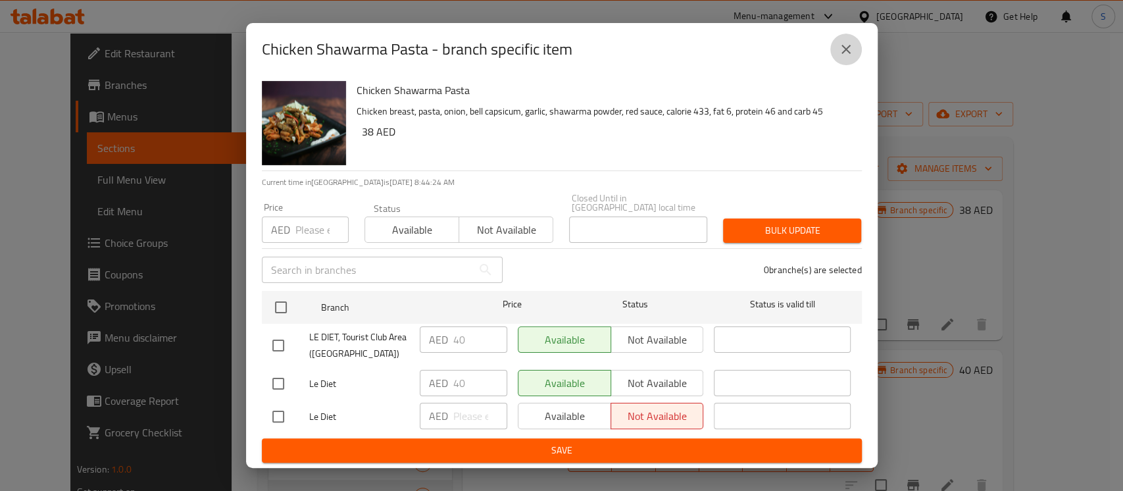
click at [842, 51] on icon "close" at bounding box center [846, 49] width 16 height 16
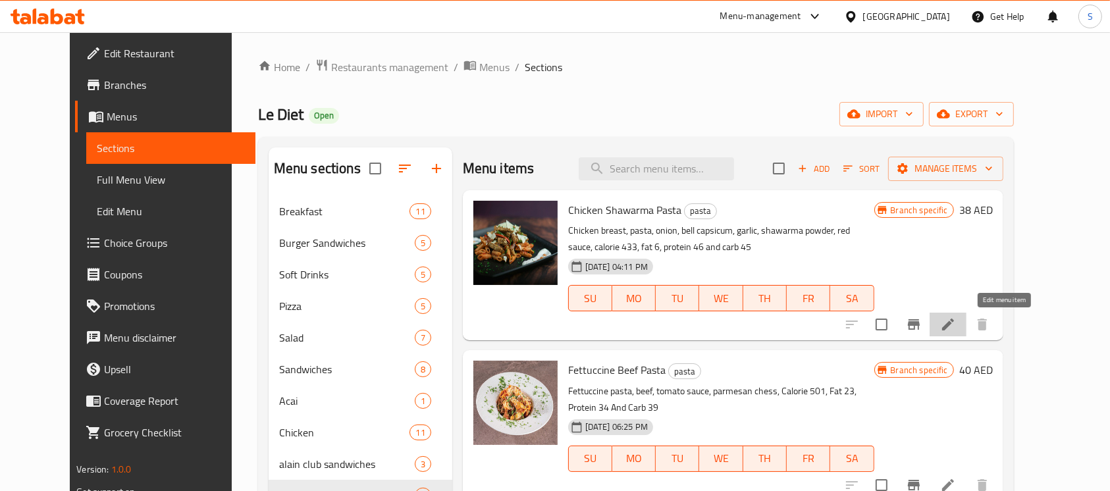
click at [956, 325] on icon at bounding box center [948, 325] width 16 height 16
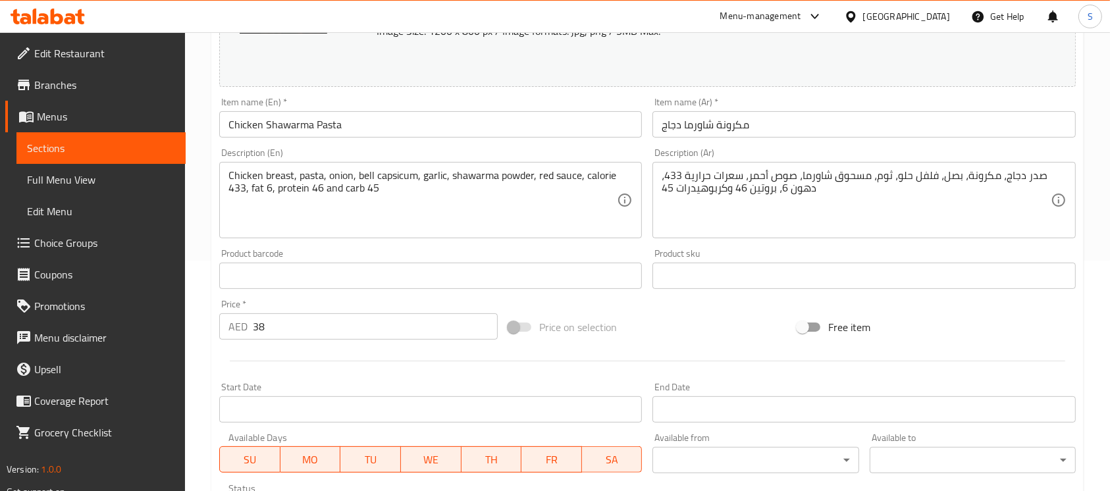
scroll to position [263, 0]
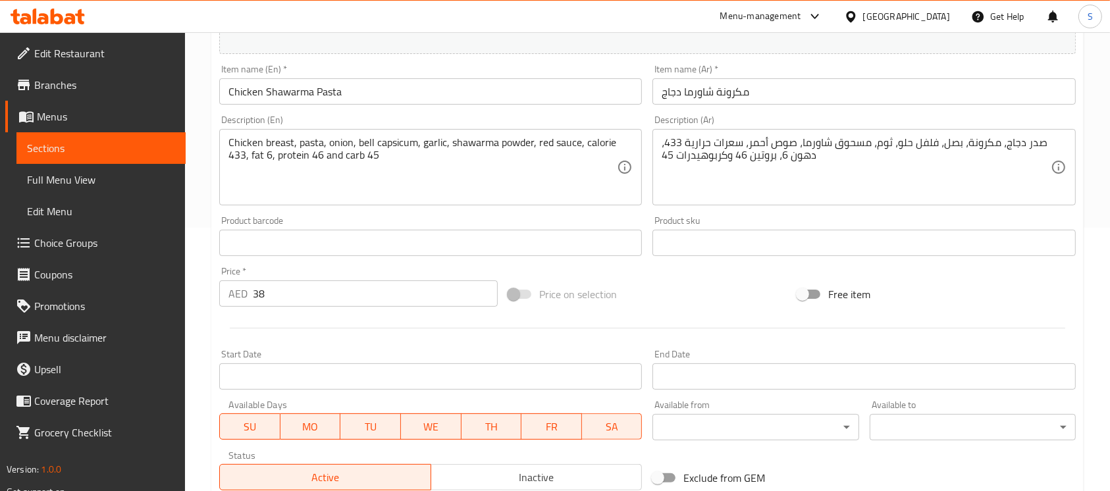
click at [373, 292] on input "38" at bounding box center [375, 293] width 245 height 26
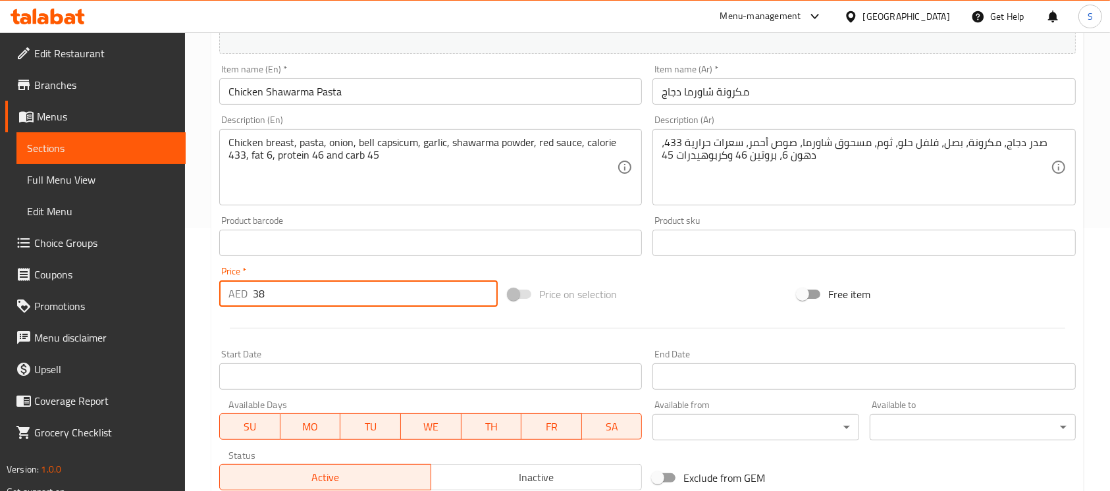
click at [373, 292] on input "38" at bounding box center [375, 293] width 245 height 26
type input "3"
type input "40"
click at [774, 296] on div "Price on selection" at bounding box center [647, 294] width 289 height 36
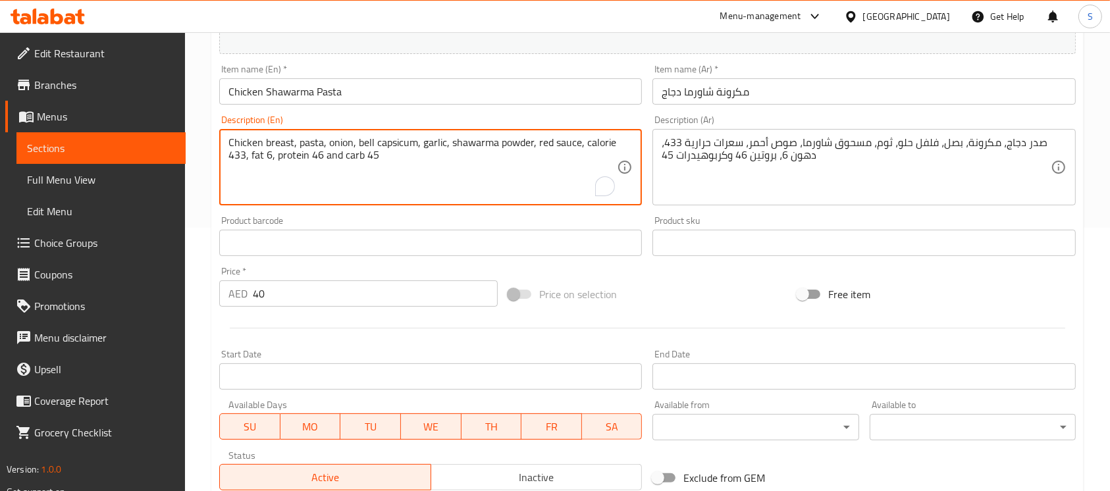
drag, startPoint x: 234, startPoint y: 155, endPoint x: 394, endPoint y: 153, distance: 159.3
paste textarea "10 calories, 9 fat, 37 protein ,28 carbs"
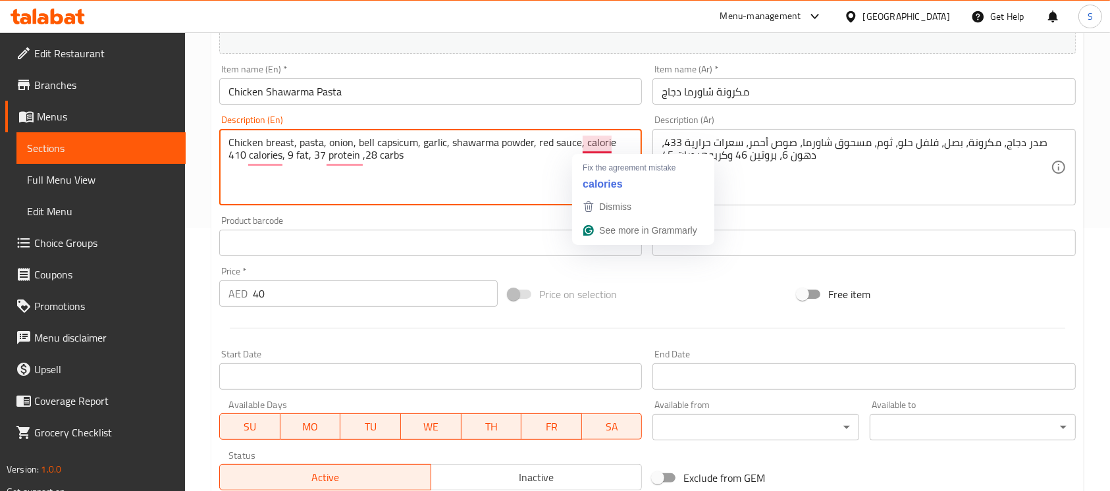
click at [602, 142] on textarea "Chicken breast, pasta, onion, bell capsicum, garlic, shawarma powder, red sauce…" at bounding box center [422, 167] width 388 height 63
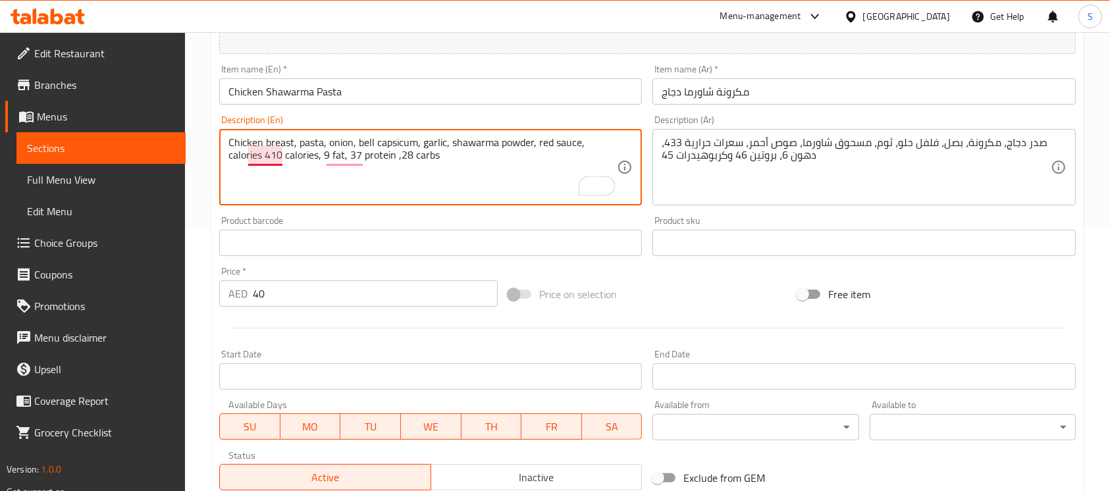
click at [263, 162] on textarea "Chicken breast, pasta, onion, bell capsicum, garlic, shawarma powder, red sauce…" at bounding box center [422, 167] width 388 height 63
click at [402, 174] on textarea "Chicken breast, pasta, onion, bell capsicum, garlic, shawarma powder, red sauce…" at bounding box center [422, 167] width 388 height 63
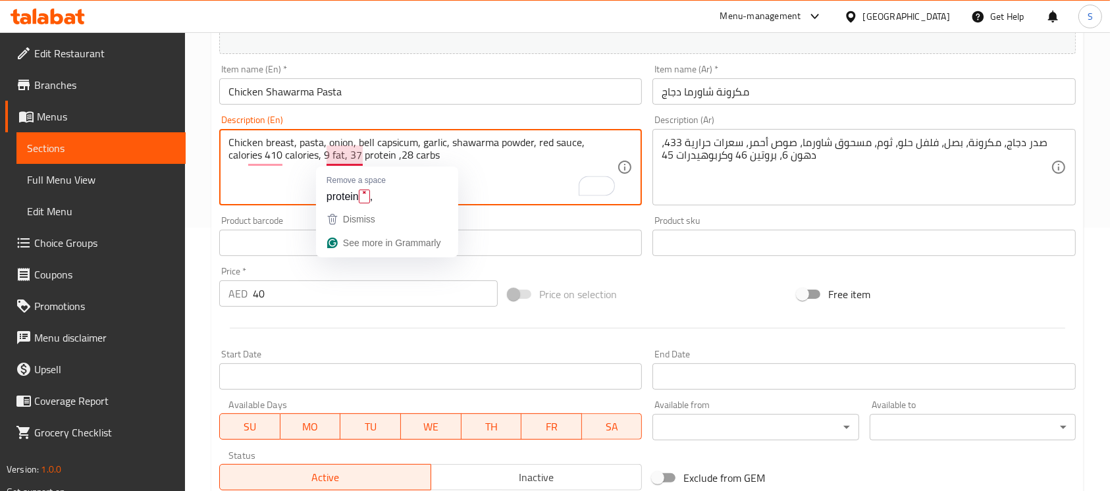
click at [342, 149] on textarea "Chicken breast, pasta, onion, bell capsicum, garlic, shawarma powder, red sauce…" at bounding box center [422, 167] width 388 height 63
type textarea "Chicken breast, pasta, onion, bell capsicum, garlic, shawarma powder, red sauce…"
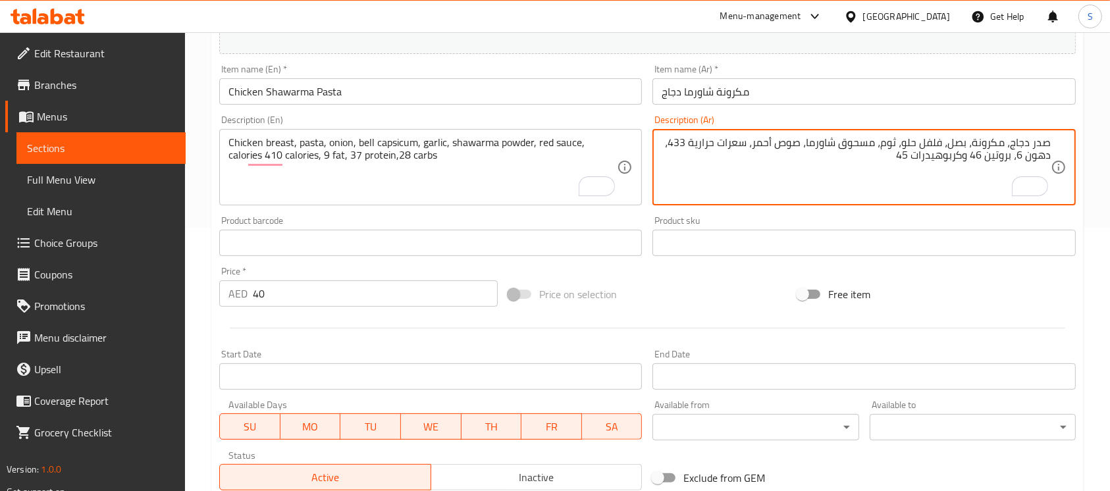
click at [727, 159] on textarea "صدر دجاج، مكرونة، بصل، فلفل حلو، ثوم، مسحوق شاورما، صوص أحمر، سعرات حرارية 433،…" at bounding box center [855, 167] width 388 height 63
click at [727, 165] on textarea "صدر دجاج، مكرونة، بصل، فلفل حلو، ثوم، مسحوق شاورما، صوص أحمر، سعرات حرارية 433،…" at bounding box center [855, 167] width 388 height 63
drag, startPoint x: 860, startPoint y: 161, endPoint x: 750, endPoint y: 150, distance: 109.8
click at [750, 150] on textarea "صدر دجاج، مكرونة، بصل، فلفل حلو، ثوم، مسحوق شاورما، صوص أحمر، سعرات حرارية 433،…" at bounding box center [855, 167] width 388 height 63
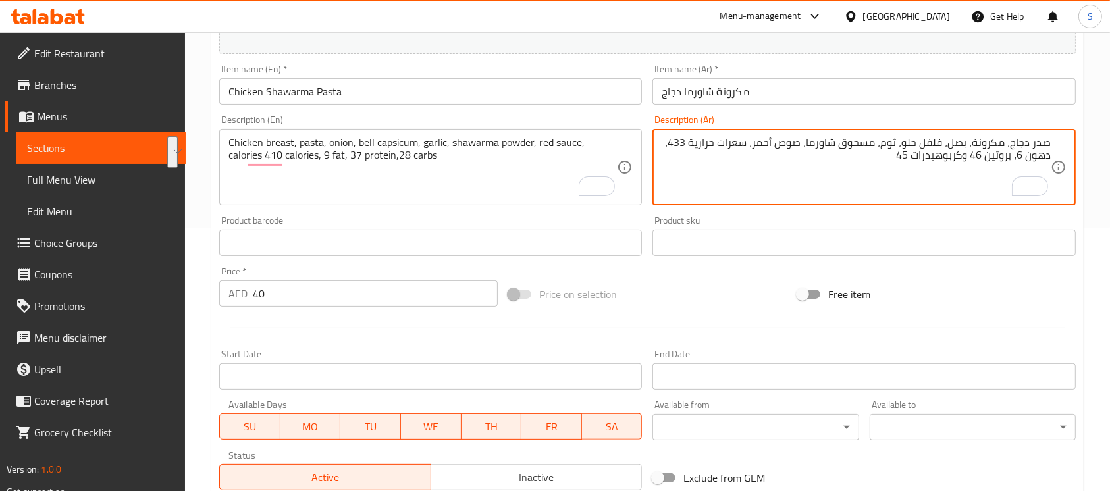
paste textarea "لسعرات الحراية 410 - الدهون 9 - البروتين 37 - الكاربوهيدرات 28"
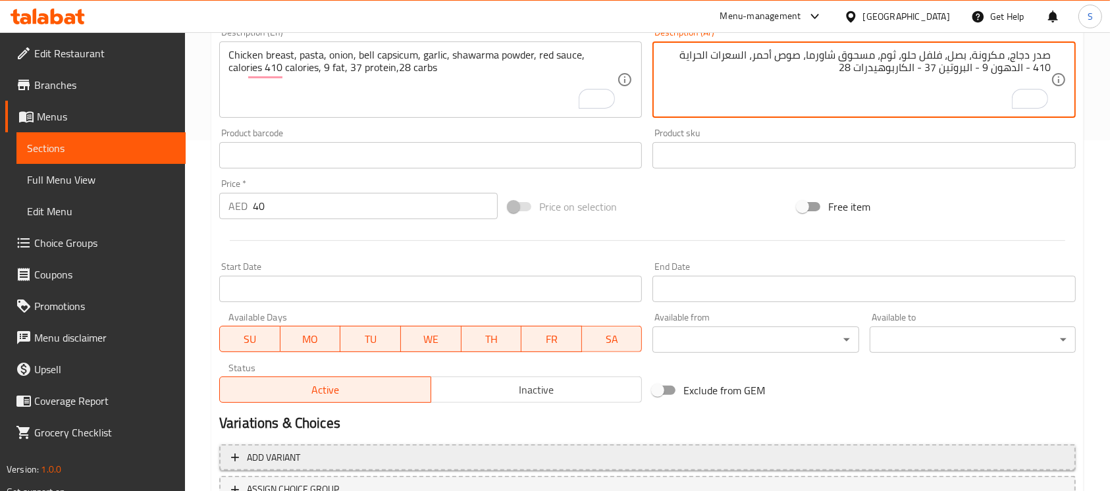
scroll to position [458, 0]
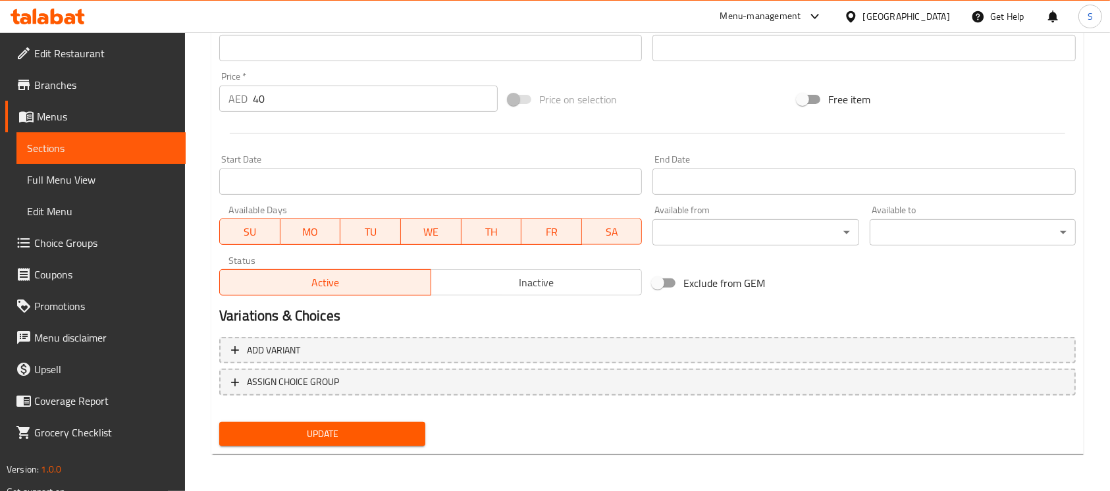
type textarea "صدر دجاج، مكرونة، بصل، فلفل حلو، ثوم، مسحوق شاورما، صوص أحمر، السعرات الحراية 4…"
click at [316, 432] on span "Update" at bounding box center [322, 434] width 185 height 16
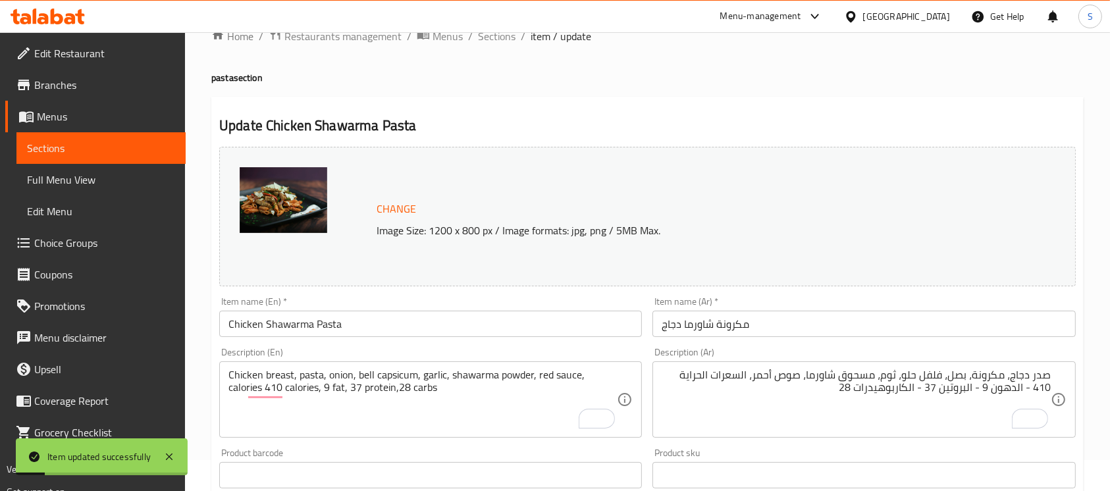
scroll to position [19, 0]
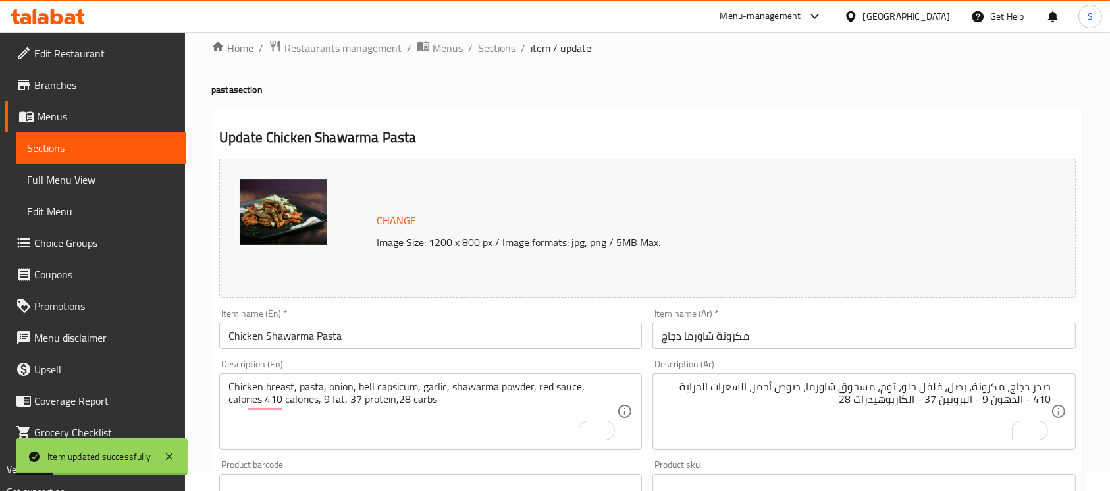
click at [507, 44] on span "Sections" at bounding box center [497, 48] width 38 height 16
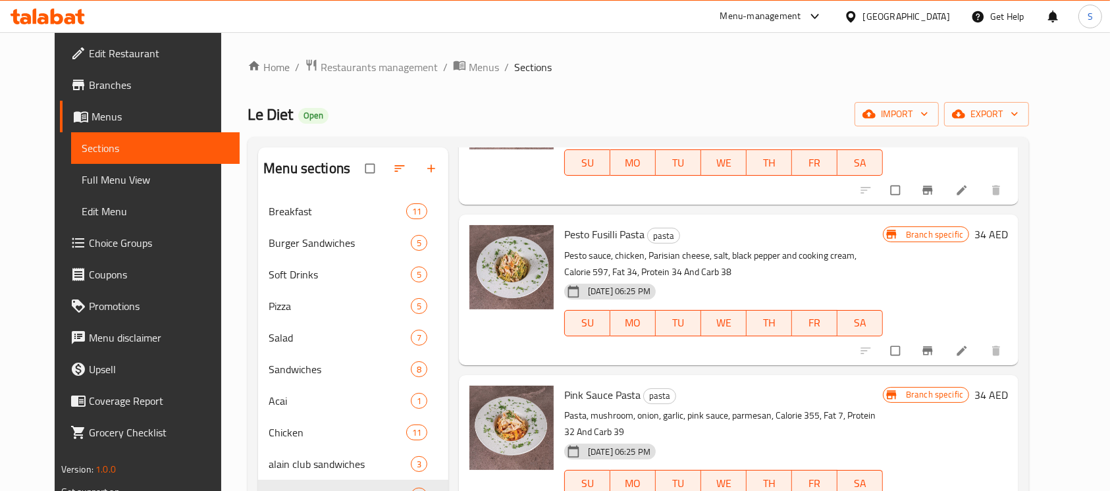
scroll to position [465, 0]
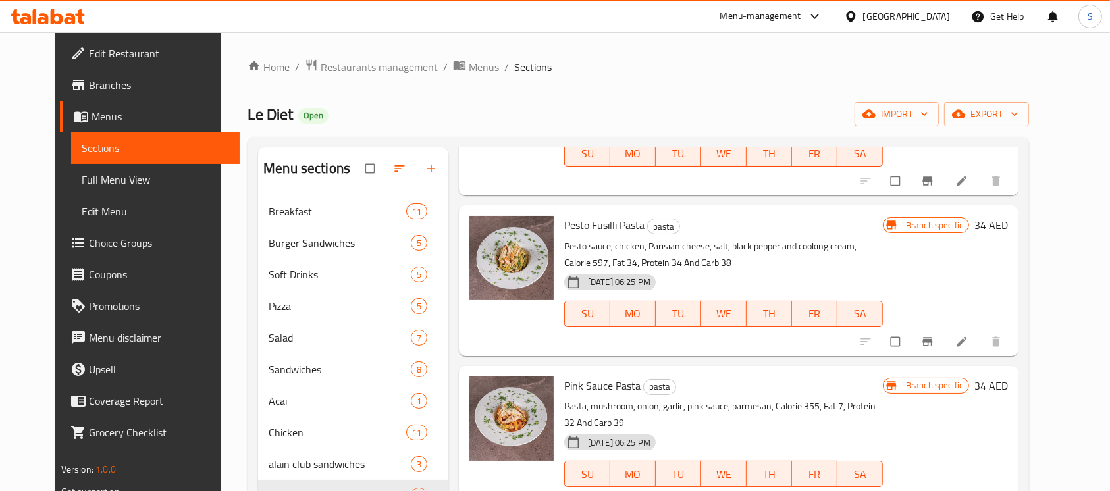
drag, startPoint x: 660, startPoint y: 283, endPoint x: 674, endPoint y: 257, distance: 29.7
drag, startPoint x: 674, startPoint y: 257, endPoint x: 648, endPoint y: 46, distance: 212.2
click at [648, 46] on div "Home / Restaurants management / Menus / Sections Le Diet Open import export Men…" at bounding box center [638, 356] width 834 height 648
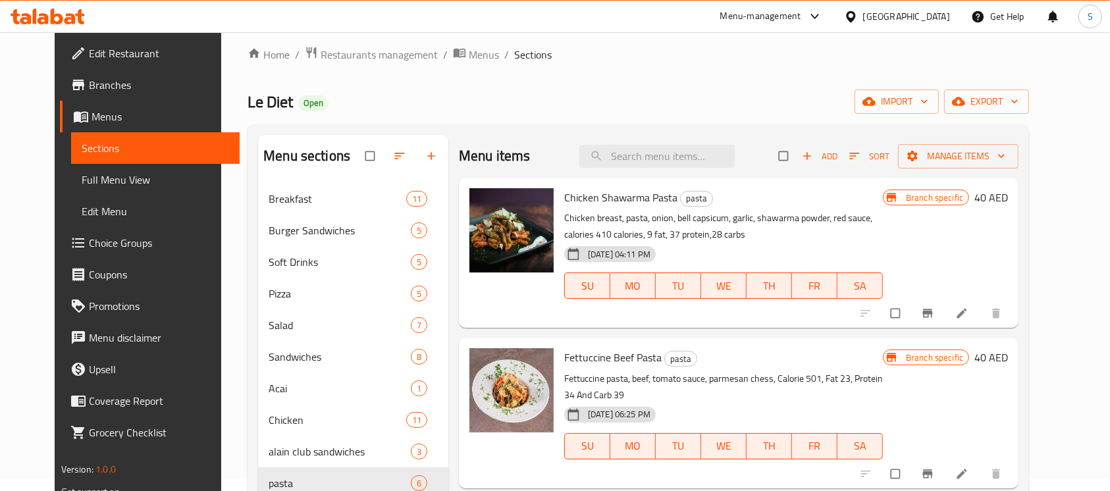
scroll to position [0, 0]
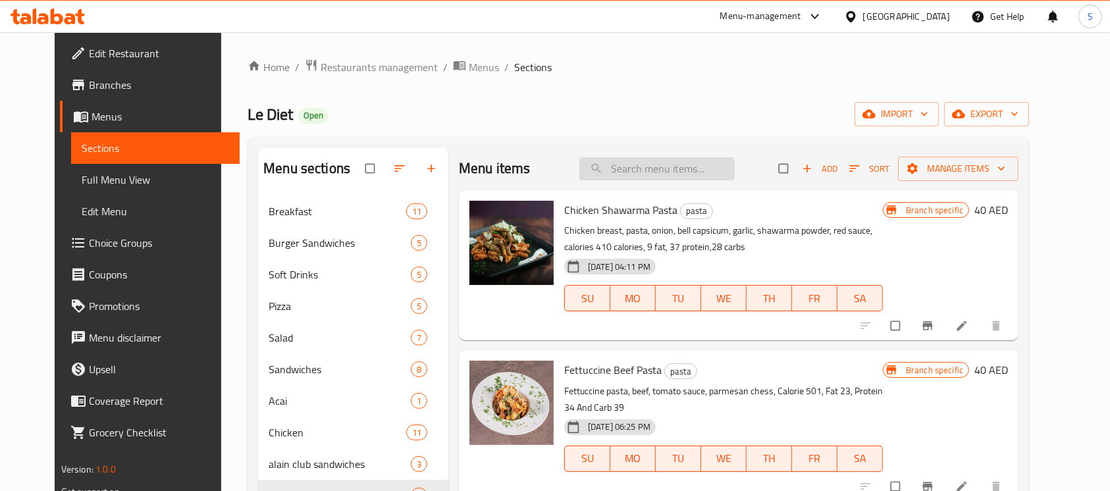
click at [684, 161] on input "search" at bounding box center [656, 168] width 155 height 23
paste input "Beef Pasta"
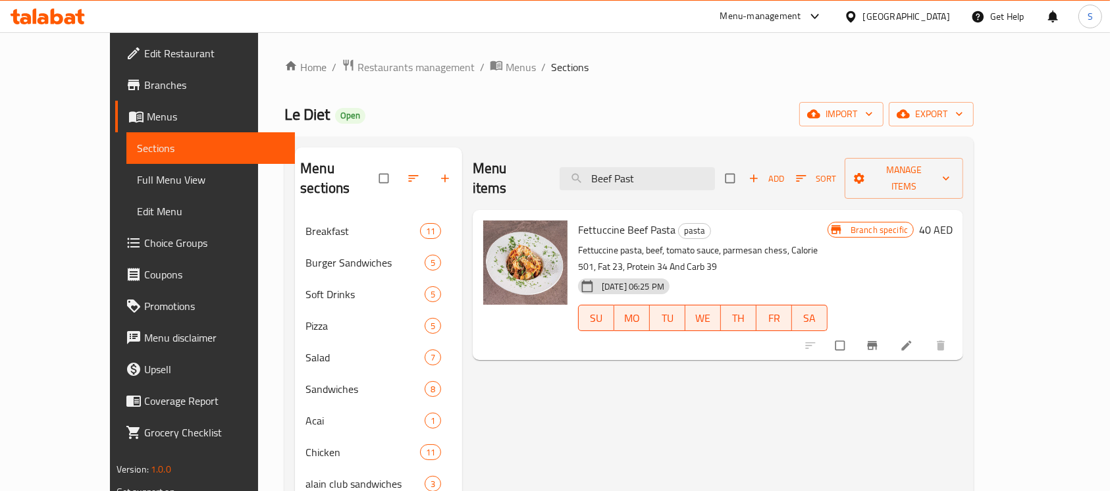
type input "Beef Past"
click at [879, 339] on icon "Branch-specific-item" at bounding box center [871, 345] width 13 height 13
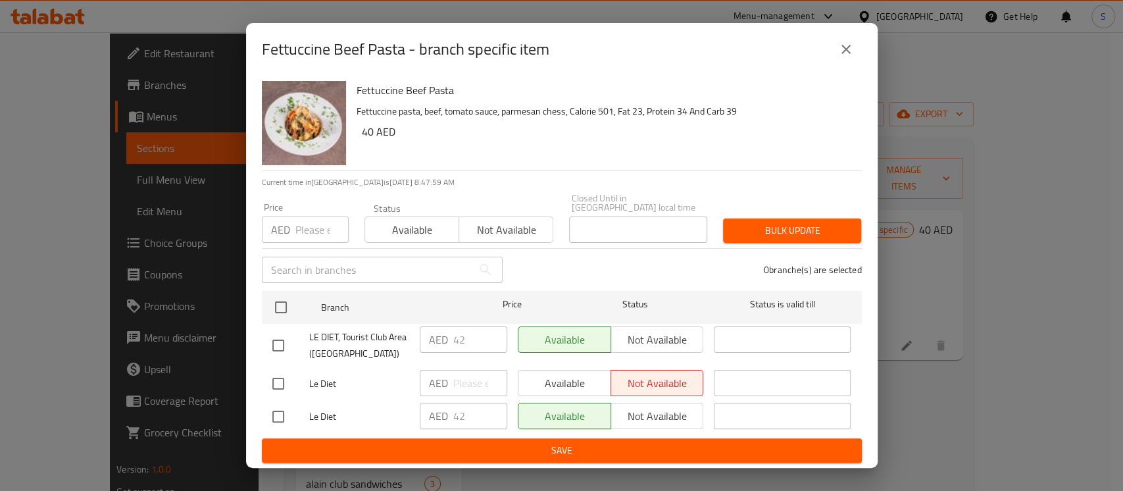
click at [849, 55] on icon "close" at bounding box center [846, 49] width 16 height 16
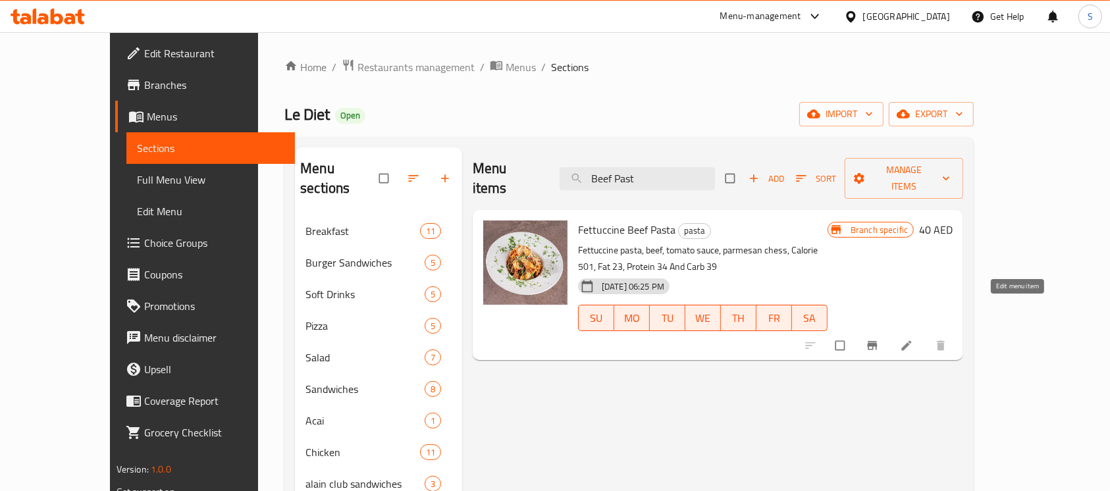
click at [913, 339] on icon at bounding box center [906, 345] width 13 height 13
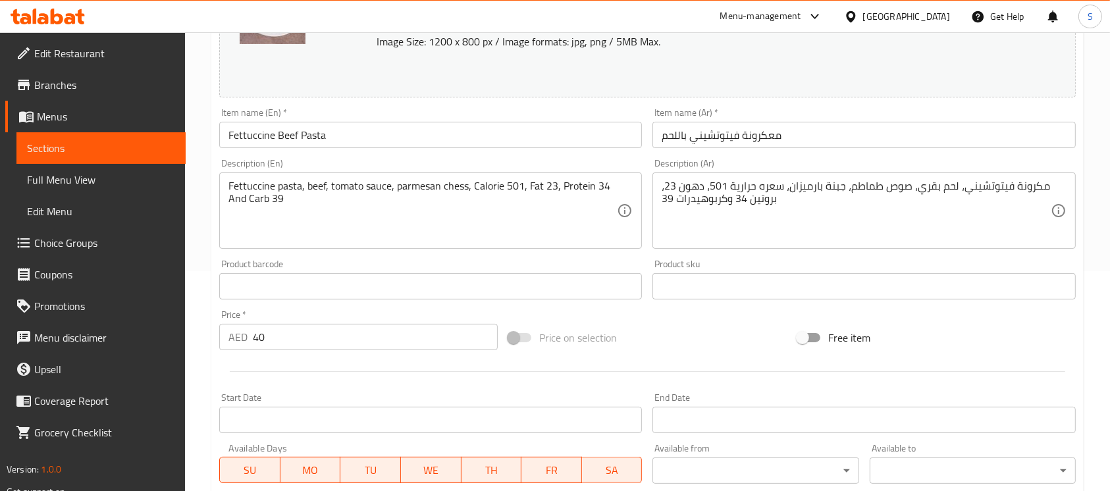
scroll to position [263, 0]
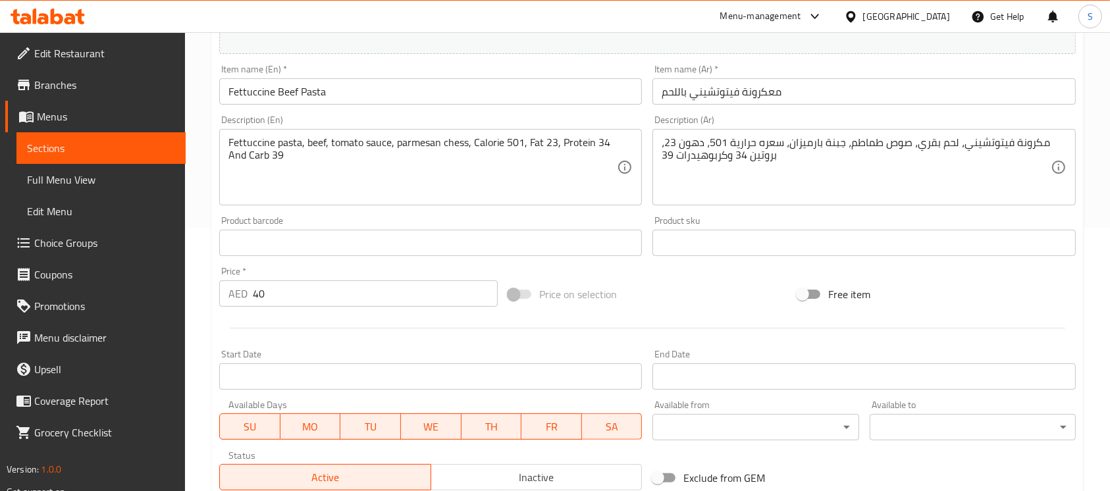
click at [316, 291] on input "40" at bounding box center [375, 293] width 245 height 26
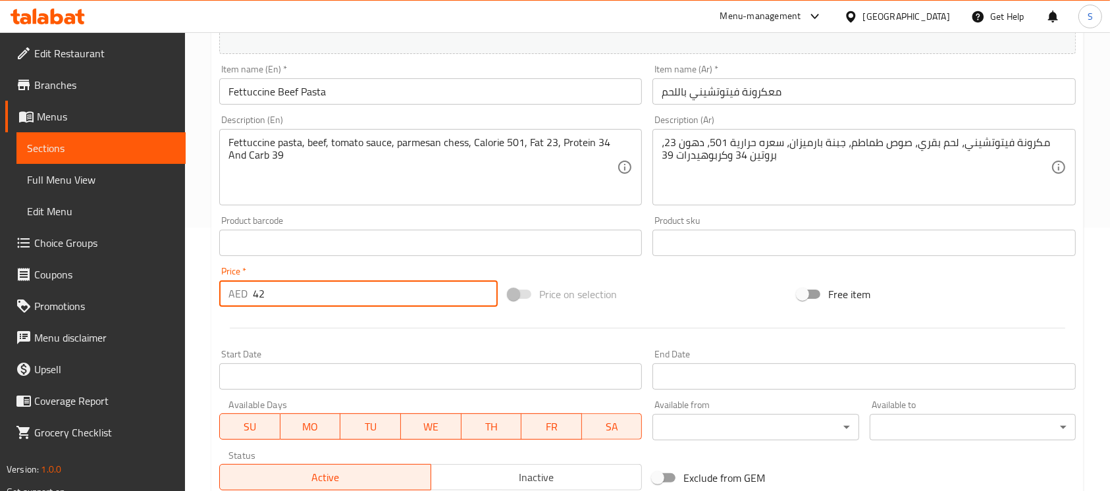
type input "42"
click at [795, 292] on input "Free item" at bounding box center [802, 294] width 75 height 25
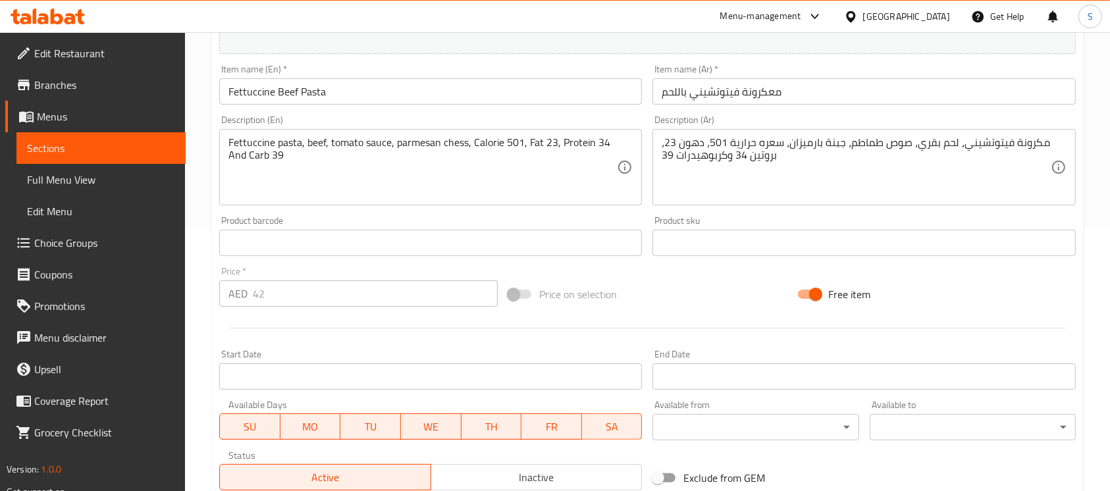
click at [812, 294] on input "Free item" at bounding box center [815, 294] width 75 height 25
checkbox input "false"
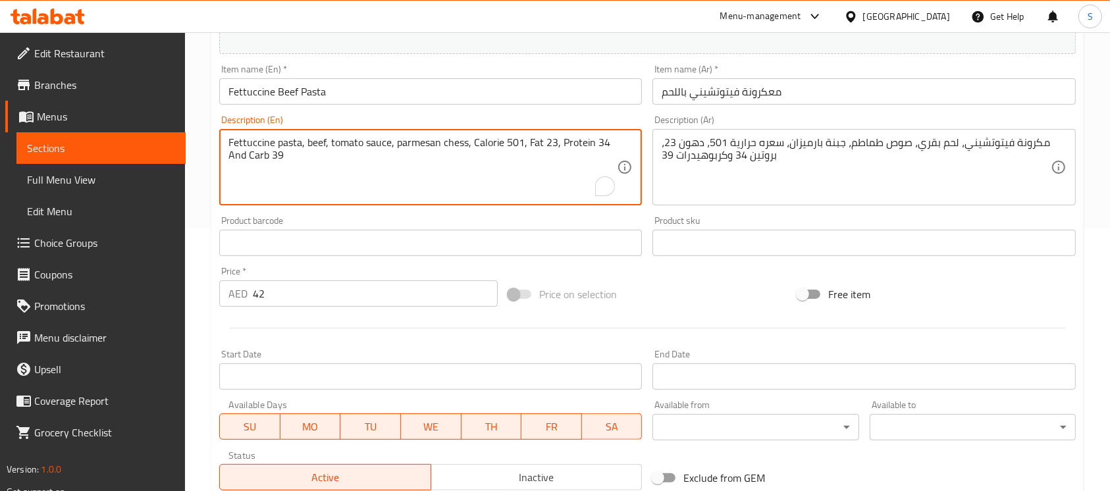
drag, startPoint x: 522, startPoint y: 148, endPoint x: 535, endPoint y: 157, distance: 15.7
paste textarea "441 calories, 6.3 fat, 36.8 protein ,29.2 carbs"
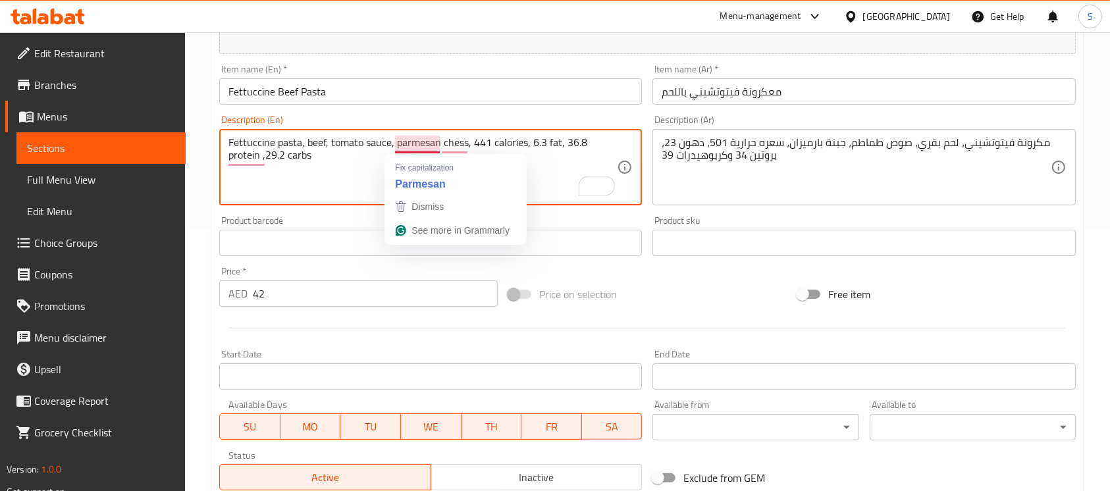
click at [425, 145] on textarea "Fettuccine pasta, beef, tomato sauce, parmesan chess, 441 calories, 6.3 fat, 36…" at bounding box center [422, 167] width 388 height 63
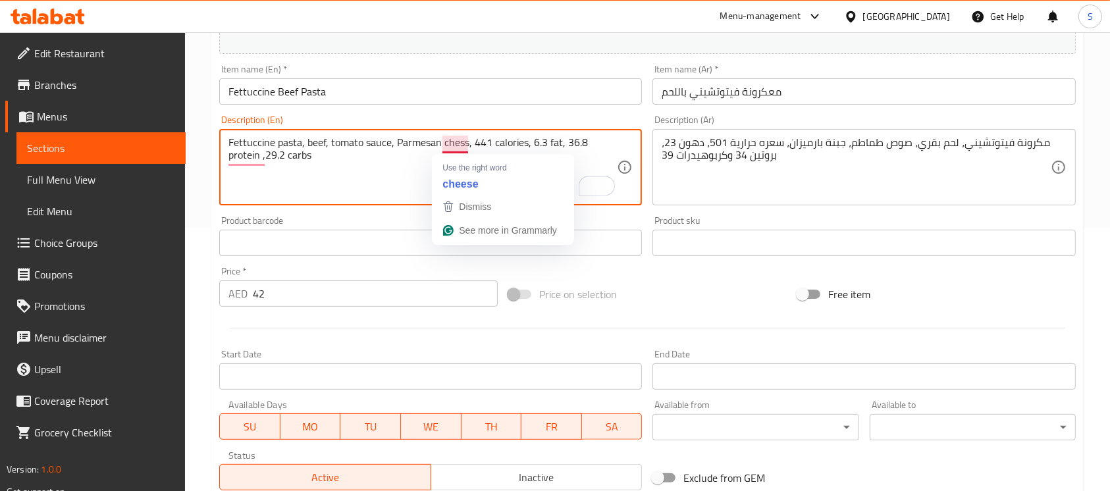
click at [453, 136] on textarea "Fettuccine pasta, beef, tomato sauce, Parmesan chess, 441 calories, 6.3 fat, 36…" at bounding box center [422, 167] width 388 height 63
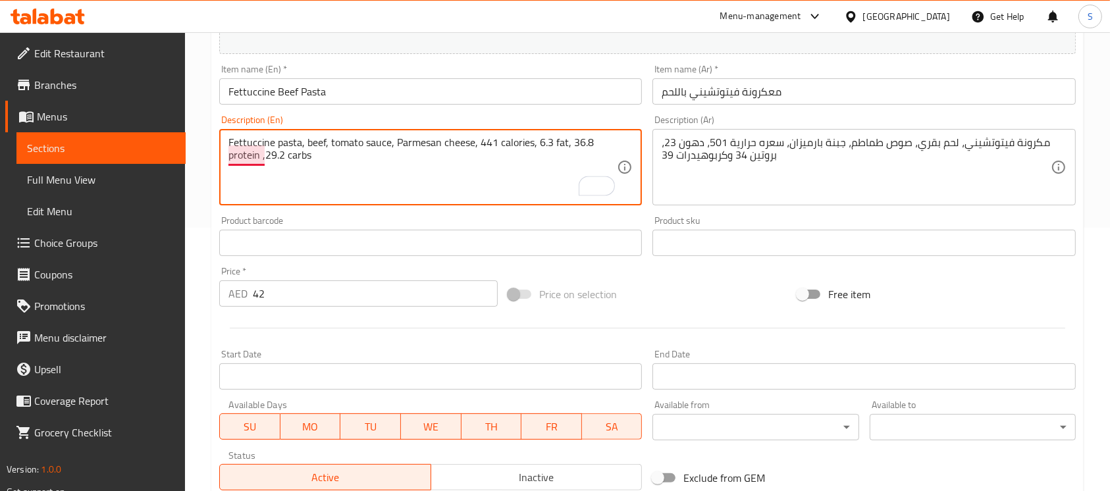
click at [247, 157] on textarea "Fettuccine pasta, beef, tomato sauce, Parmesan cheese, 441 calories, 6.3 fat, 3…" at bounding box center [422, 167] width 388 height 63
type textarea "Fettuccine pasta, beef, tomato sauce, Parmesan cheese, 441 calories, 6.3 fat, 3…"
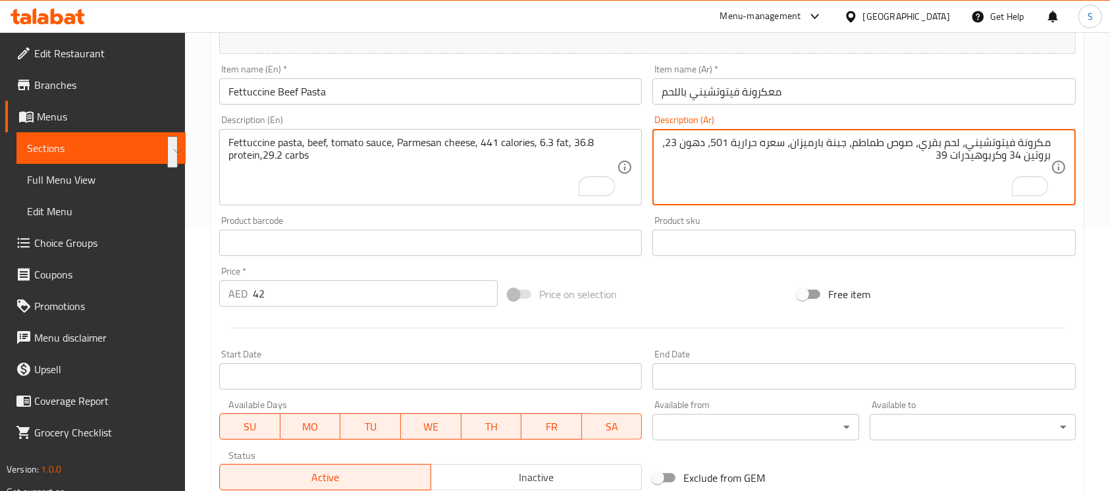
drag, startPoint x: 949, startPoint y: 165, endPoint x: 784, endPoint y: 152, distance: 165.0
click at [784, 152] on textarea "مكرونة فيتوتشيني، لحم بقري، صوص طماطم، جبنة بارميزان، سعره حرارية 501، دهون 23،…" at bounding box center [855, 167] width 388 height 63
drag, startPoint x: 906, startPoint y: 161, endPoint x: 788, endPoint y: 150, distance: 117.6
click at [788, 150] on textarea "مكرونة فيتوتشيني، لحم بقري، صوص طماطم، جبنة بارميزان، سعره حرارية 501، دهون 23،…" at bounding box center [855, 167] width 388 height 63
paste textarea "لسعرات الحراية 441 - الدهون 6.3 - البروتين 36.8 - الكاربوهيدرات 29.2"
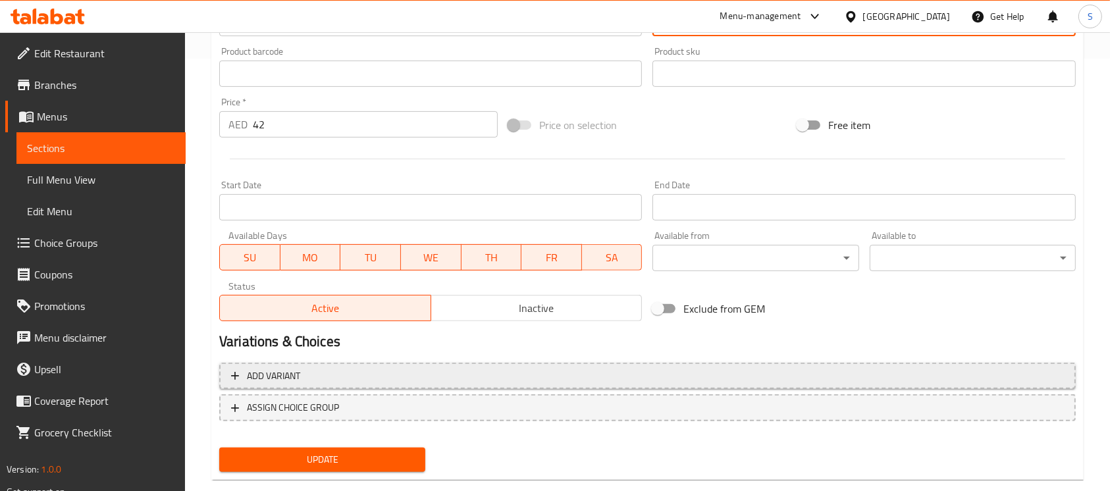
scroll to position [458, 0]
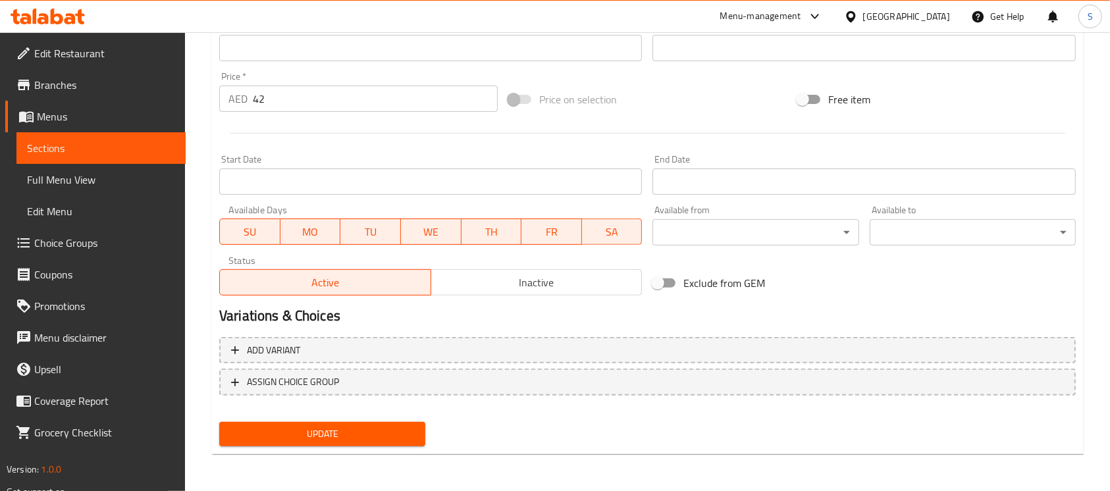
type textarea "مكرونة فيتوتشيني، لحم بقري، صوص طماطم، جبنة بارميزان، السعرات الحراية 441 - الد…"
click at [366, 432] on span "Update" at bounding box center [322, 434] width 185 height 16
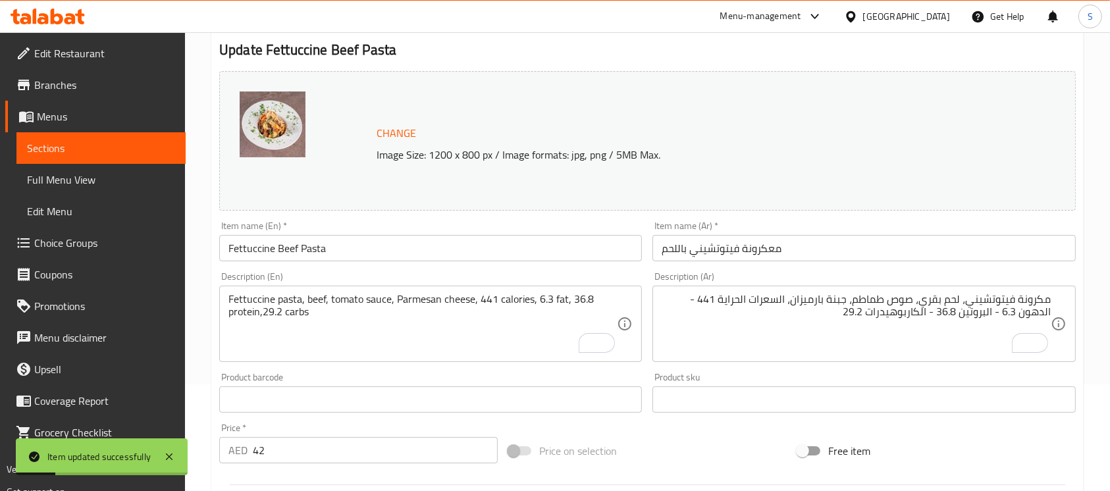
scroll to position [19, 0]
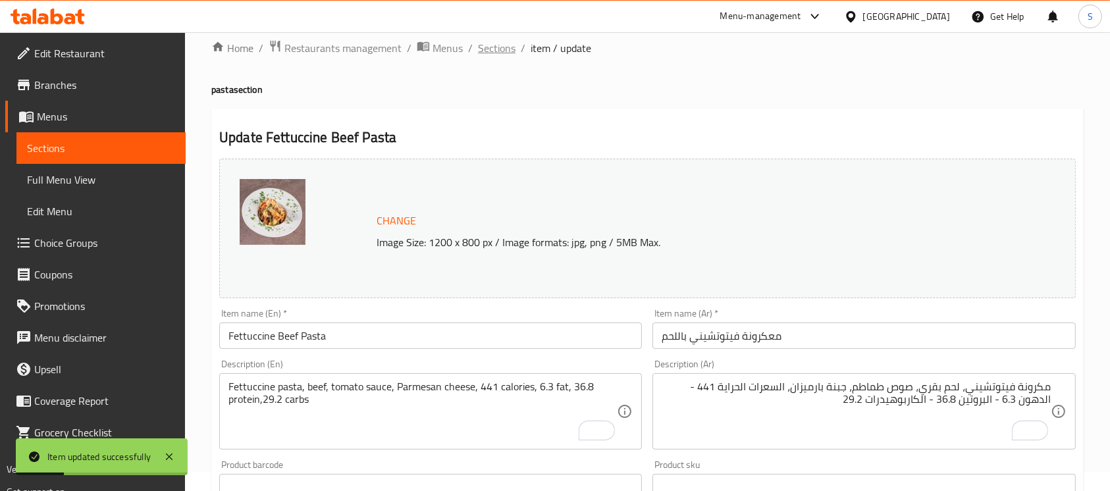
click at [502, 55] on span "Sections" at bounding box center [497, 48] width 38 height 16
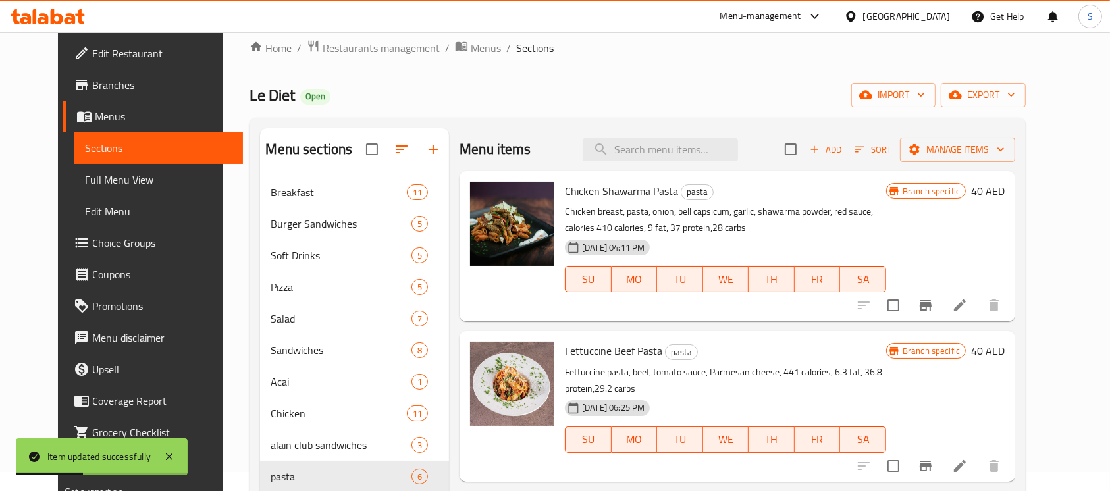
scroll to position [88, 0]
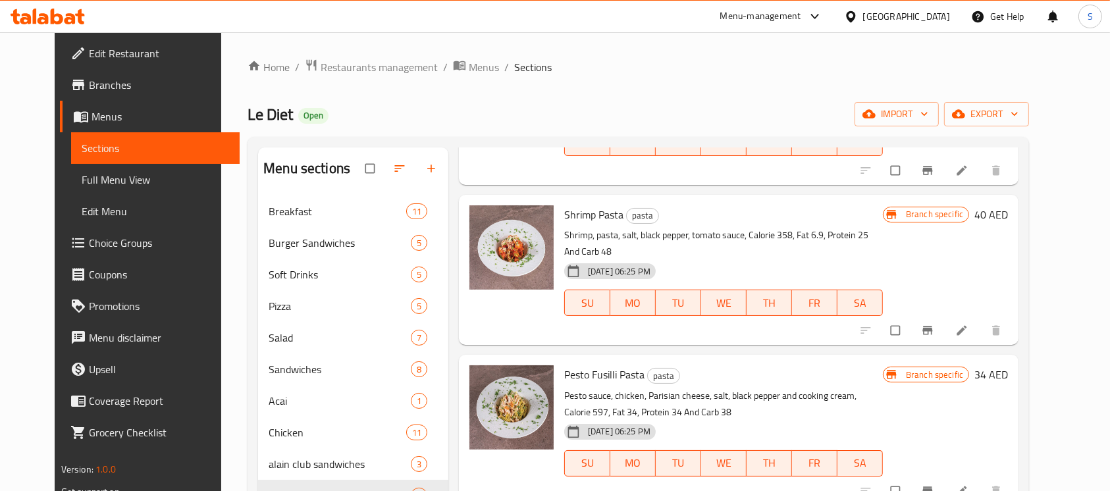
scroll to position [351, 0]
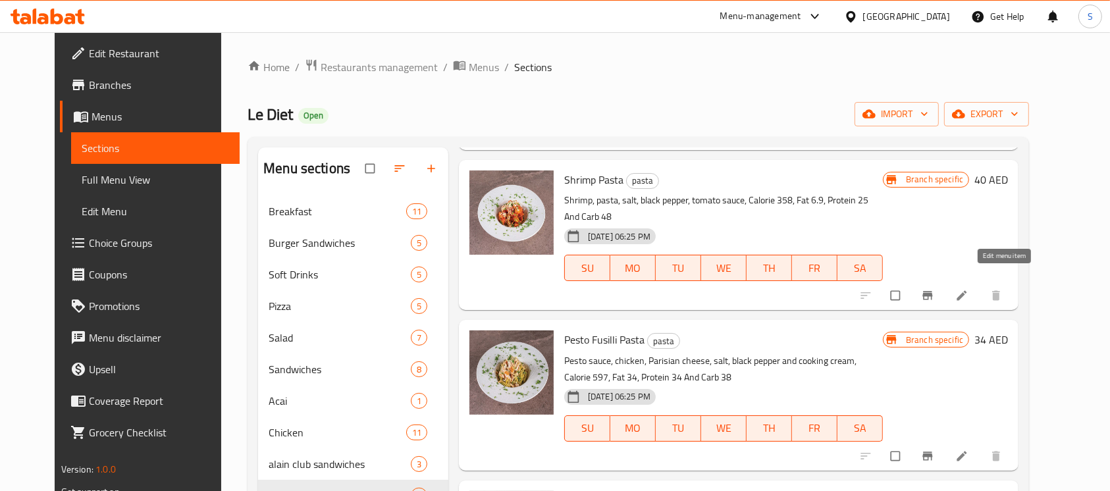
click at [968, 289] on icon at bounding box center [961, 295] width 13 height 13
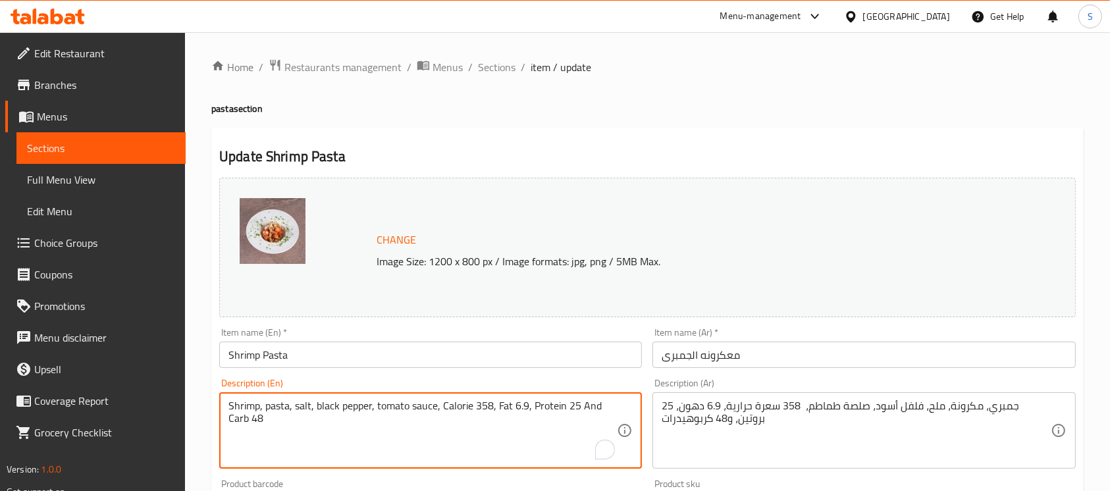
drag, startPoint x: 467, startPoint y: 412, endPoint x: 507, endPoint y: 423, distance: 42.1
paste textarea "471 calories, 13 fat, 41 protein ,31 carbs"
click at [554, 409] on textarea "Shrimp, pasta, salt, black pepper, tomato sauce,471 calories, 13 fat, 41 protei…" at bounding box center [422, 430] width 388 height 63
type textarea "Shrimp, pasta, salt, black pepper, tomato sauce,471 calories, 13 fat, 41 protei…"
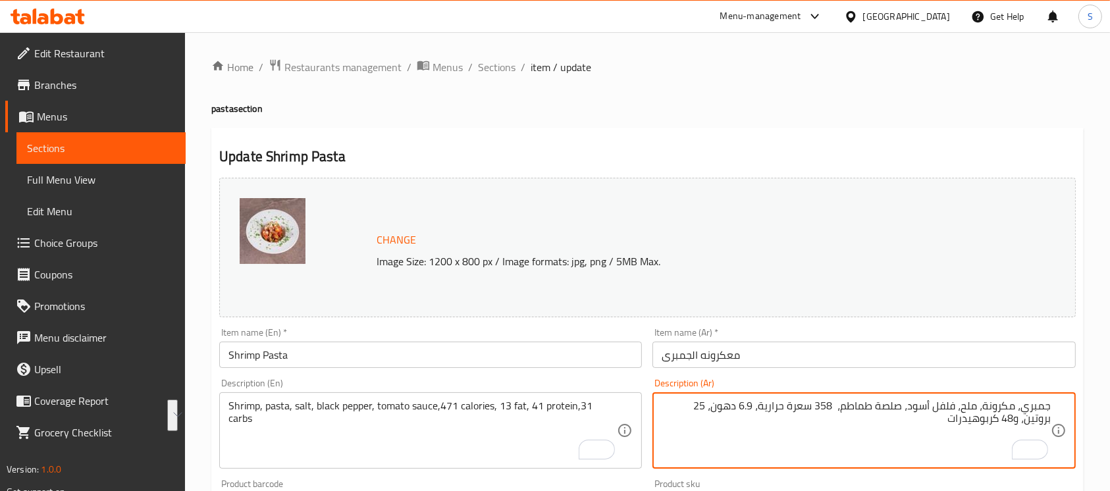
drag, startPoint x: 900, startPoint y: 426, endPoint x: 811, endPoint y: 403, distance: 92.0
click at [811, 403] on textarea "جمبري، مكرونة، ملح، فلفل أسود، صلصة طماطم، 358 سعرة حرارية، 6.9 دهون، 25 بروتين…" at bounding box center [855, 430] width 388 height 63
paste textarea "لسعرات الحراية 471 - الدهون 13 - البروتين 41 - الكاربوهيدرات 31"
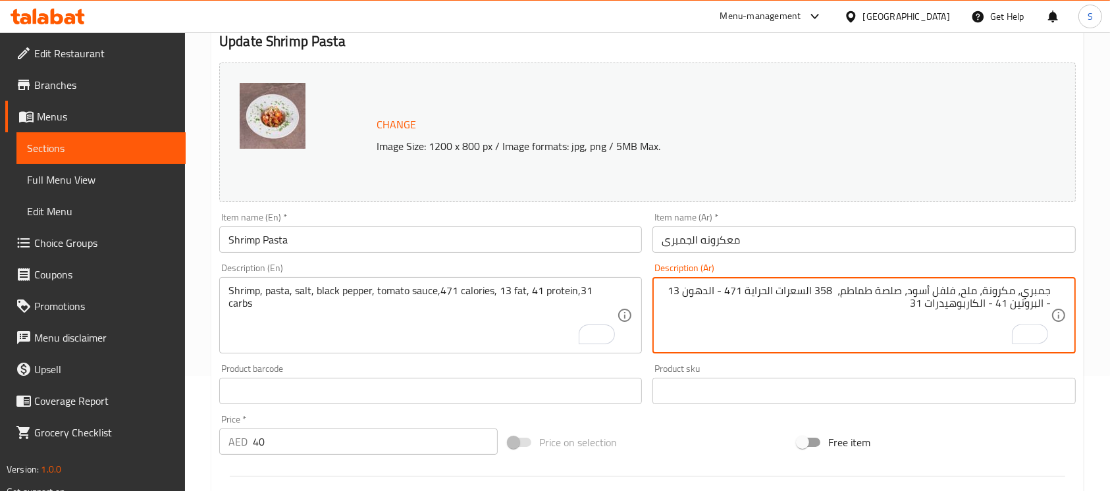
scroll to position [263, 0]
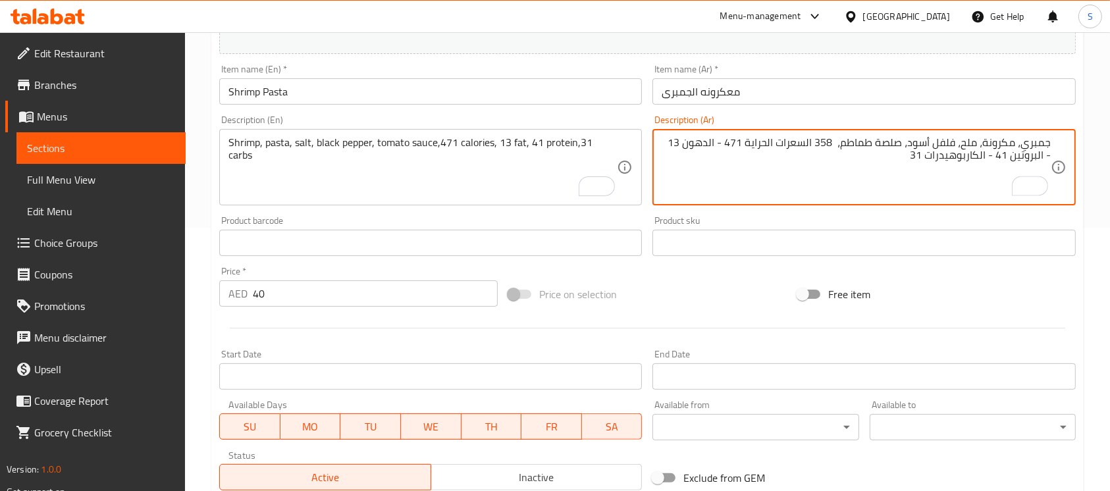
type textarea "جمبري، مكرونة، ملح، فلفل أسود، صلصة طماطم، 358 السعرات الحراية 471 - الدهون 13 …"
click at [302, 282] on input "40" at bounding box center [375, 293] width 245 height 26
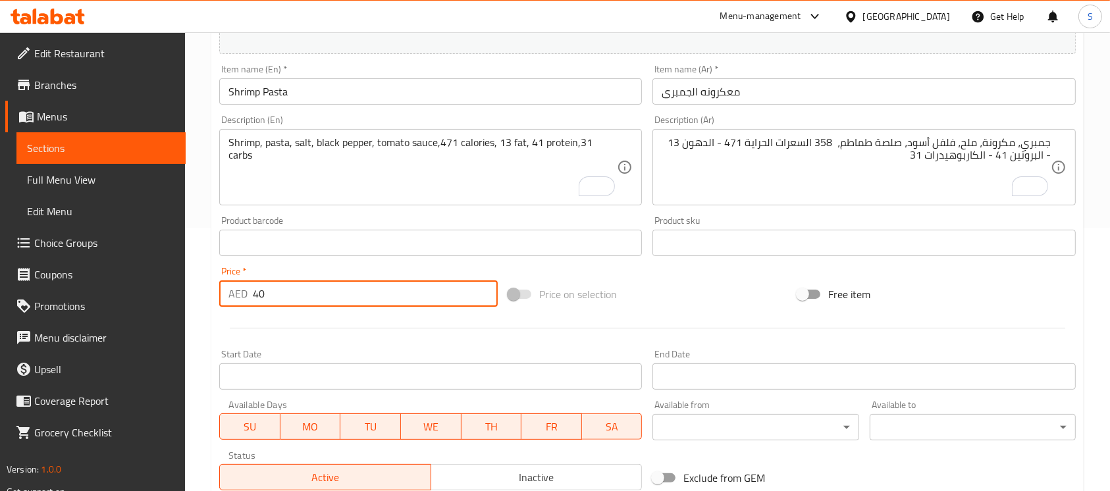
click at [301, 284] on input "40" at bounding box center [375, 293] width 245 height 26
type input "42"
drag, startPoint x: 741, startPoint y: 295, endPoint x: 732, endPoint y: 292, distance: 9.6
click at [740, 295] on div "Price on selection" at bounding box center [647, 294] width 289 height 36
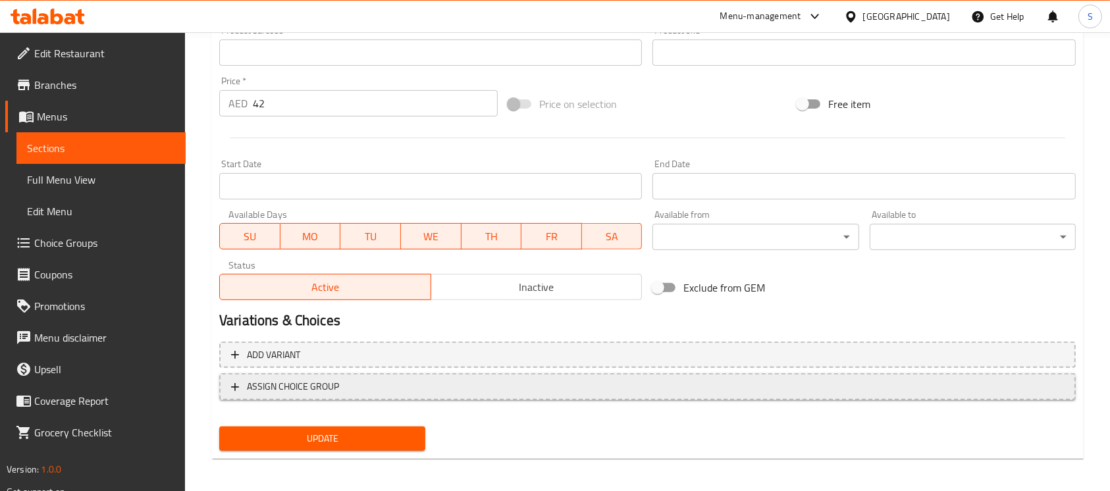
scroll to position [458, 0]
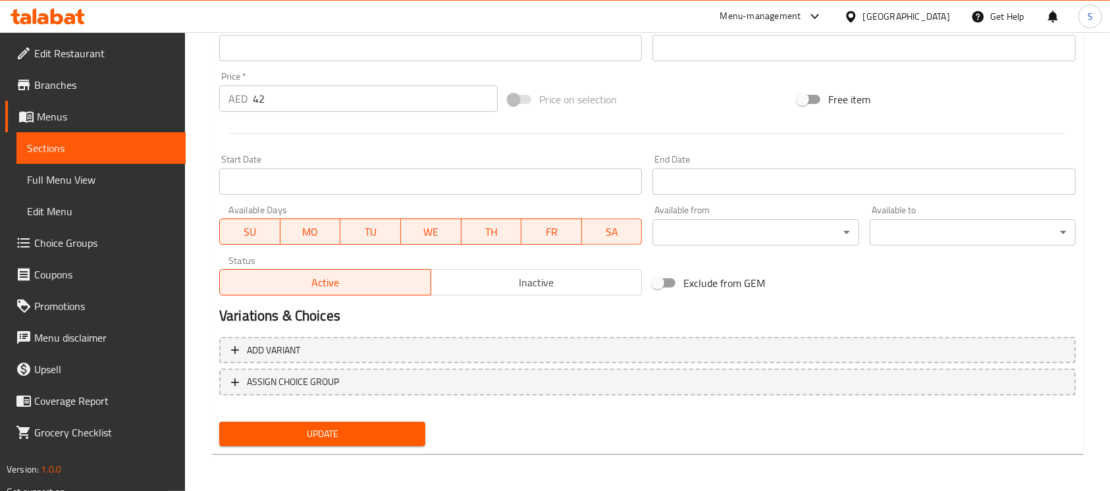
click at [345, 417] on div "Update" at bounding box center [322, 434] width 217 height 35
click at [341, 430] on span "Update" at bounding box center [322, 434] width 185 height 16
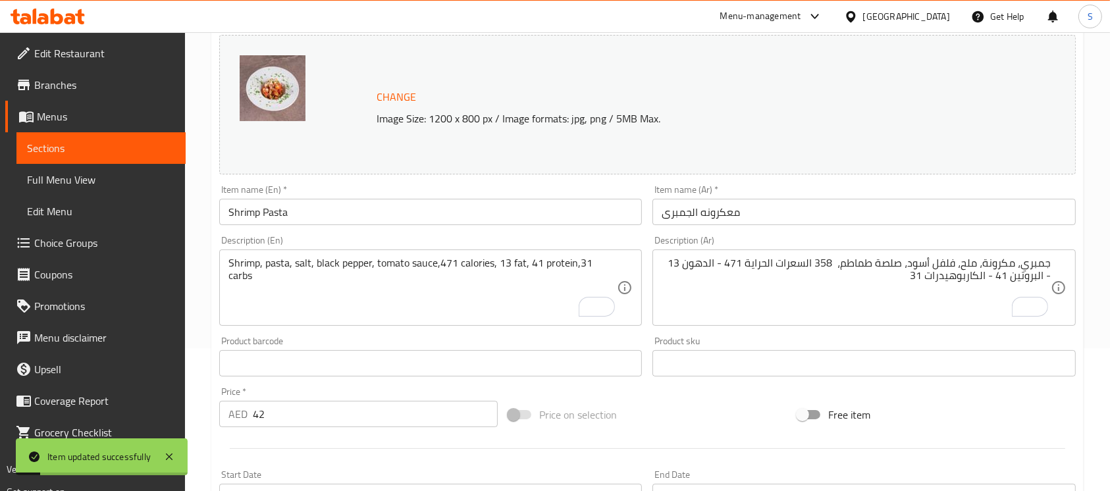
scroll to position [0, 0]
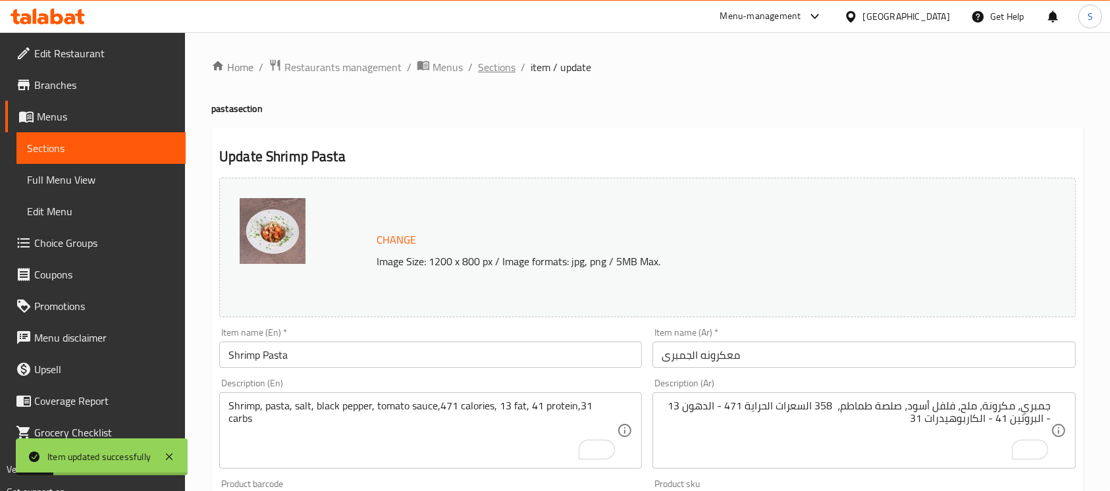
click at [503, 71] on span "Sections" at bounding box center [497, 67] width 38 height 16
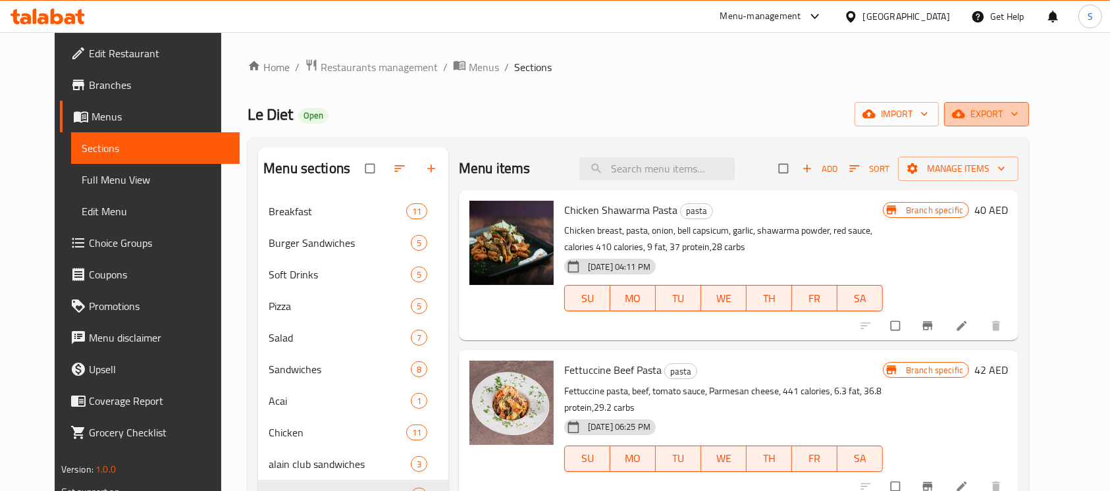
click at [1029, 105] on button "export" at bounding box center [986, 114] width 85 height 24
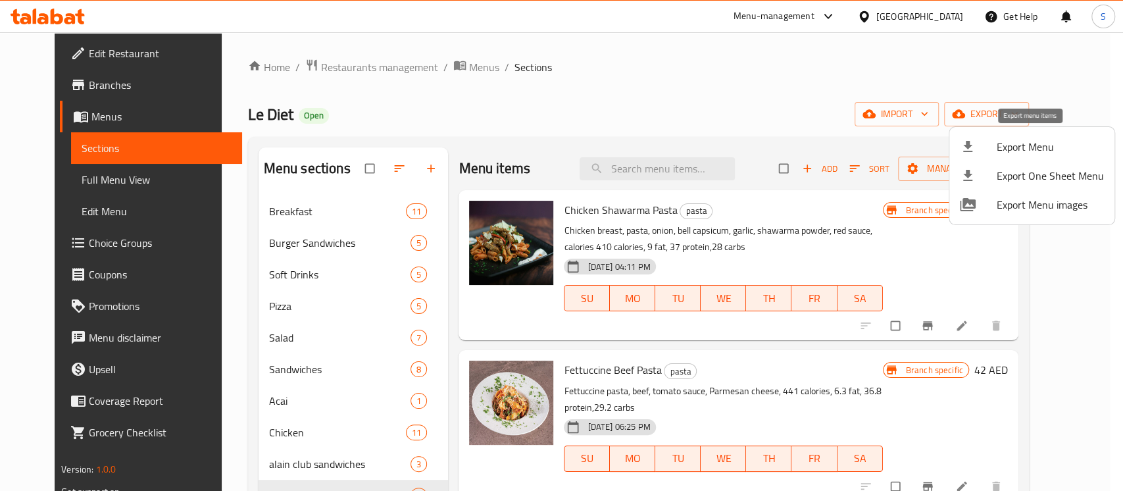
click at [1004, 148] on span "Export Menu" at bounding box center [1050, 147] width 107 height 16
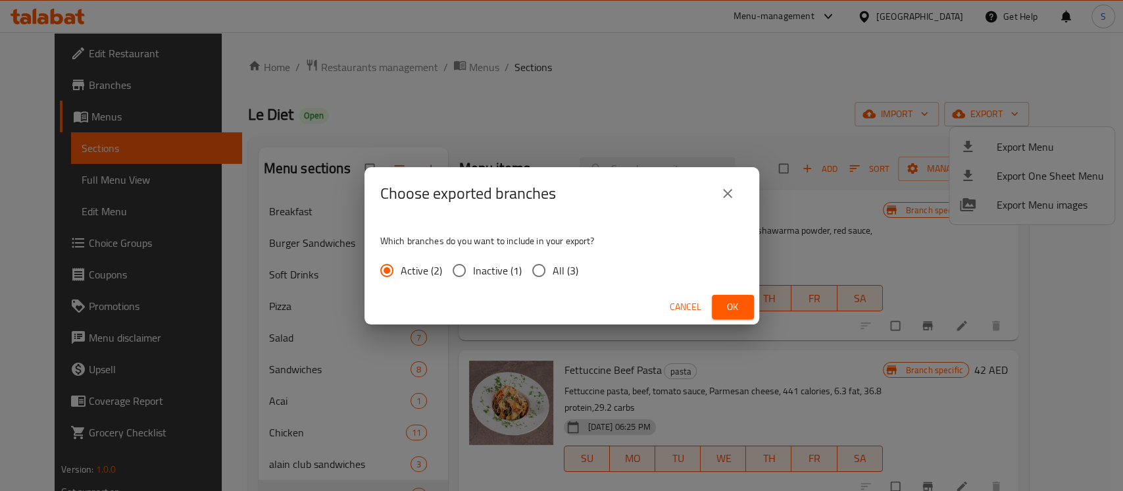
drag, startPoint x: 549, startPoint y: 272, endPoint x: 568, endPoint y: 279, distance: 20.4
click at [549, 272] on input "All (3)" at bounding box center [539, 271] width 28 height 28
radio input "true"
click at [727, 306] on span "Ok" at bounding box center [733, 307] width 21 height 16
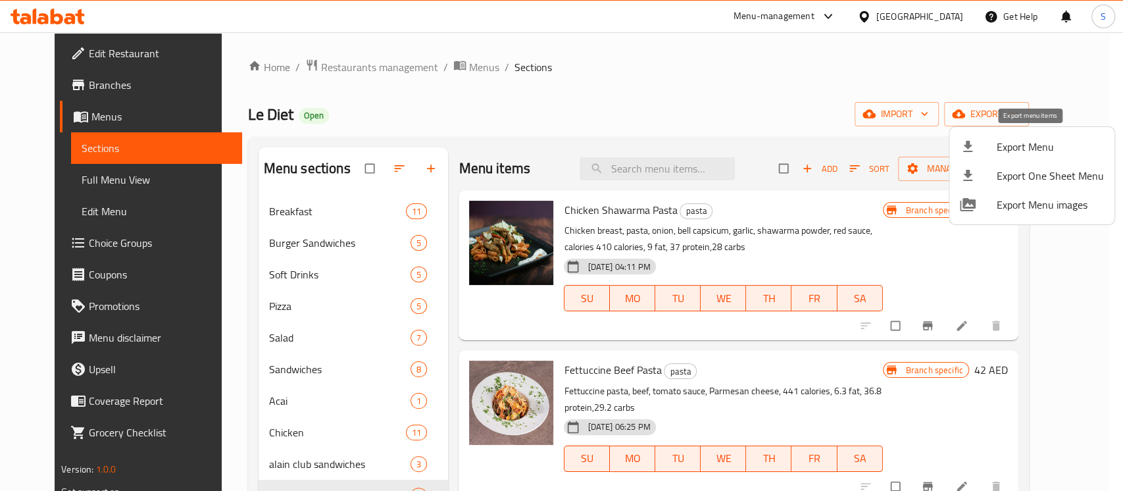
click at [1050, 139] on span "Export Menu" at bounding box center [1050, 147] width 107 height 16
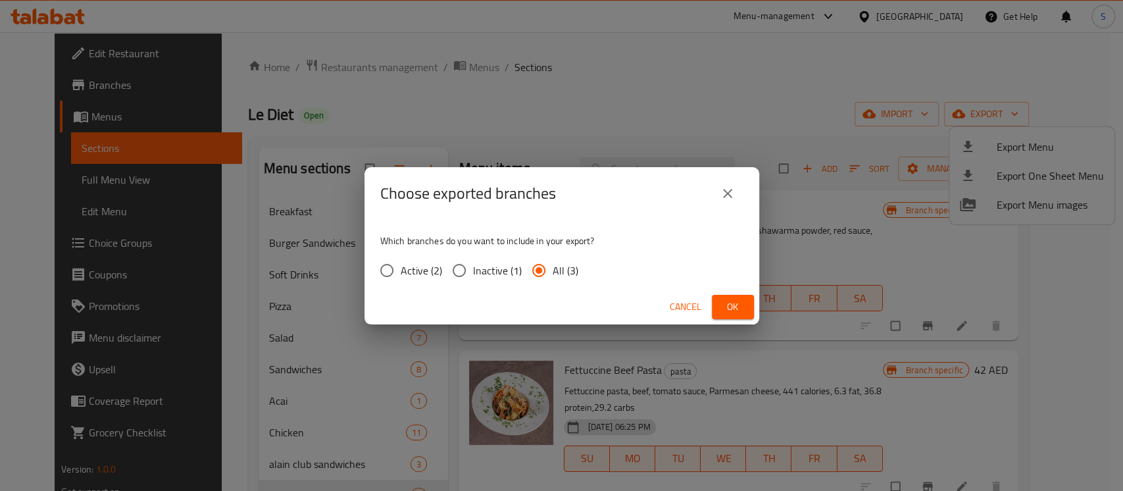
click at [729, 307] on span "Ok" at bounding box center [733, 307] width 21 height 16
